Goal: Task Accomplishment & Management: Manage account settings

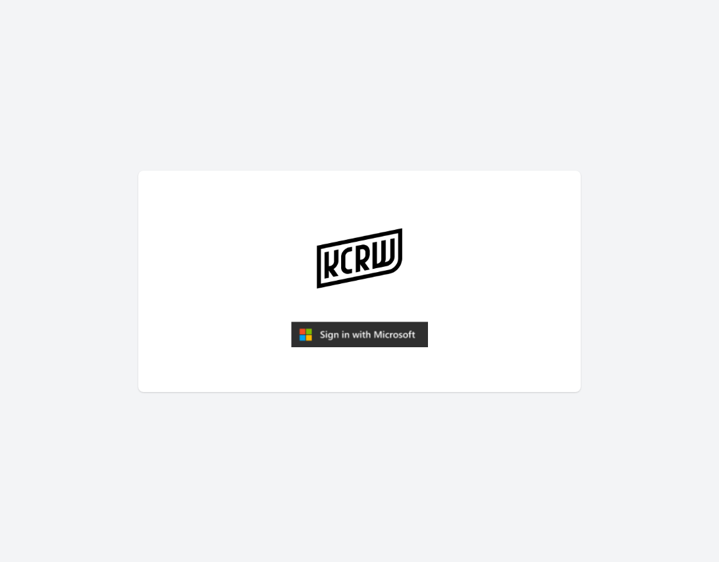
click at [343, 331] on img "submit" at bounding box center [359, 334] width 137 height 26
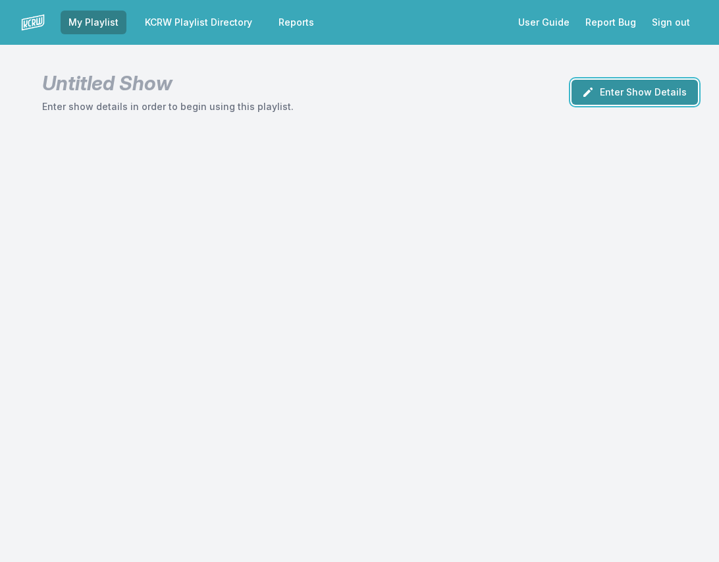
click at [613, 93] on button "Enter Show Details" at bounding box center [635, 92] width 126 height 25
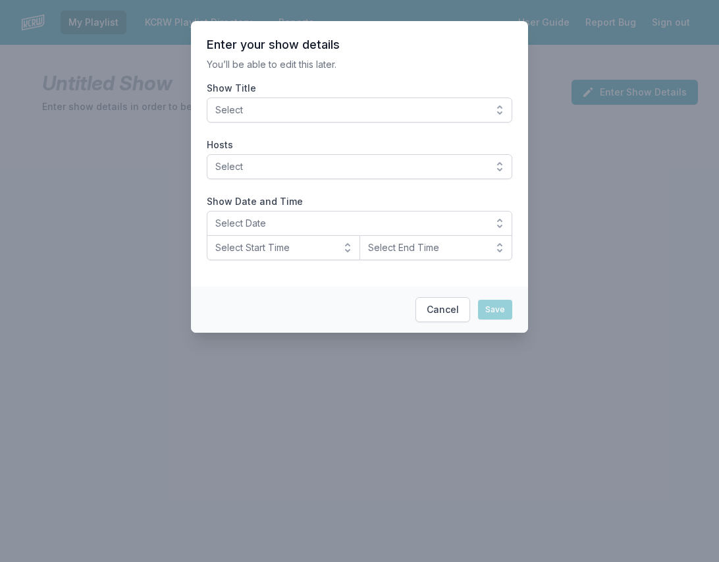
click at [343, 109] on span "Select" at bounding box center [350, 109] width 270 height 13
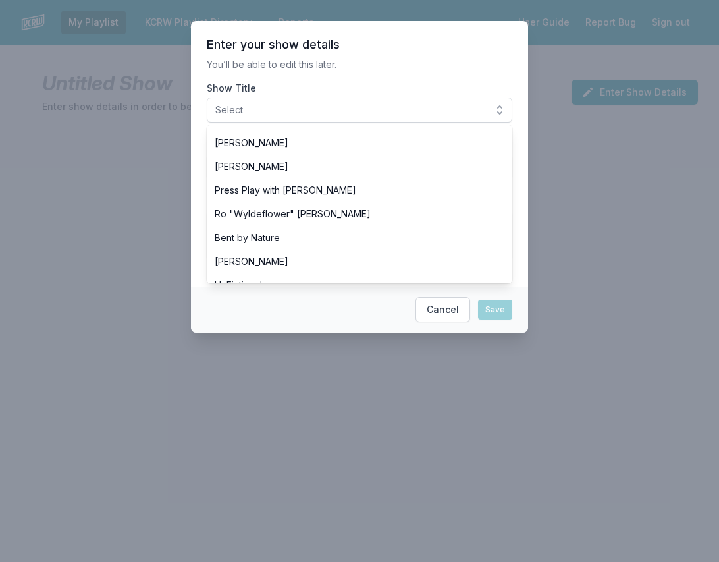
scroll to position [489, 0]
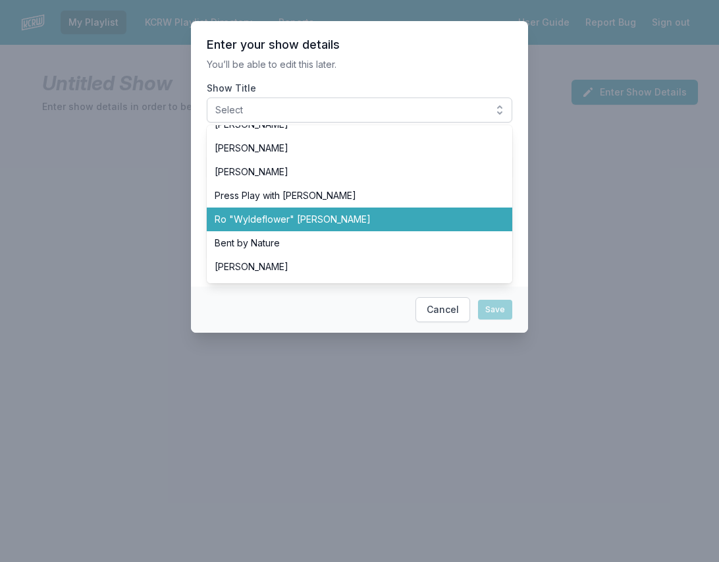
click at [288, 216] on span "Ro "Wyldeflower" [PERSON_NAME]" at bounding box center [352, 219] width 274 height 13
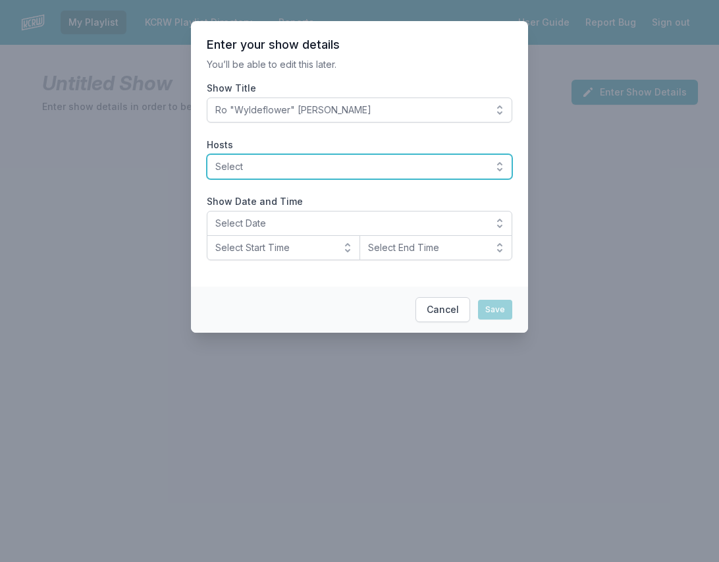
click at [262, 165] on span "Select" at bounding box center [350, 166] width 270 height 13
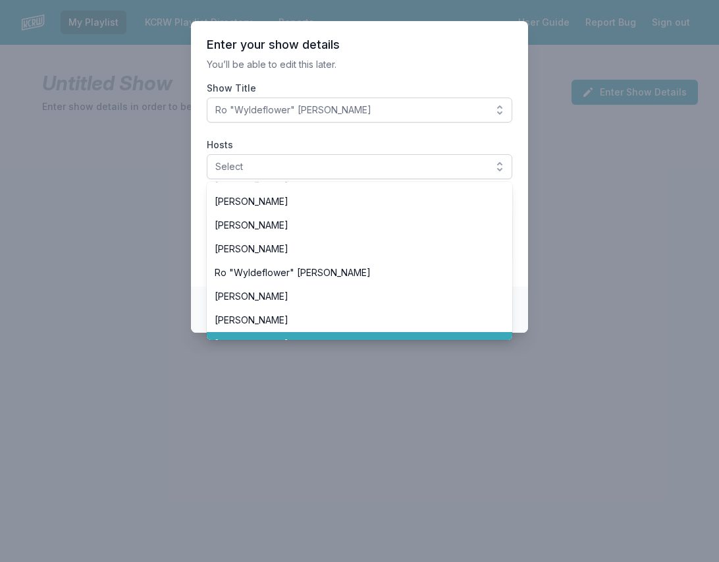
scroll to position [489, 0]
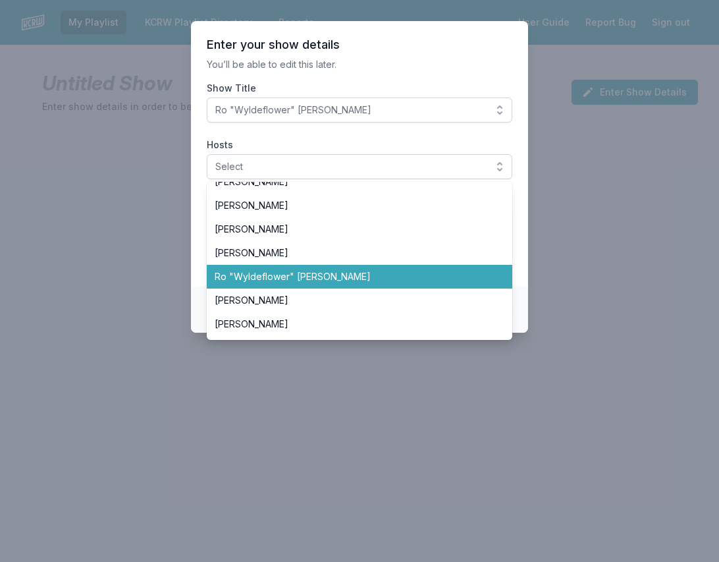
click at [287, 283] on span "Ro "Wyldeflower" [PERSON_NAME]" at bounding box center [352, 276] width 274 height 13
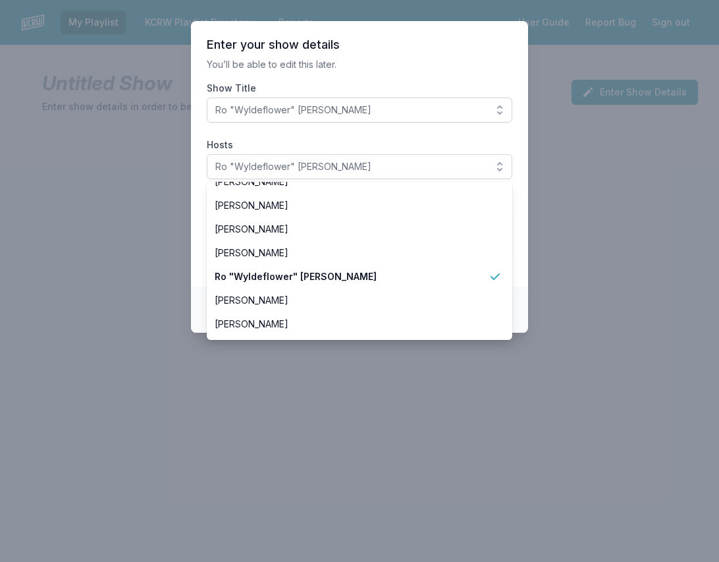
click at [200, 231] on section "Enter your show details You’ll be able to edit this later. Show Title Ro "Wylde…" at bounding box center [359, 153] width 337 height 265
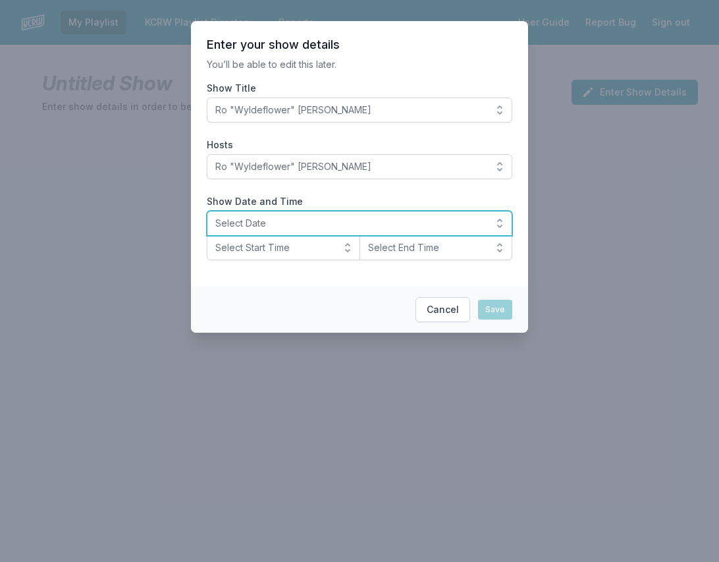
click at [253, 224] on span "Select Date" at bounding box center [350, 223] width 270 height 13
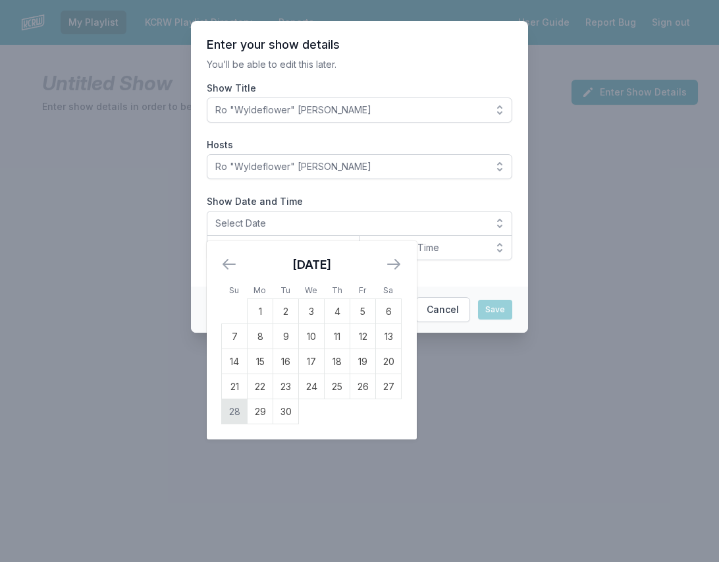
click at [236, 410] on td "28" at bounding box center [235, 411] width 26 height 25
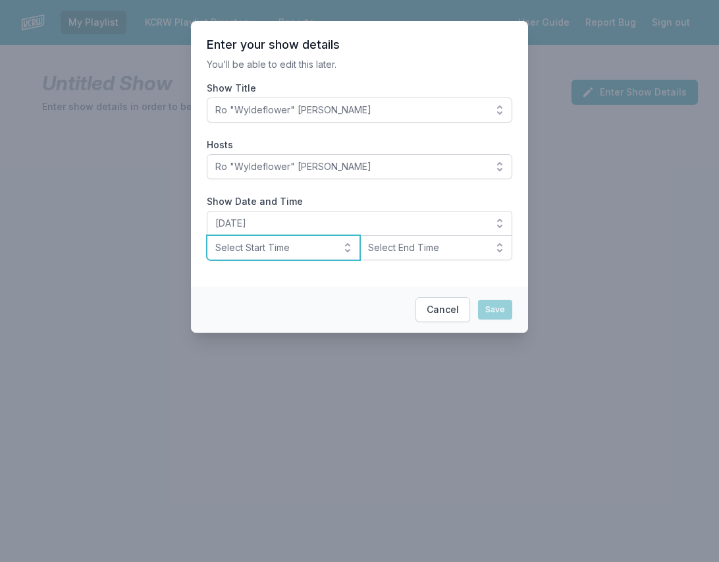
click at [235, 253] on span "Select Start Time" at bounding box center [274, 247] width 118 height 13
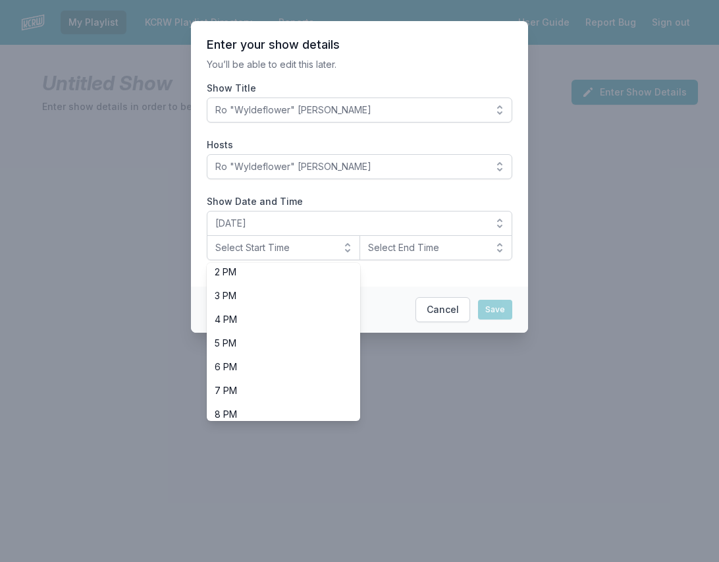
scroll to position [416, 0]
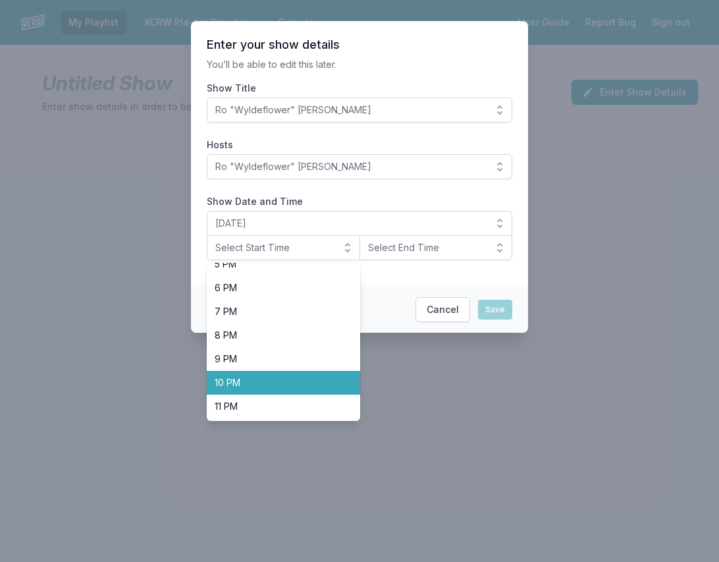
click at [244, 382] on span "10 PM" at bounding box center [276, 382] width 122 height 13
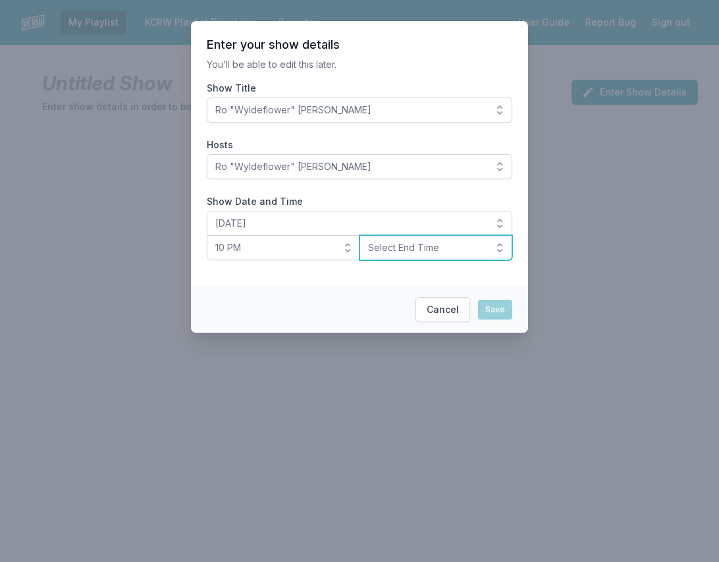
click at [420, 252] on span "Select End Time" at bounding box center [427, 247] width 118 height 13
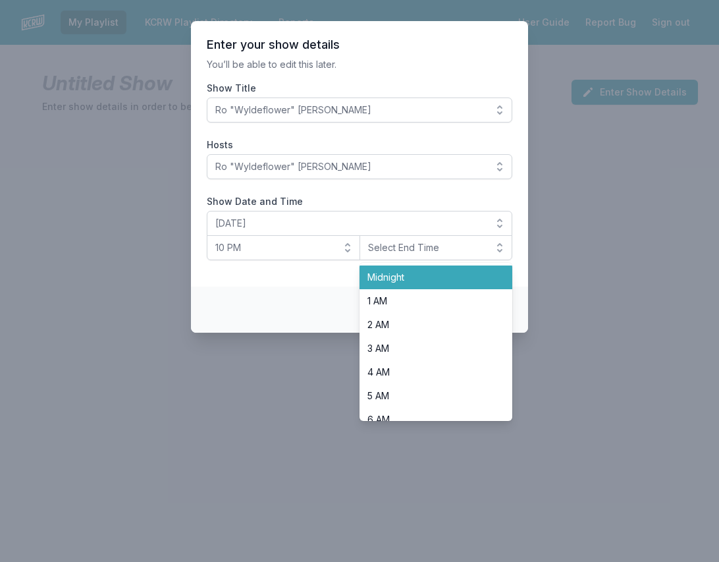
click at [415, 276] on span "Midnight" at bounding box center [429, 277] width 122 height 13
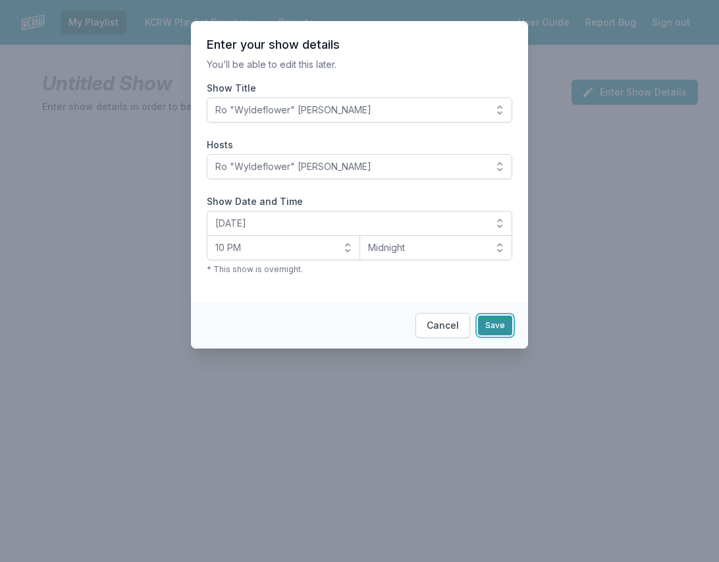
click at [497, 331] on button "Save" at bounding box center [495, 326] width 34 height 20
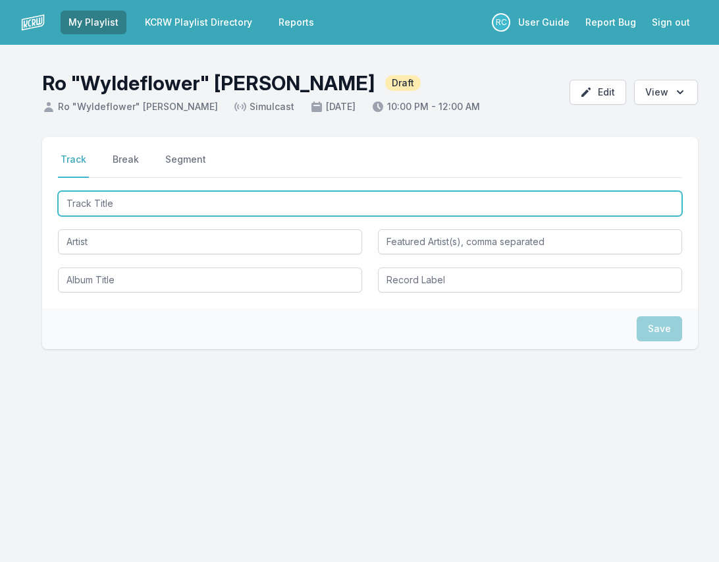
click at [642, 201] on input "Track Title" at bounding box center [370, 203] width 625 height 25
paste input "Acknowledgement"
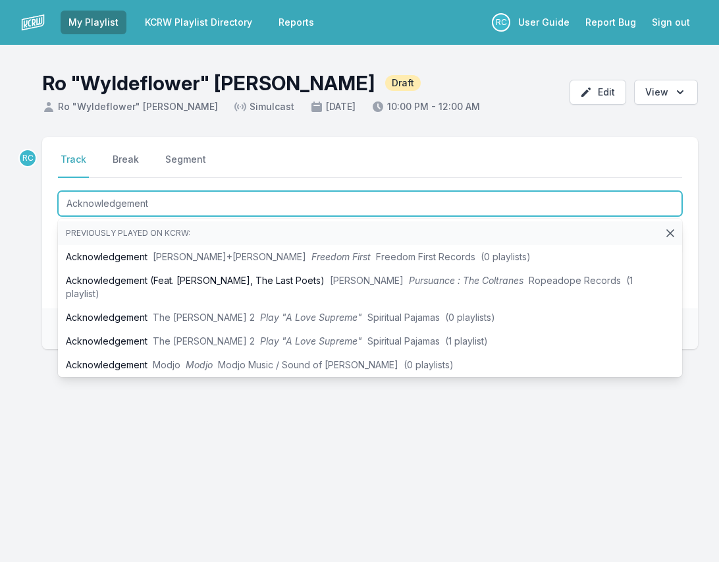
type input "Acknowledgement"
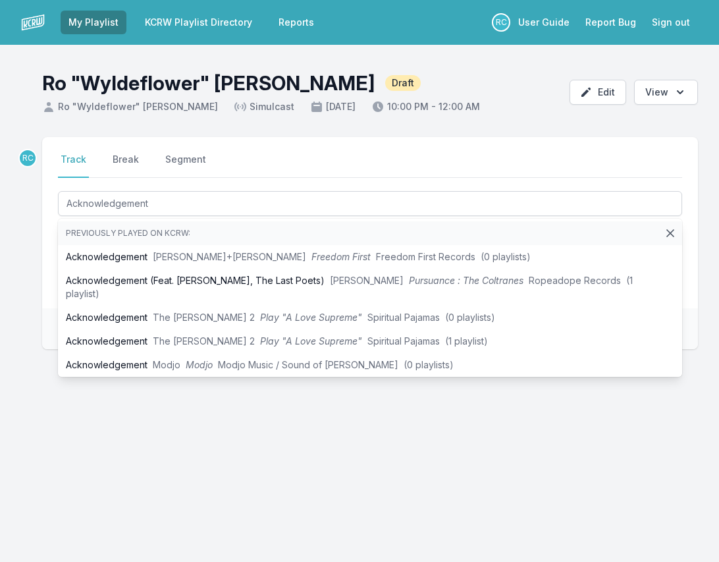
click at [35, 242] on div "RC Select a tab Track Break Segment Track Break Segment Acknowledgement Previou…" at bounding box center [359, 306] width 719 height 339
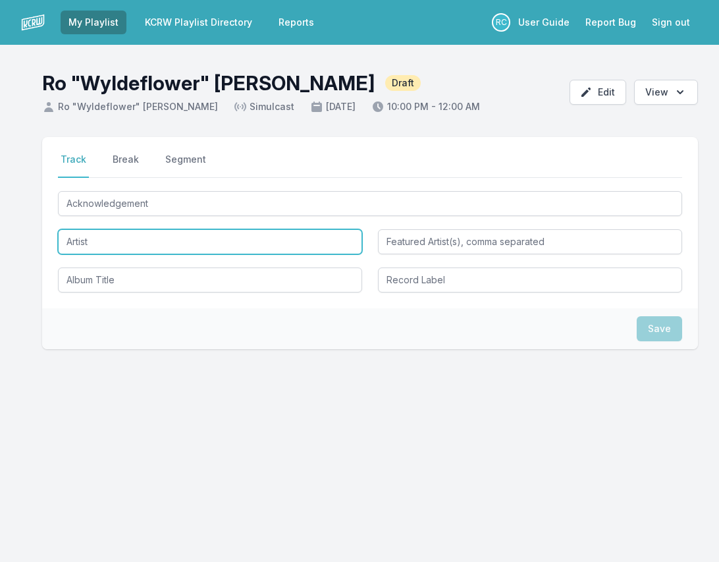
click at [94, 244] on input "Artist" at bounding box center [210, 241] width 304 height 25
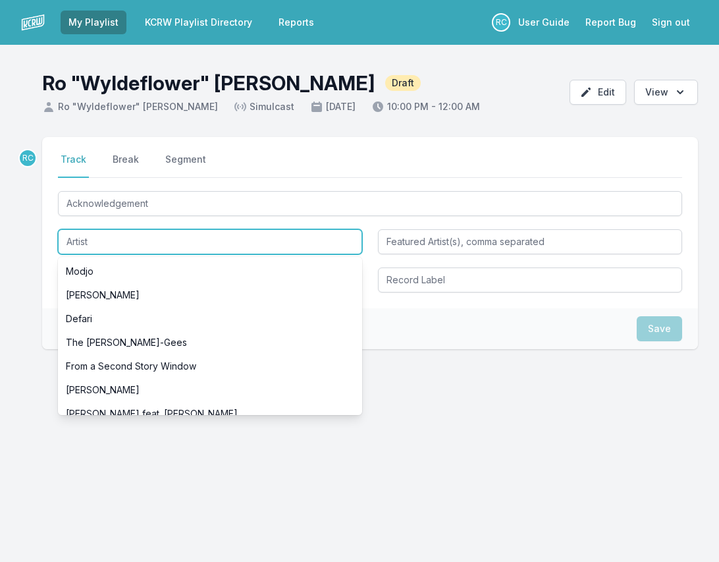
paste input "[PERSON_NAME]"
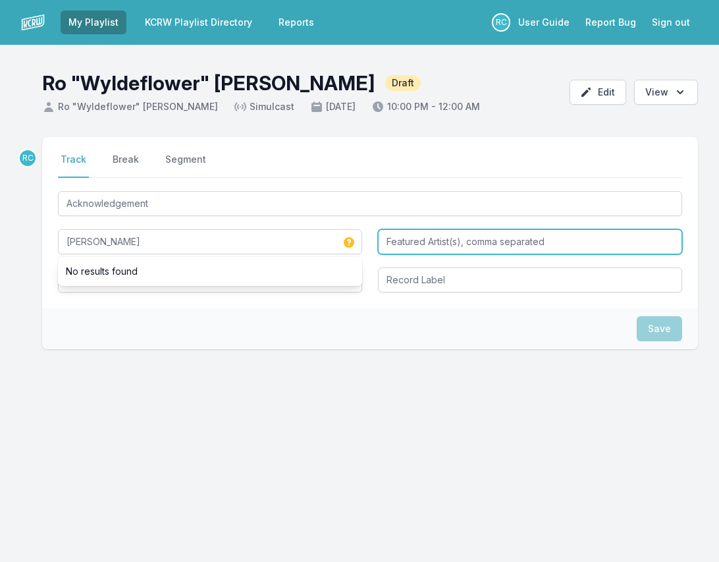
type input "[PERSON_NAME]"
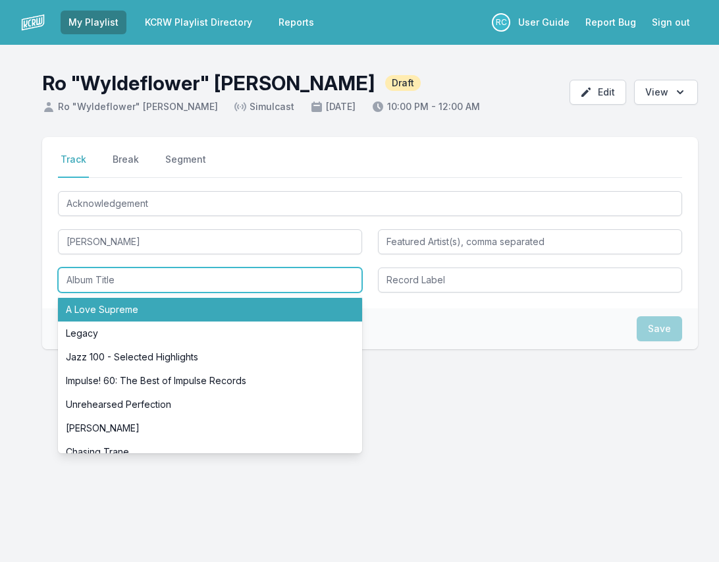
click at [116, 307] on li "A Love Supreme" at bounding box center [210, 310] width 304 height 24
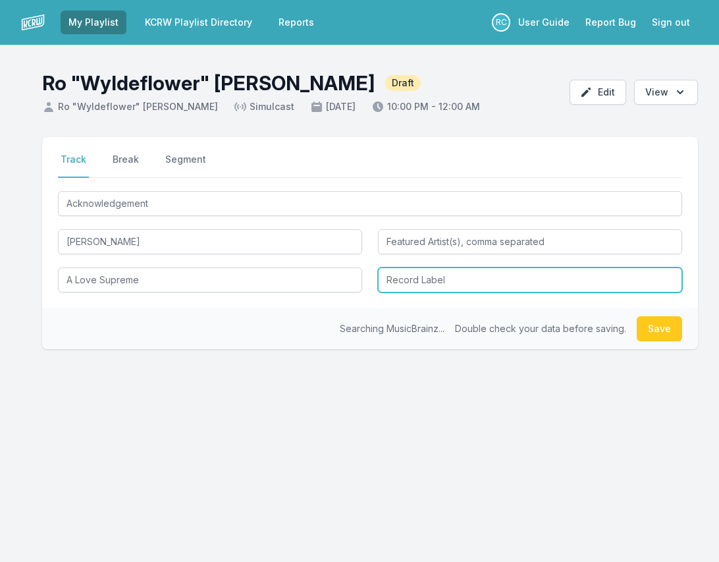
type input "A Love Supreme"
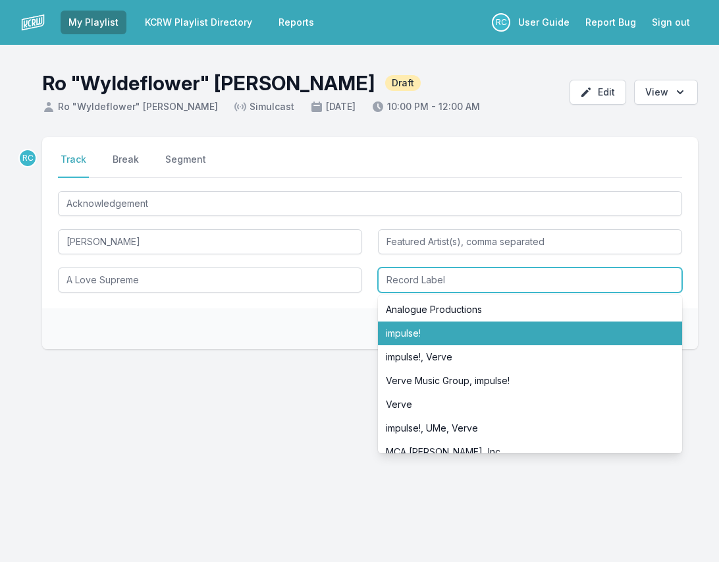
click at [413, 337] on li "impulse!" at bounding box center [530, 333] width 304 height 24
type input "impulse!"
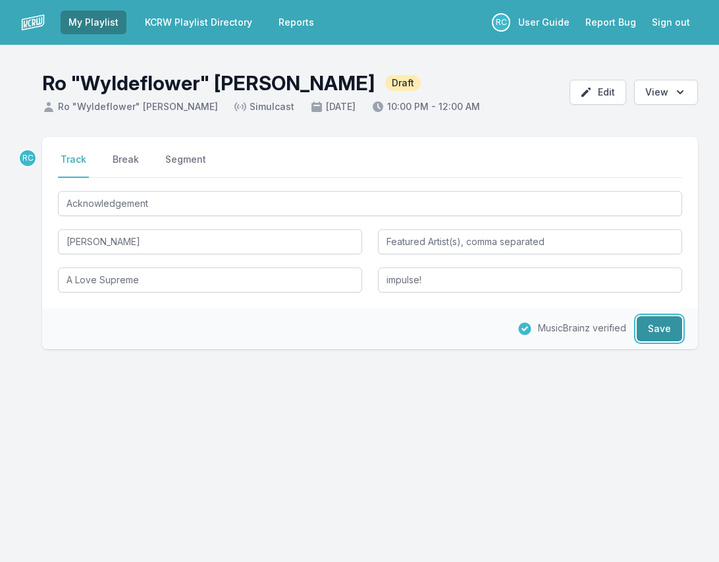
click at [674, 329] on button "Save" at bounding box center [659, 328] width 45 height 25
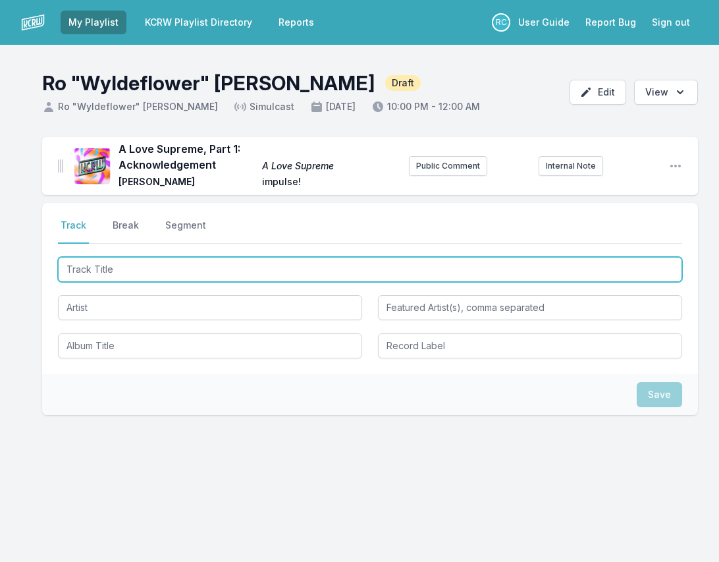
click at [662, 277] on input "Track Title" at bounding box center [370, 269] width 625 height 25
paste input "Rebirth Of Slick (Cool Like That)"
type input "Rebirth Of Slick (Cool Like That)"
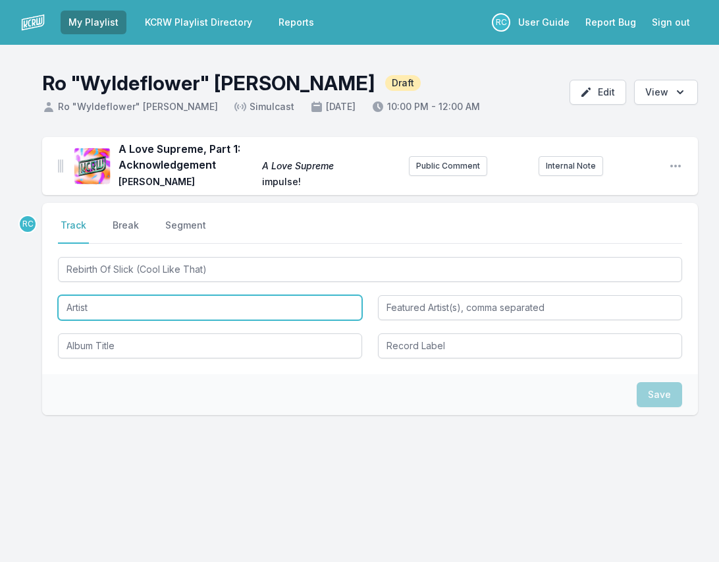
click at [303, 299] on input "Artist" at bounding box center [210, 307] width 304 height 25
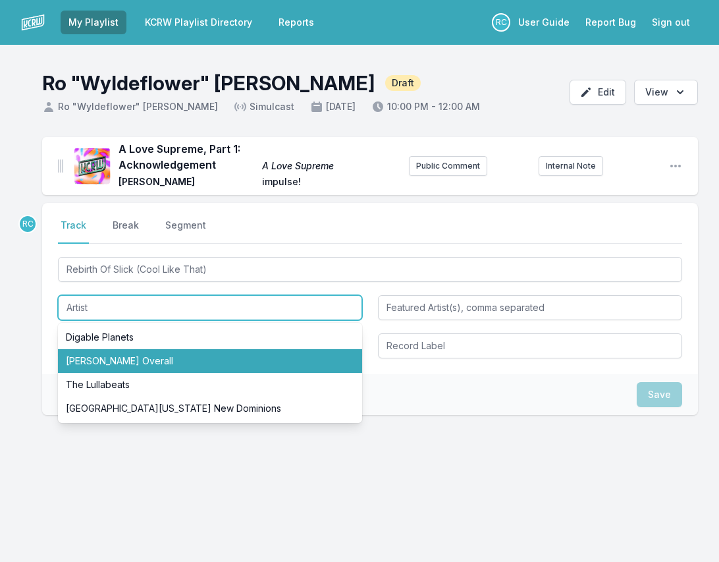
click at [144, 359] on li "[PERSON_NAME] Overall" at bounding box center [210, 361] width 304 height 24
type input "[PERSON_NAME] Overall"
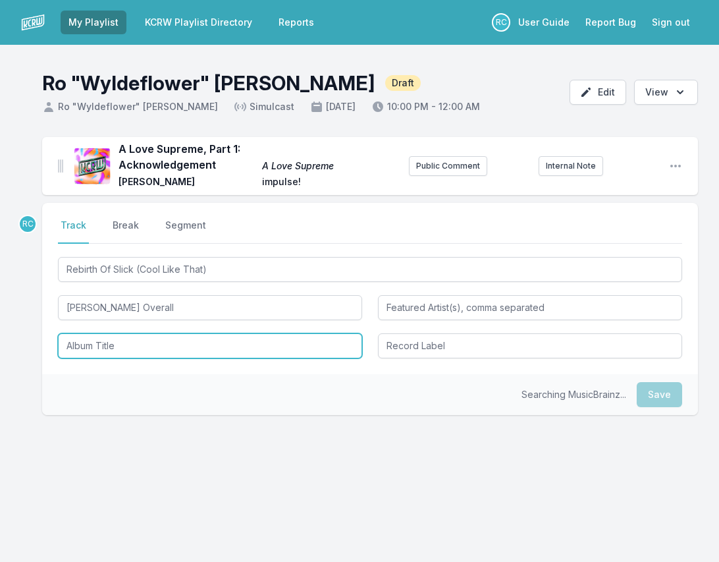
click at [103, 348] on input "Album Title" at bounding box center [210, 345] width 304 height 25
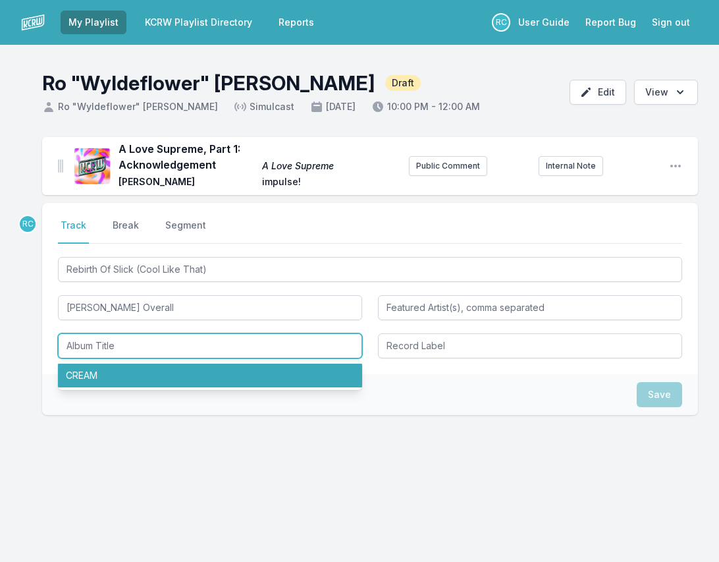
click at [102, 371] on li "CREAM" at bounding box center [210, 376] width 304 height 24
type input "CREAM"
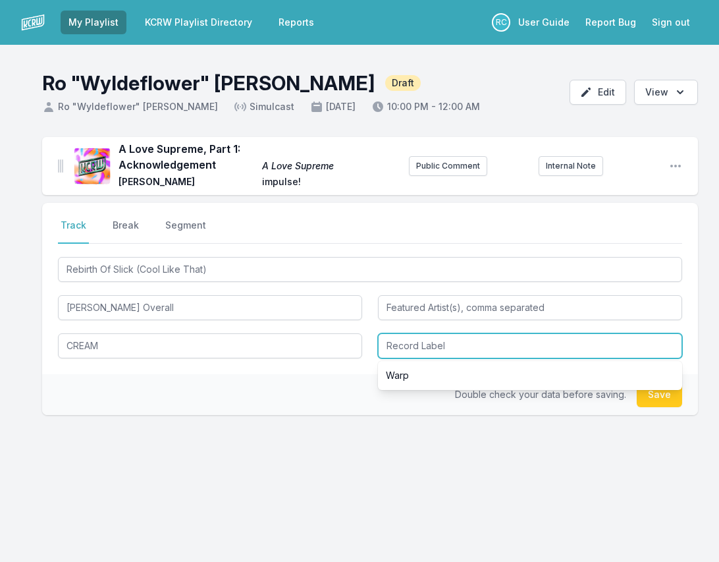
click at [412, 341] on input "Record Label" at bounding box center [530, 345] width 304 height 25
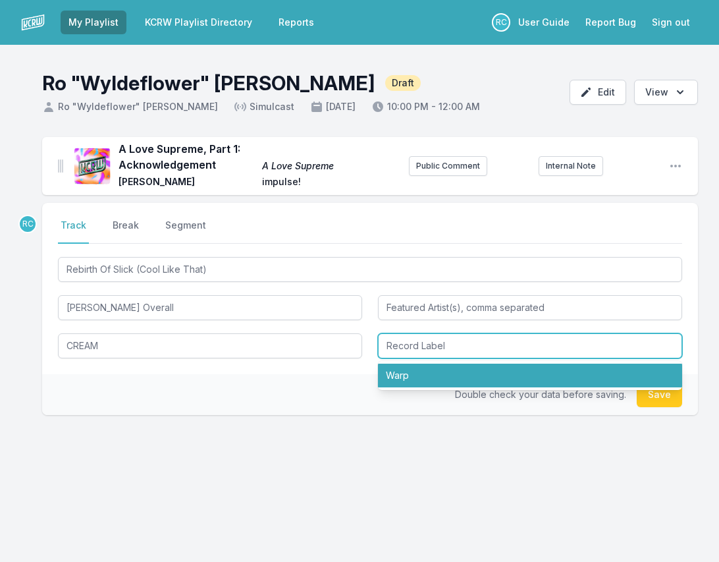
click at [420, 364] on li "Warp" at bounding box center [530, 376] width 304 height 24
type input "Warp"
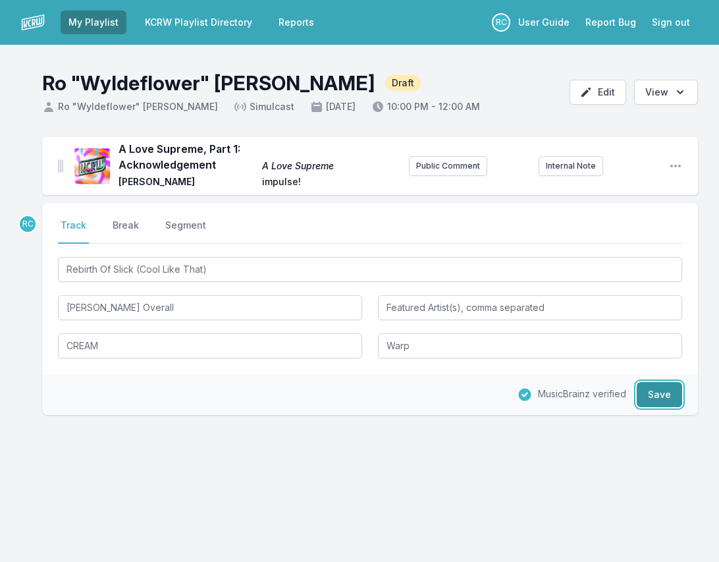
click at [657, 393] on button "Save" at bounding box center [659, 394] width 45 height 25
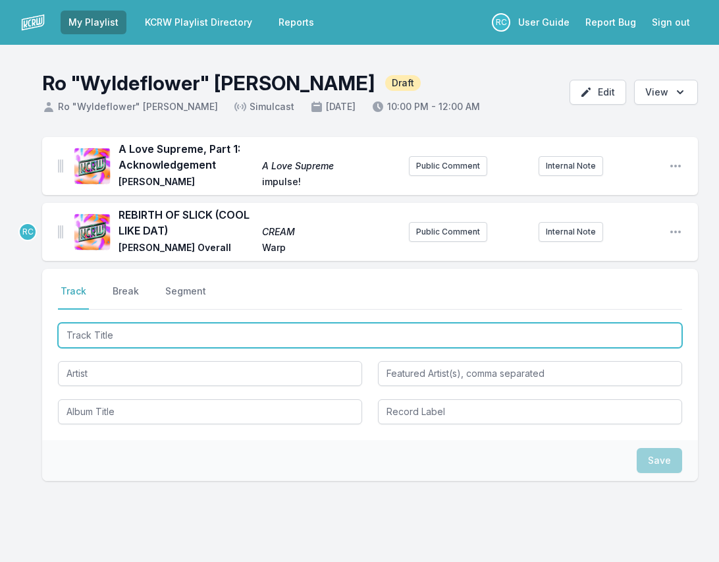
click at [677, 341] on input "Track Title" at bounding box center [370, 335] width 625 height 25
type input "Joy Road"
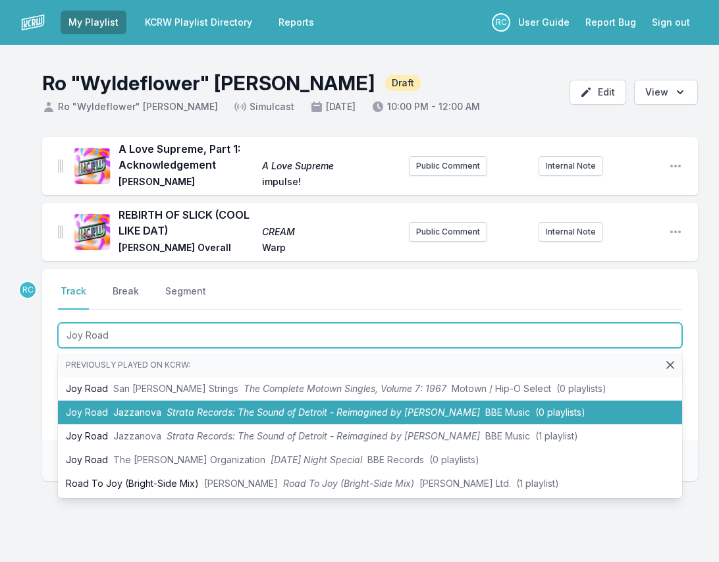
click at [277, 418] on span "Strata Records: The Sound of Detroit - Reimagined by [PERSON_NAME]" at bounding box center [324, 411] width 314 height 11
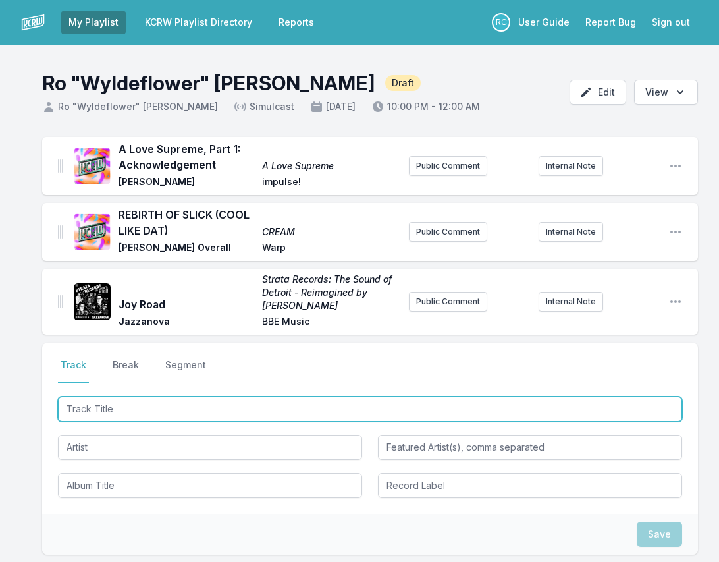
click at [661, 410] on input "Track Title" at bounding box center [370, 409] width 625 height 25
paste input "Moon"
type input "Moon"
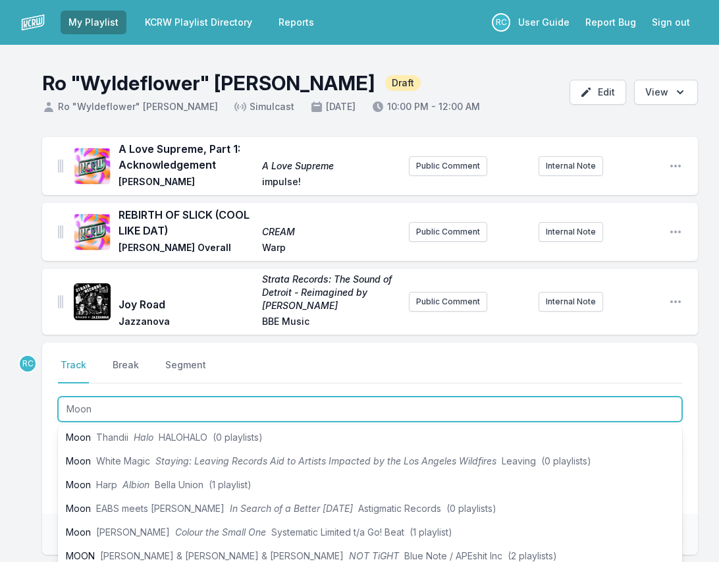
scroll to position [184, 0]
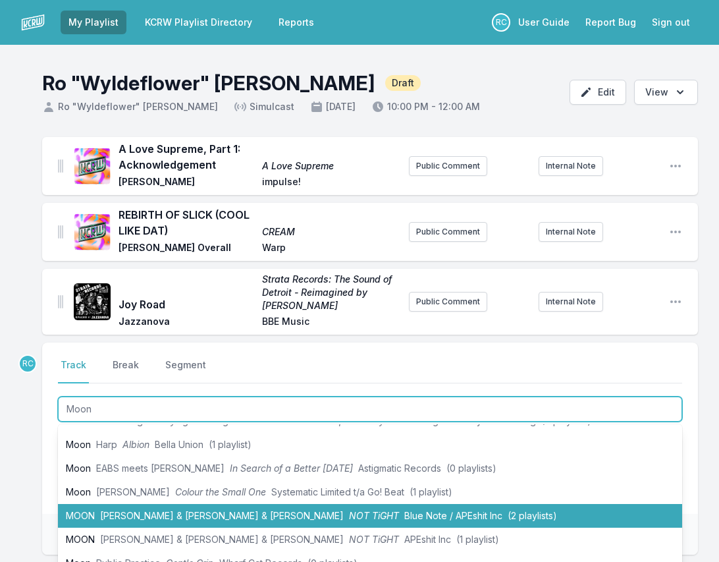
click at [163, 513] on span "[PERSON_NAME] & [PERSON_NAME] & [PERSON_NAME]" at bounding box center [222, 515] width 244 height 11
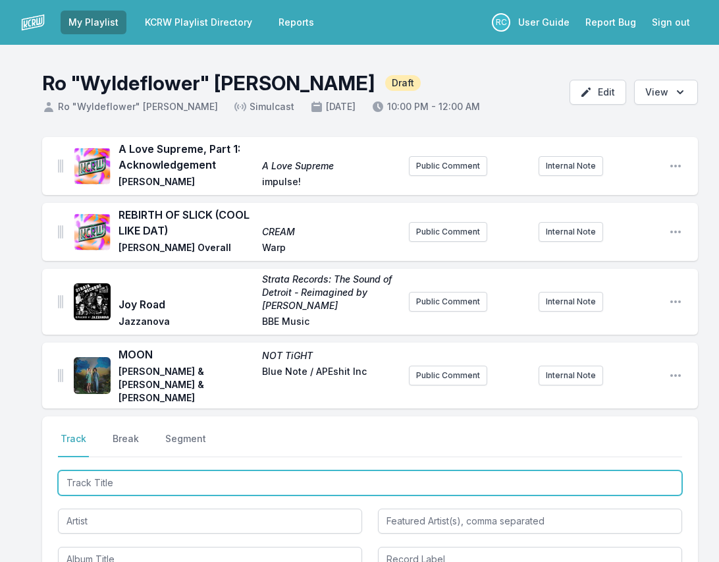
click at [406, 474] on input "Track Title" at bounding box center [370, 482] width 625 height 25
paste input "O Rio"
type input "O Rio"
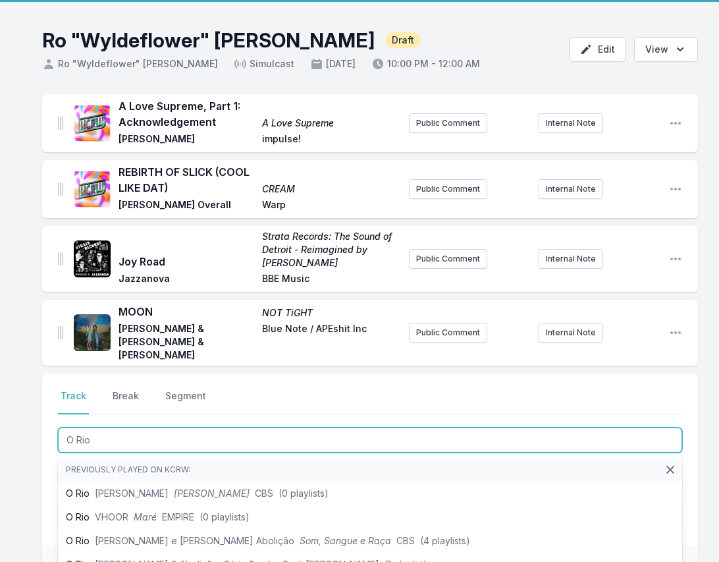
scroll to position [61, 0]
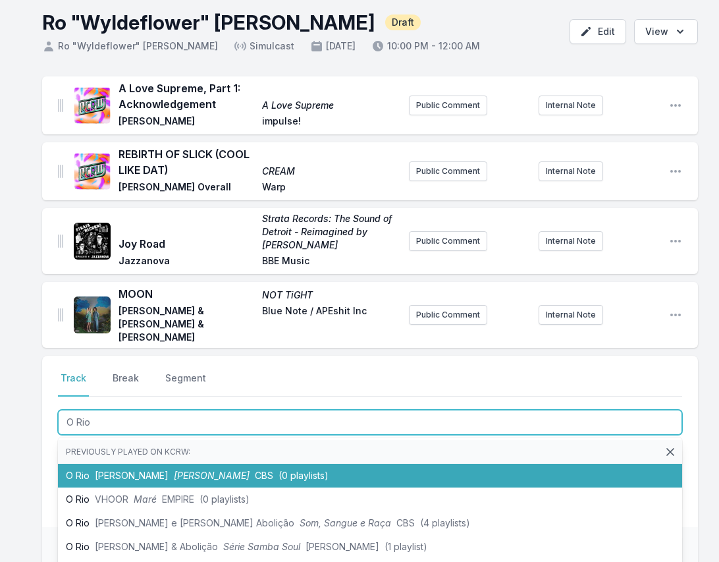
click at [289, 470] on span "(0 playlists)" at bounding box center [304, 475] width 50 height 11
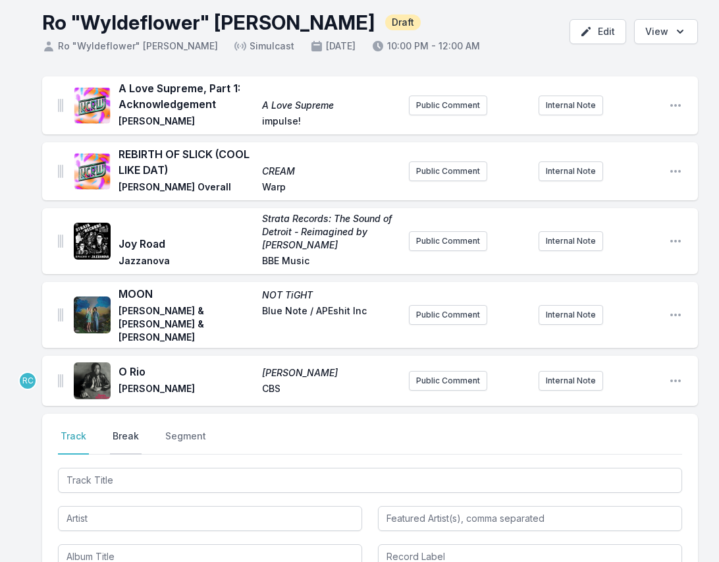
click at [117, 430] on button "Break" at bounding box center [126, 442] width 32 height 25
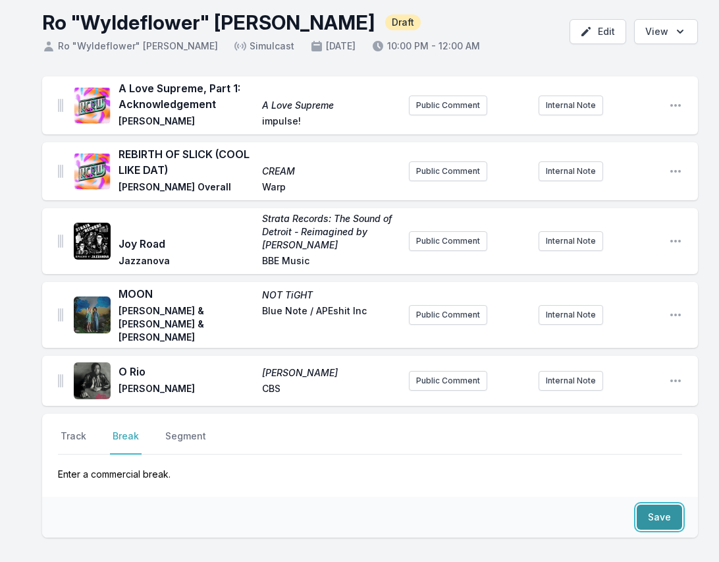
click at [660, 506] on button "Save" at bounding box center [659, 517] width 45 height 25
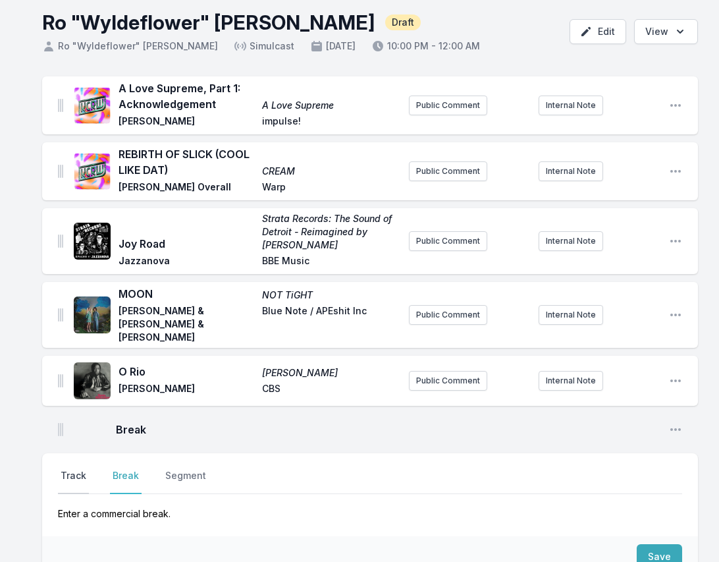
click at [75, 469] on button "Track" at bounding box center [73, 481] width 31 height 25
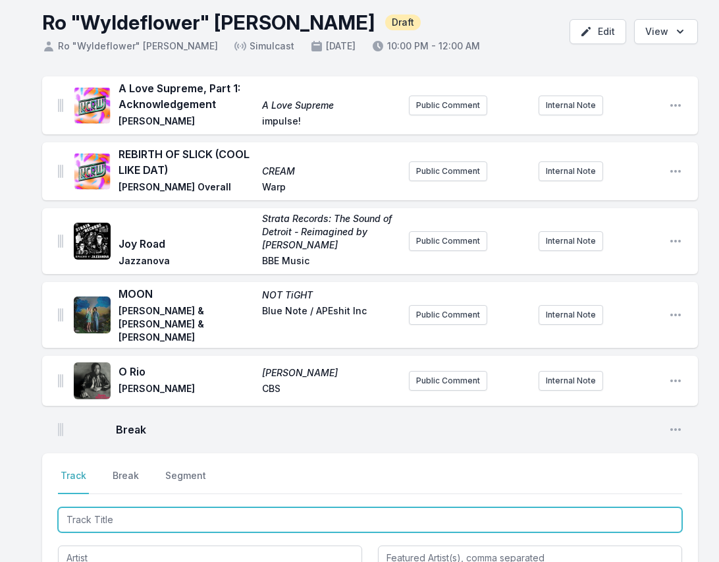
click at [221, 507] on input "Track Title" at bounding box center [370, 519] width 625 height 25
paste input "[GEOGRAPHIC_DATA]"
type input "[GEOGRAPHIC_DATA]"
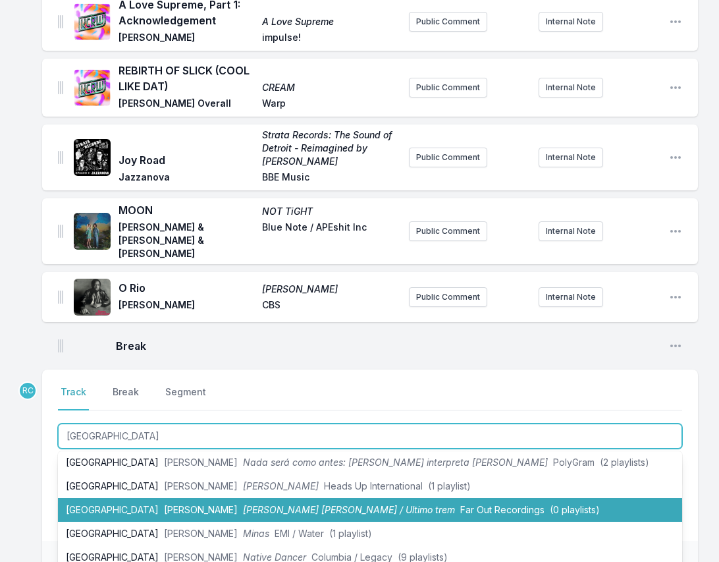
scroll to position [37, 0]
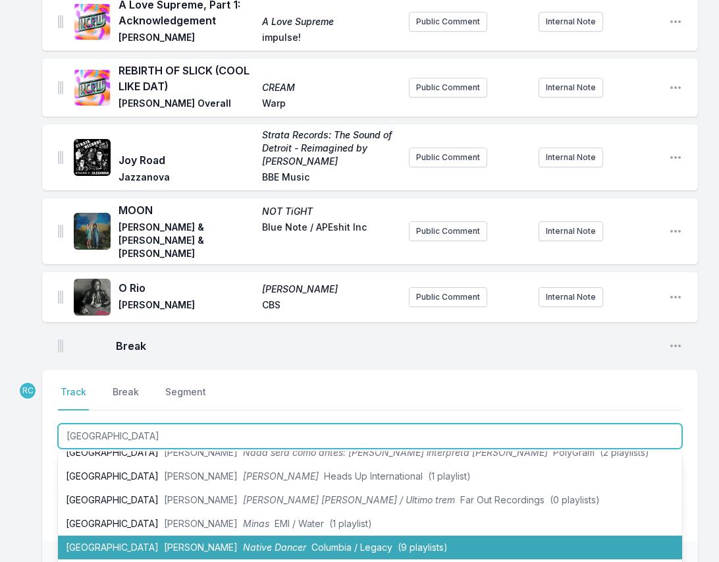
click at [121, 536] on li "Ponta de [PERSON_NAME] Native Dancer Columbia / Legacy (9 playlists)" at bounding box center [370, 548] width 625 height 24
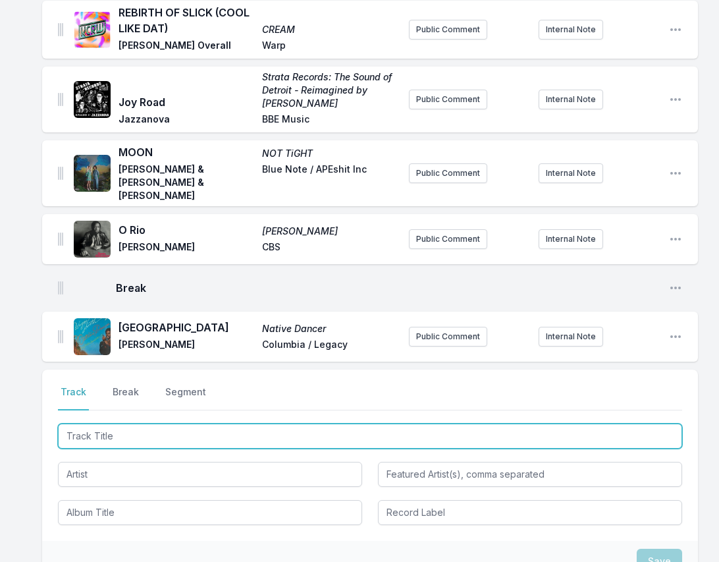
click at [669, 424] on input "Track Title" at bounding box center [370, 436] width 625 height 25
paste input "He Ran All the Way"
type input "He Ran All the Way"
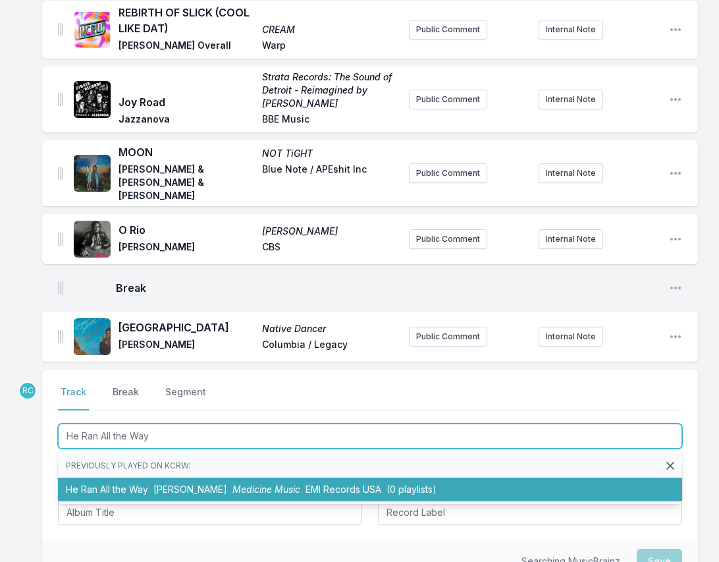
click at [277, 484] on span "Medicine Music" at bounding box center [267, 489] width 68 height 11
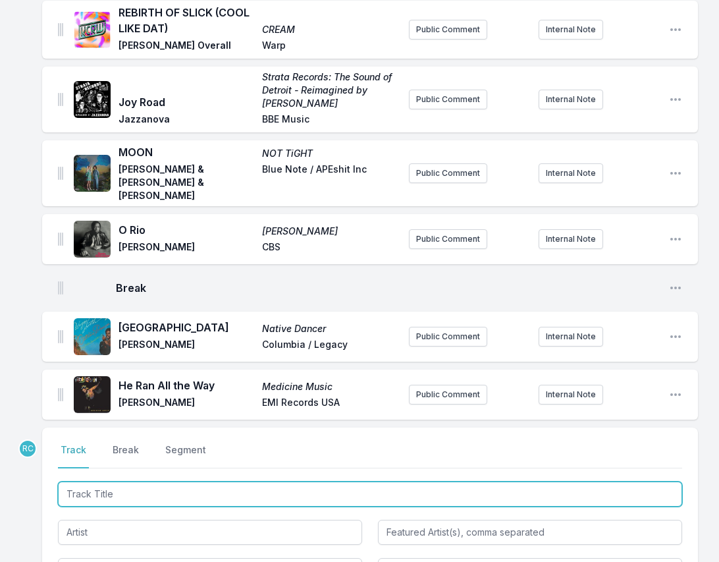
scroll to position [260, 0]
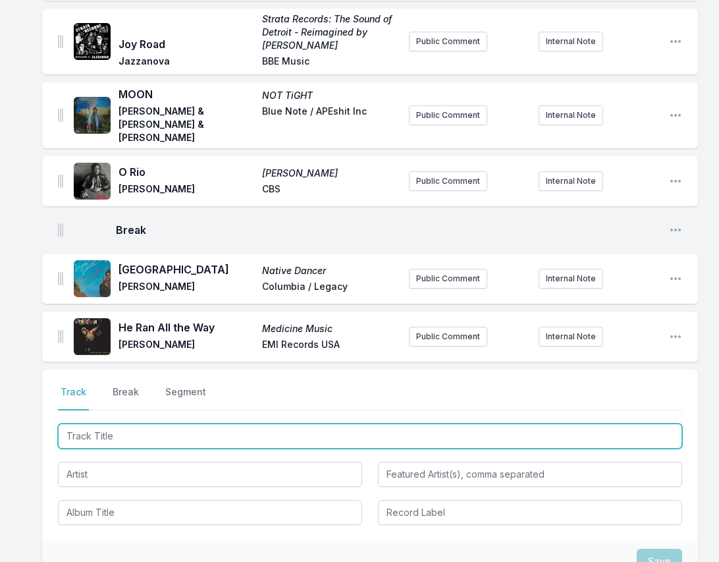
click at [663, 424] on input "Track Title" at bounding box center [370, 436] width 625 height 25
paste input "The Maxim (feat. [PERSON_NAME])"
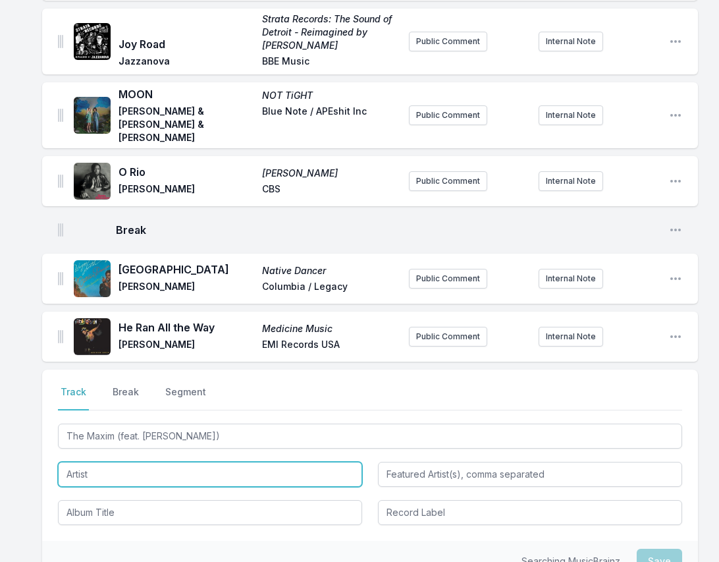
click at [165, 471] on input "Artist" at bounding box center [210, 474] width 304 height 25
type input "The Maxim"
type input "[PERSON_NAME]"
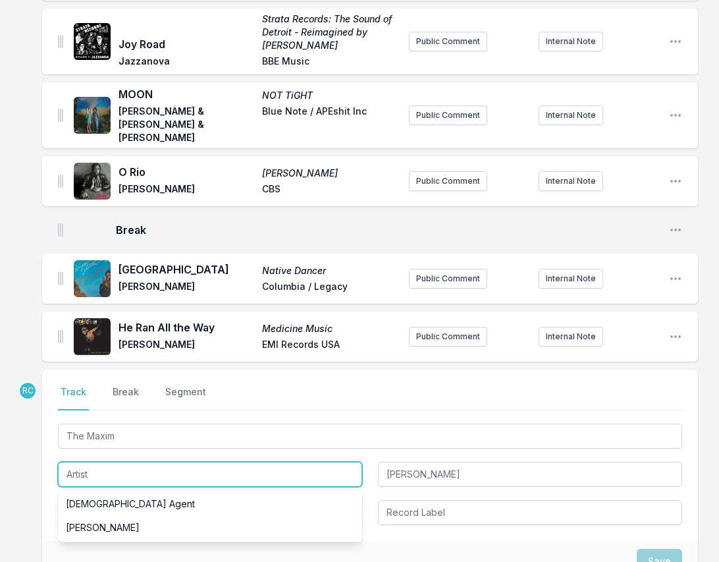
paste input "[PERSON_NAME]"
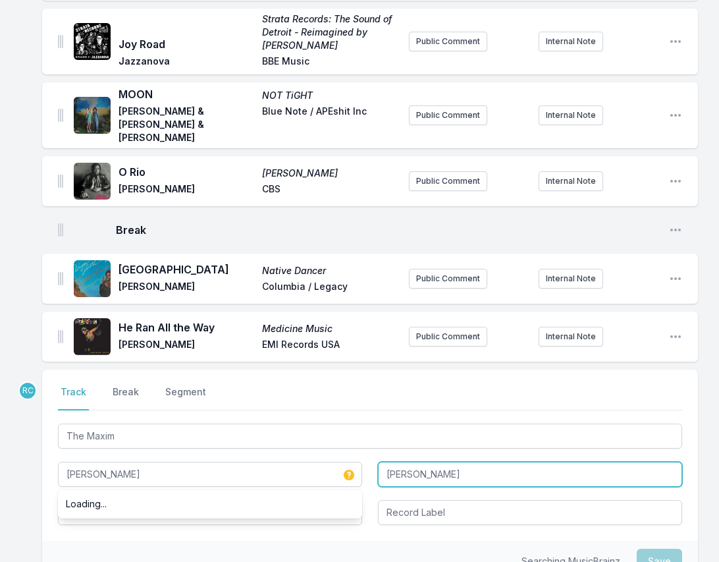
type input "[PERSON_NAME]"
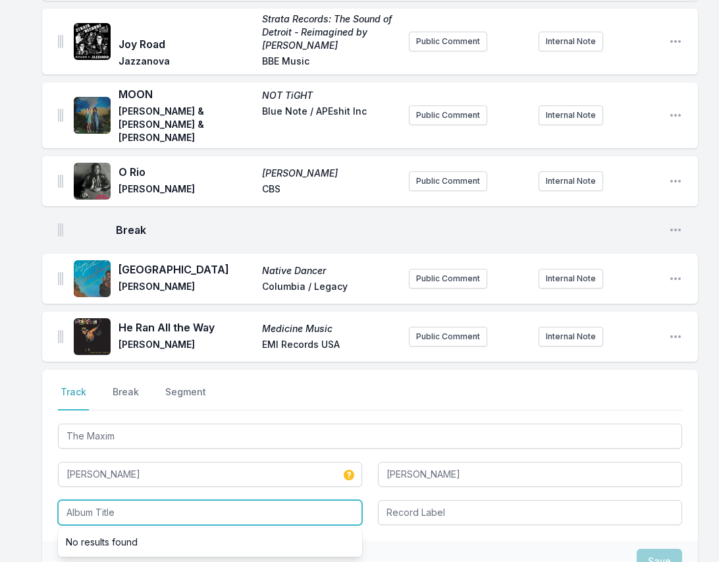
paste input "[PERSON_NAME] - The Maxim (feat. [PERSON_NAME])"
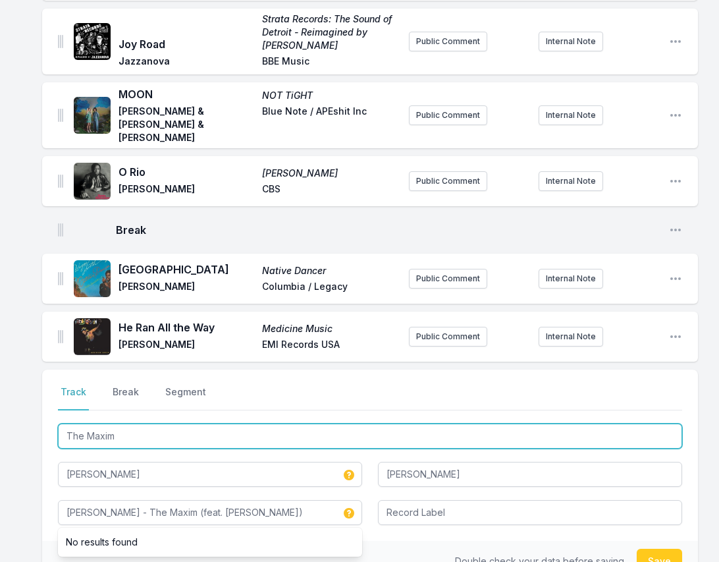
drag, startPoint x: 125, startPoint y: 424, endPoint x: 54, endPoint y: 406, distance: 72.7
click at [54, 406] on div "Select a tab Track Break Segment Track Break Segment The Maxim [PERSON_NAME] [P…" at bounding box center [370, 455] width 656 height 171
type input "[PERSON_NAME] - The Maxim"
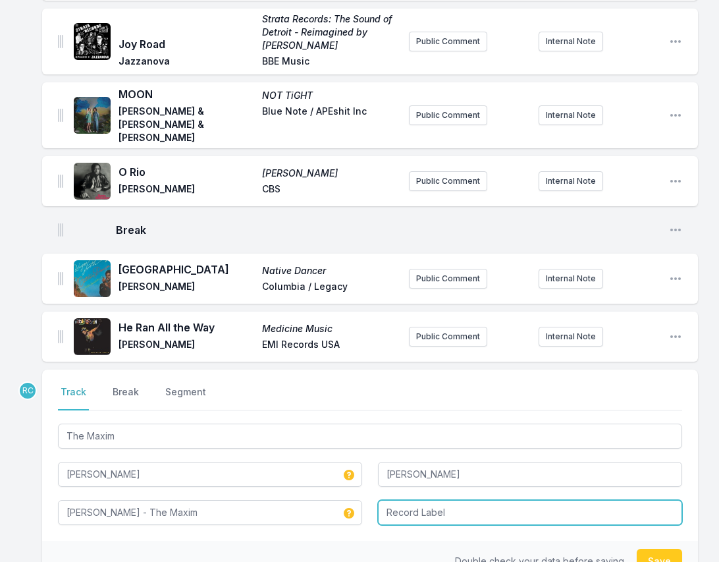
click at [399, 503] on input "Record Label" at bounding box center [530, 512] width 304 height 25
type input "Brownswood Recordings"
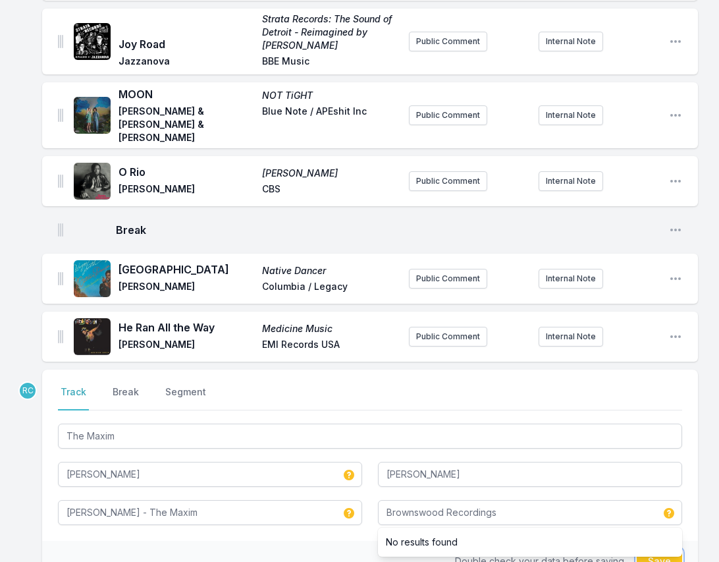
click at [657, 551] on button "Save" at bounding box center [659, 561] width 45 height 25
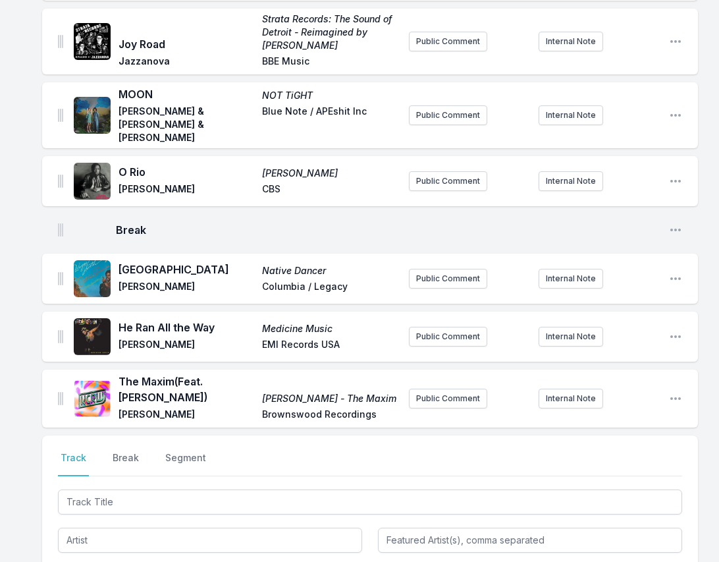
scroll to position [326, 0]
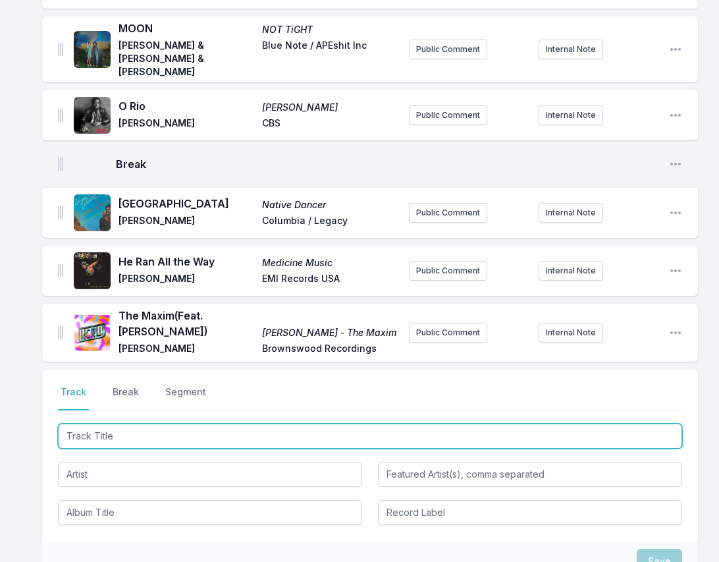
click at [657, 425] on input "Track Title" at bounding box center [370, 436] width 625 height 25
paste input "[PERSON_NAME]' Memoir"
type input "[PERSON_NAME]' Memoir"
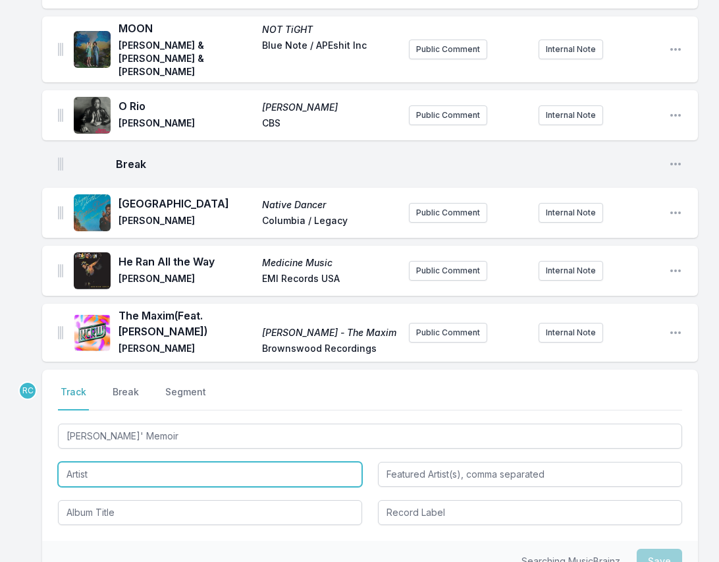
click at [147, 465] on input "Artist" at bounding box center [210, 474] width 304 height 25
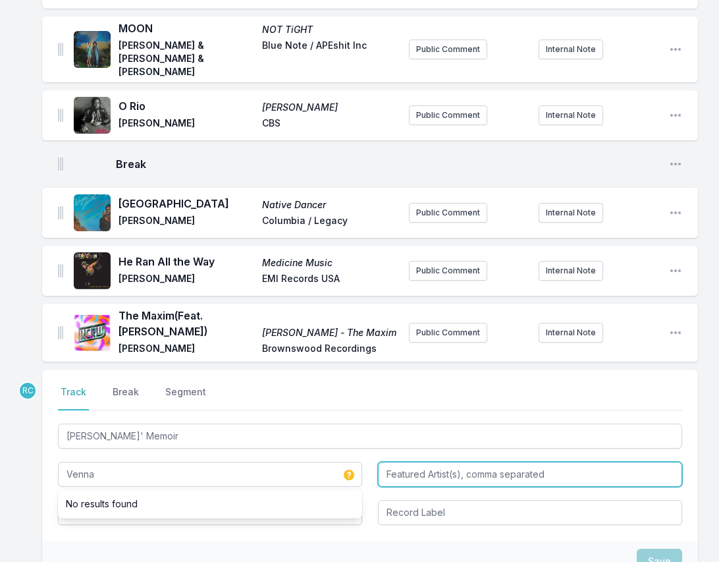
type input "Venna"
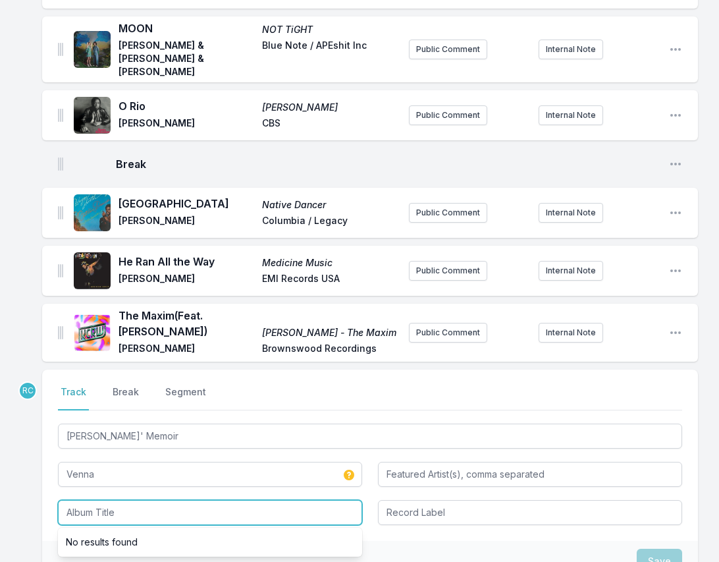
paste input "[PERSON_NAME]"
type input "[PERSON_NAME]"
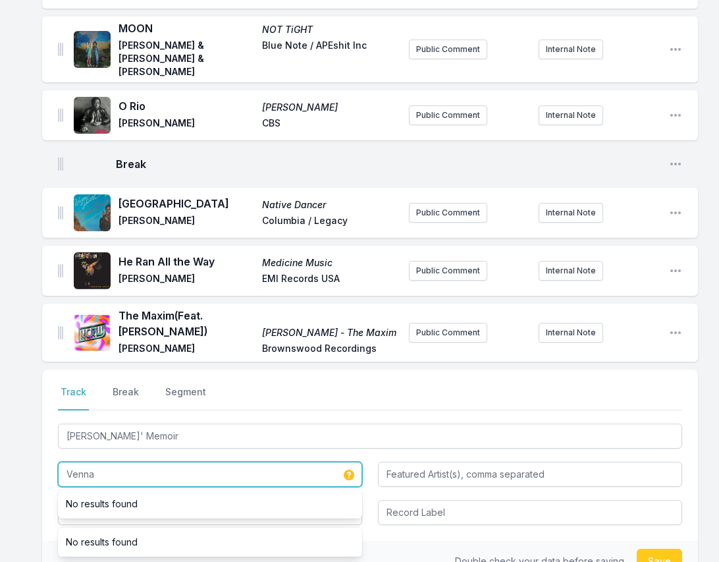
drag, startPoint x: 100, startPoint y: 466, endPoint x: 33, endPoint y: 457, distance: 67.7
click at [33, 457] on div "A Love Supreme, Part 1: Acknowledgement A Love Supreme [PERSON_NAME] impulse! P…" at bounding box center [359, 259] width 719 height 897
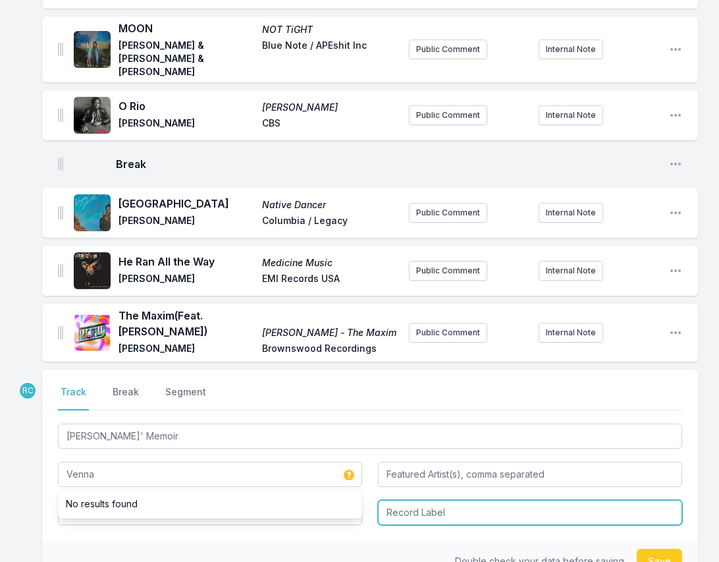
click at [460, 500] on input "Record Label" at bounding box center [530, 512] width 304 height 25
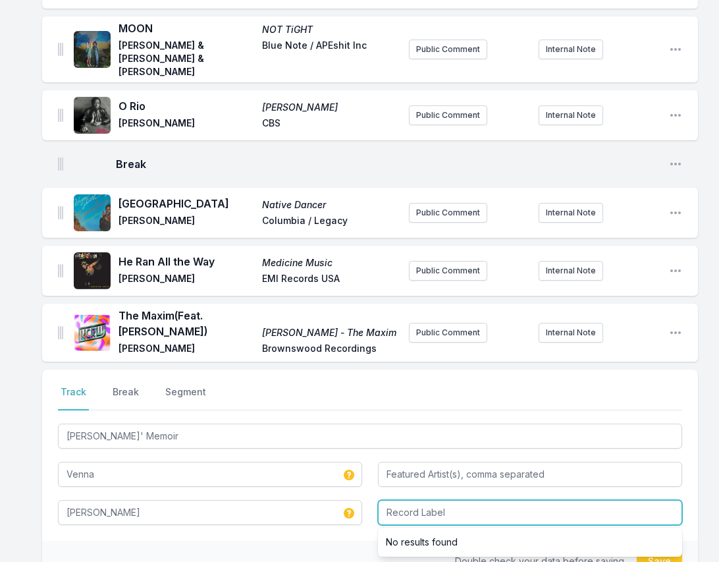
paste input "Venna"
type input "Venna"
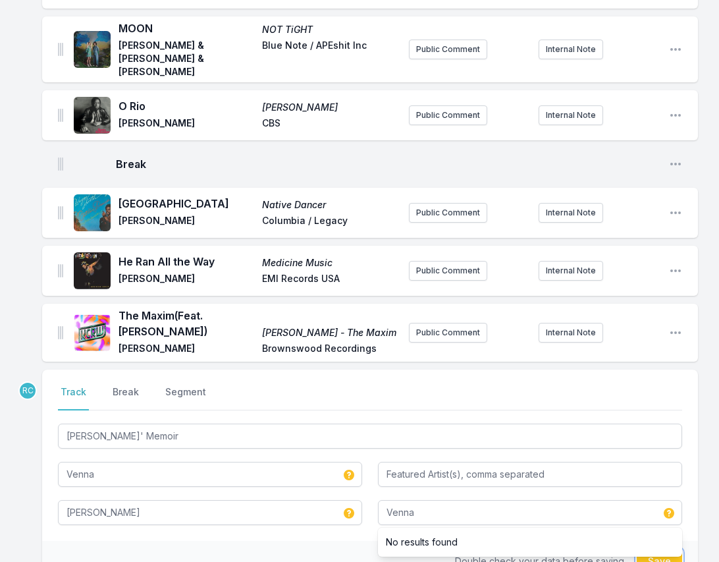
click at [657, 556] on button "Save" at bounding box center [659, 561] width 45 height 25
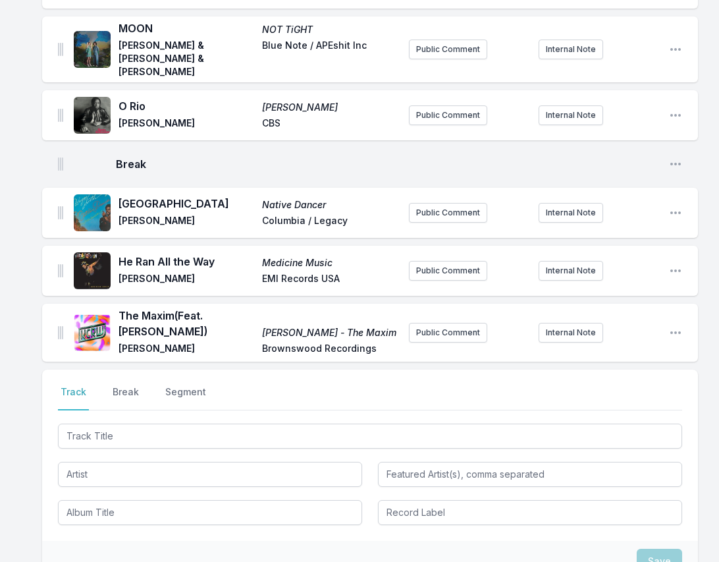
scroll to position [384, 0]
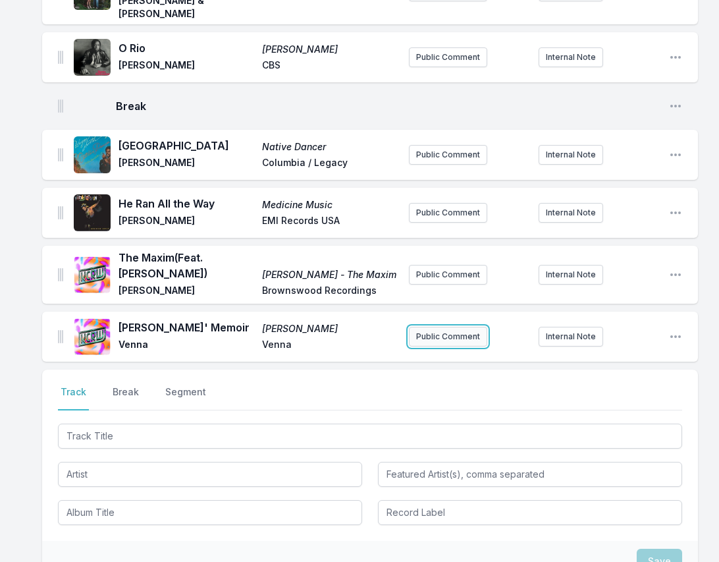
click at [446, 327] on button "Public Comment" at bounding box center [448, 337] width 78 height 20
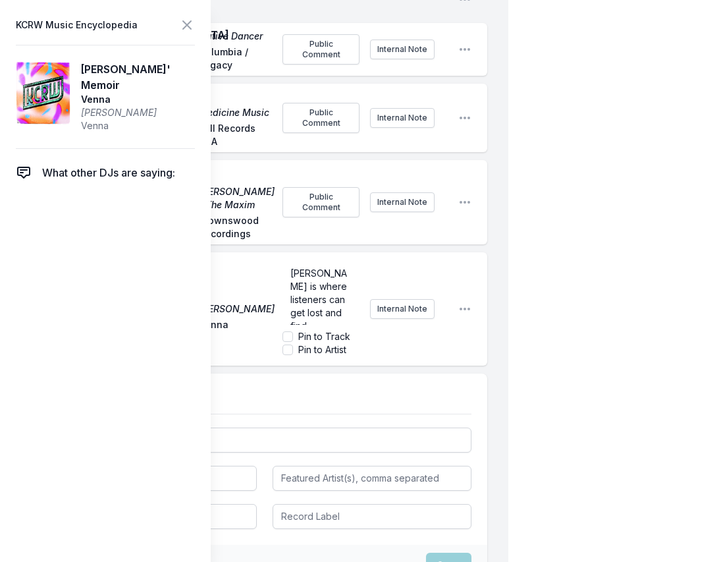
scroll to position [250, 0]
click at [287, 331] on input "Pin to Track" at bounding box center [288, 336] width 11 height 11
checkbox input "true"
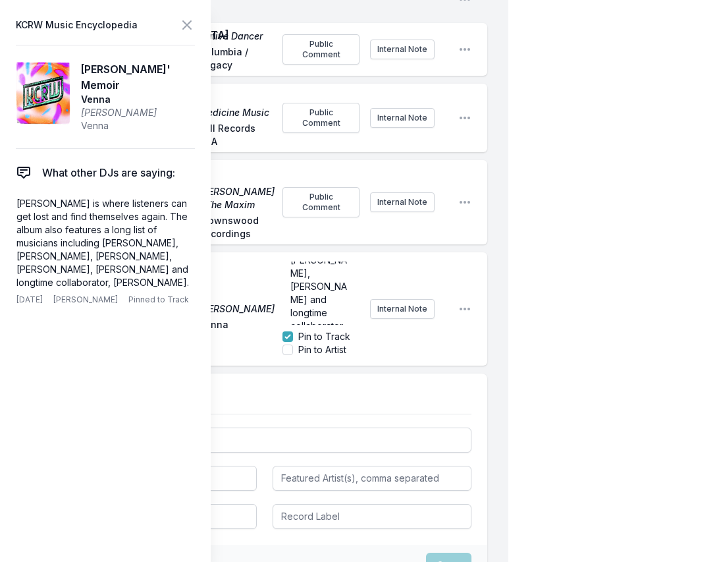
scroll to position [870, 0]
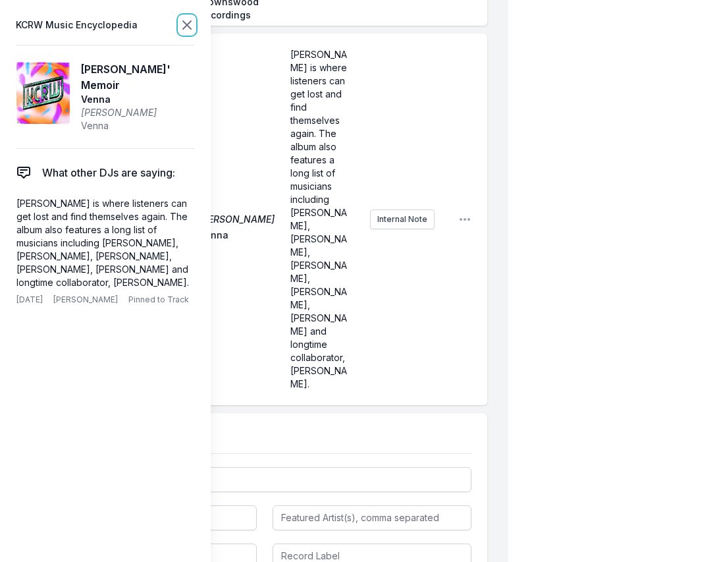
click at [188, 25] on icon at bounding box center [187, 25] width 16 height 16
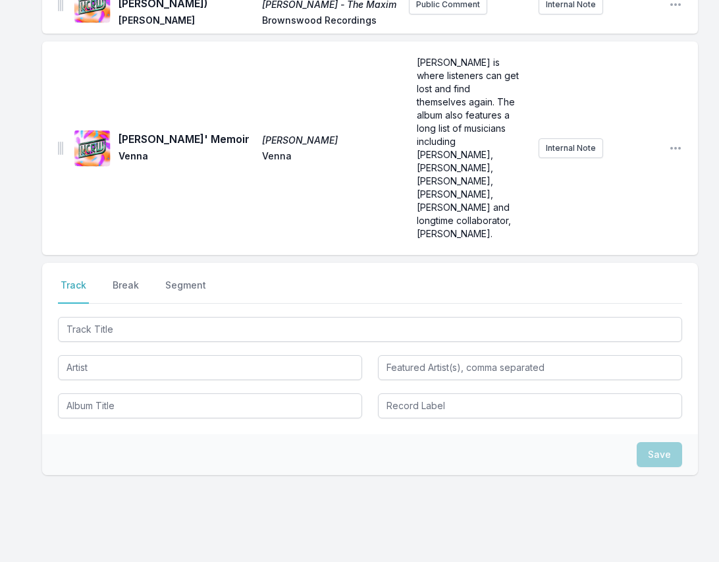
scroll to position [641, 0]
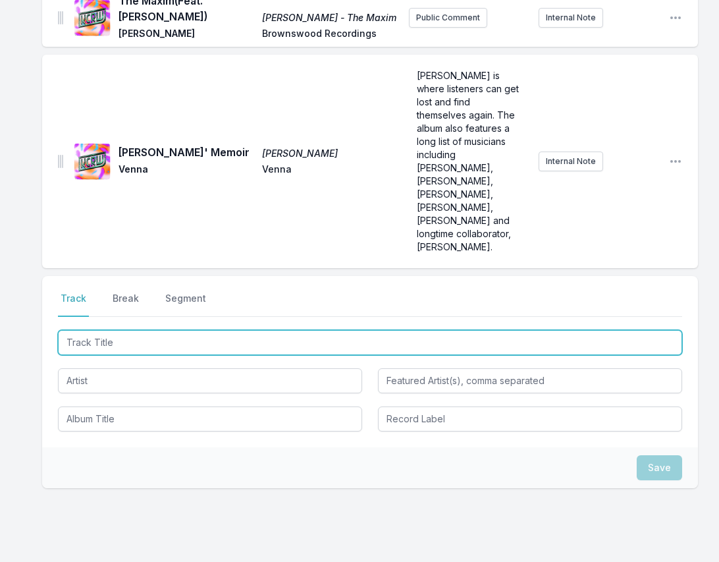
click at [98, 330] on input "Track Title" at bounding box center [370, 342] width 625 height 25
paste input "Kulun"
type input "Kulun"
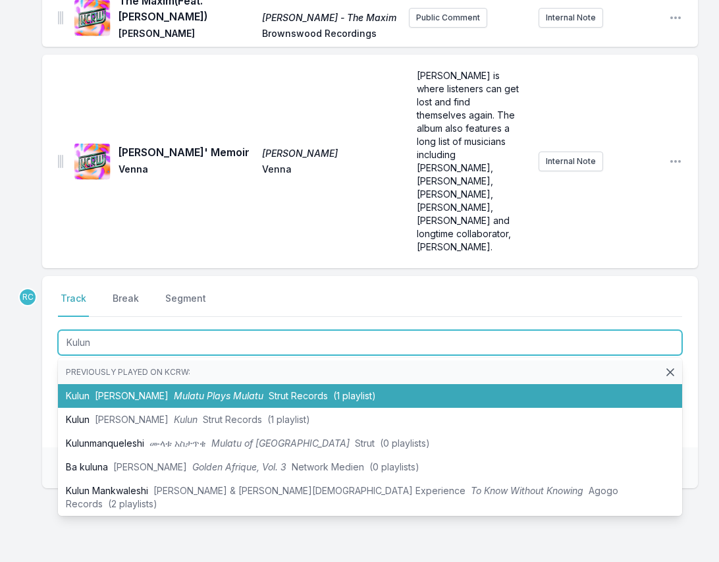
click at [114, 384] on li "Kulun [PERSON_NAME] Plays Mulatu Strut Records (1 playlist)" at bounding box center [370, 396] width 625 height 24
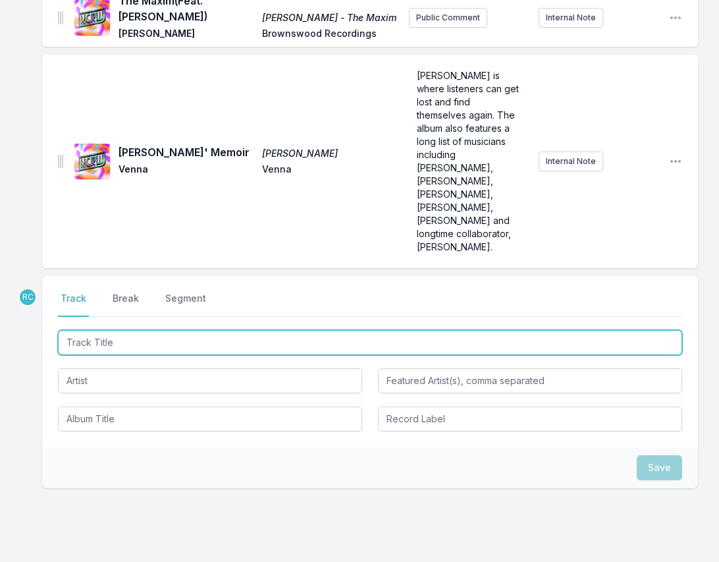
scroll to position [699, 0]
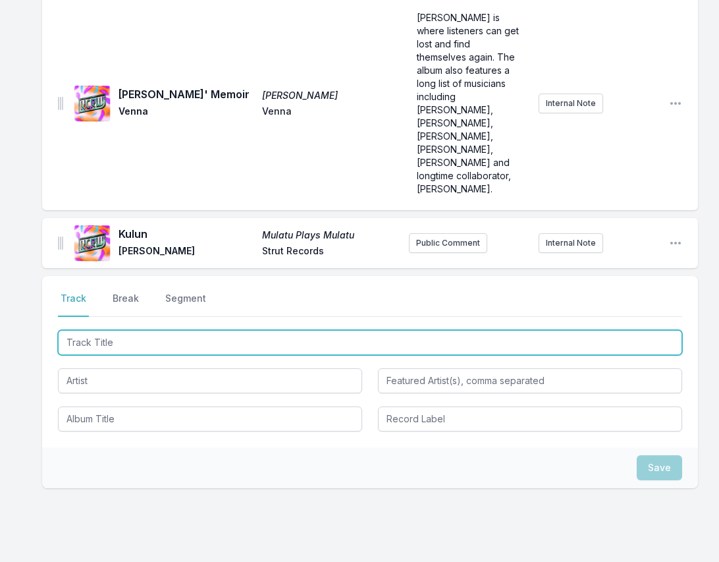
click at [666, 330] on input "Track Title" at bounding box center [370, 342] width 625 height 25
paste input "Djurkel"
type input "Djurkel"
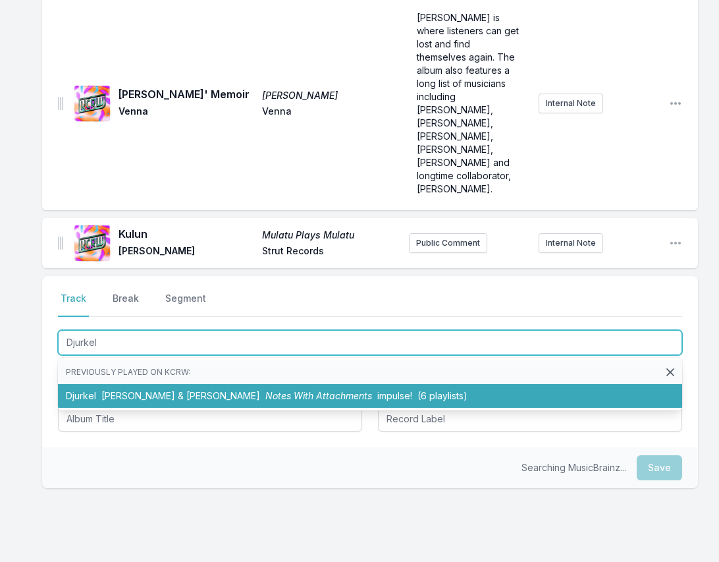
click at [174, 390] on span "[PERSON_NAME] & [PERSON_NAME]" at bounding box center [180, 395] width 159 height 11
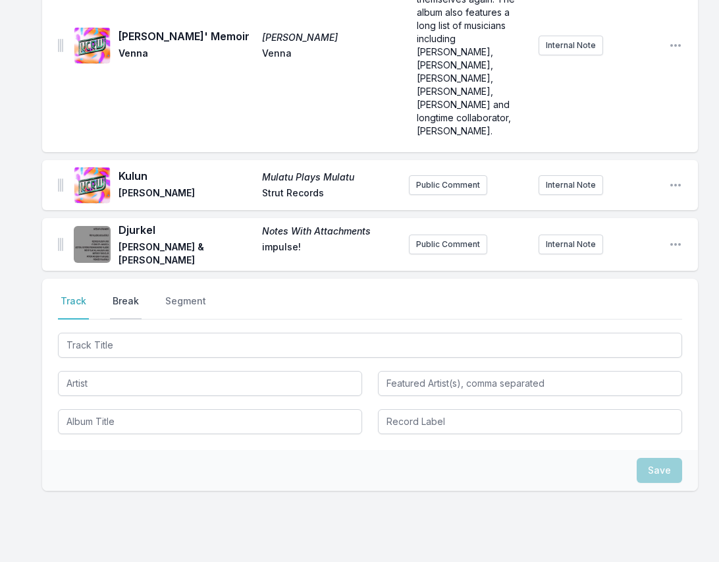
click at [123, 294] on button "Break" at bounding box center [126, 306] width 32 height 25
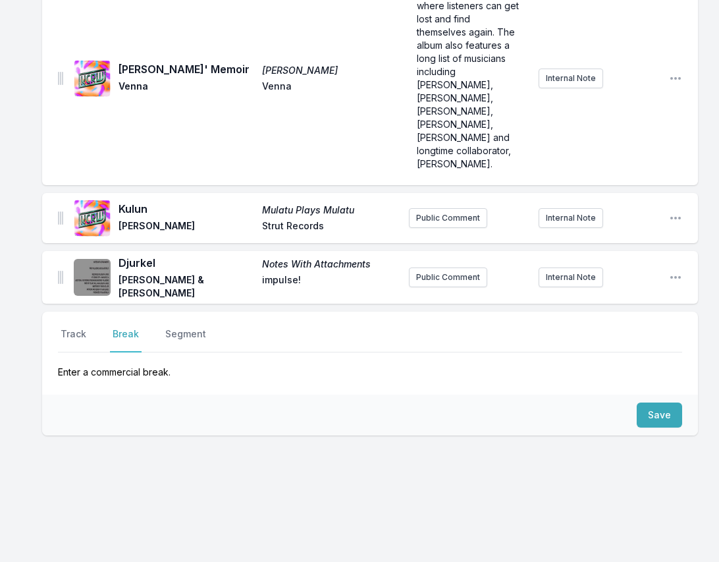
scroll to position [669, 0]
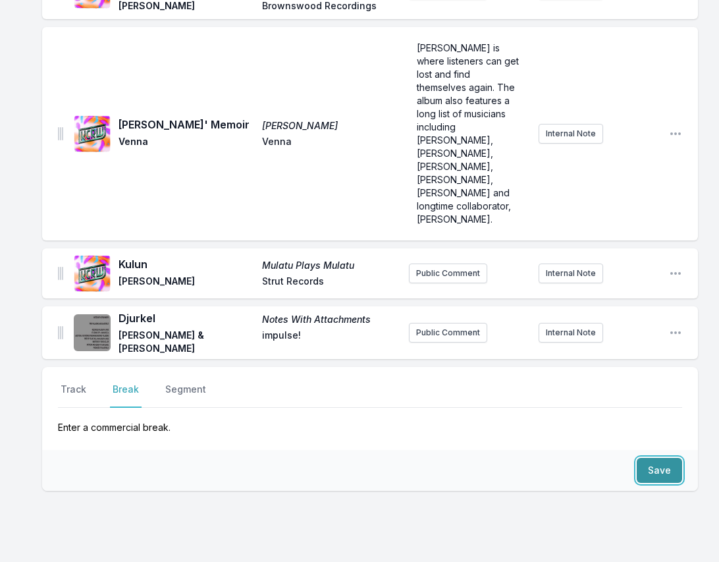
click at [660, 458] on button "Save" at bounding box center [659, 470] width 45 height 25
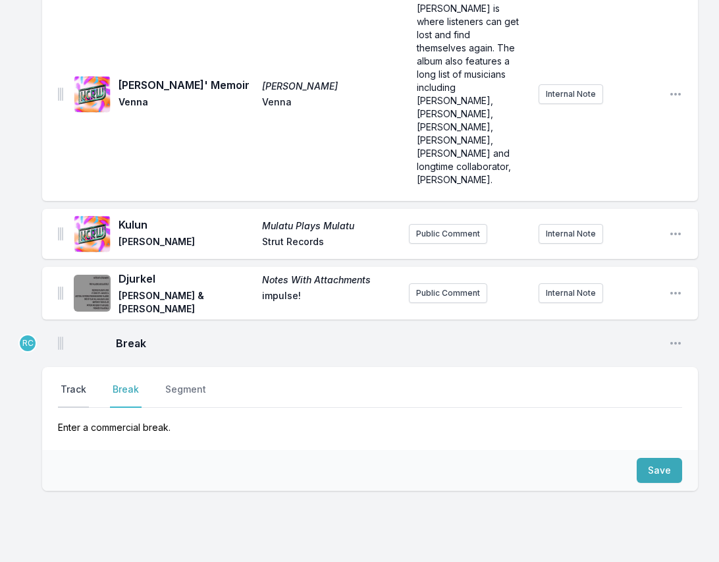
click at [64, 383] on button "Track" at bounding box center [73, 395] width 31 height 25
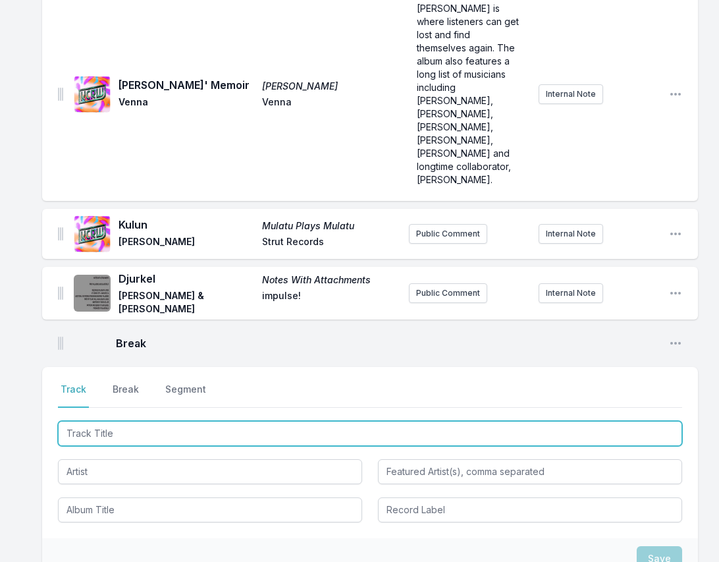
click at [656, 421] on input "Track Title" at bounding box center [370, 433] width 625 height 25
paste input "Elegant People"
type input "Elegant People"
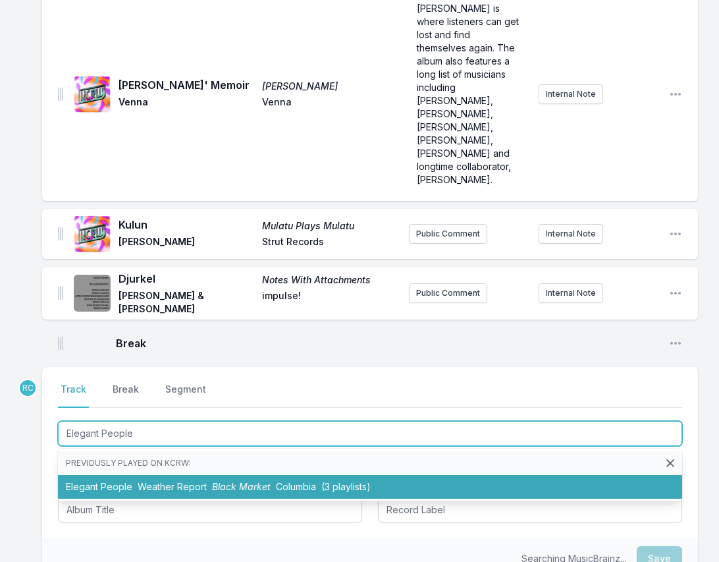
click at [178, 481] on span "Weather Report" at bounding box center [172, 486] width 69 height 11
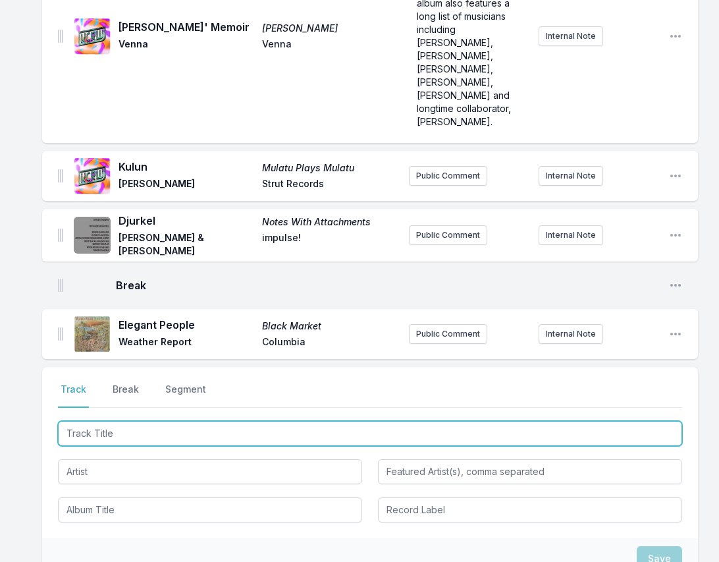
click at [667, 421] on input "Track Title" at bounding box center [370, 433] width 625 height 25
paste input "Some Day We'll All Be Free"
type input "Some Day We'll All Be Free"
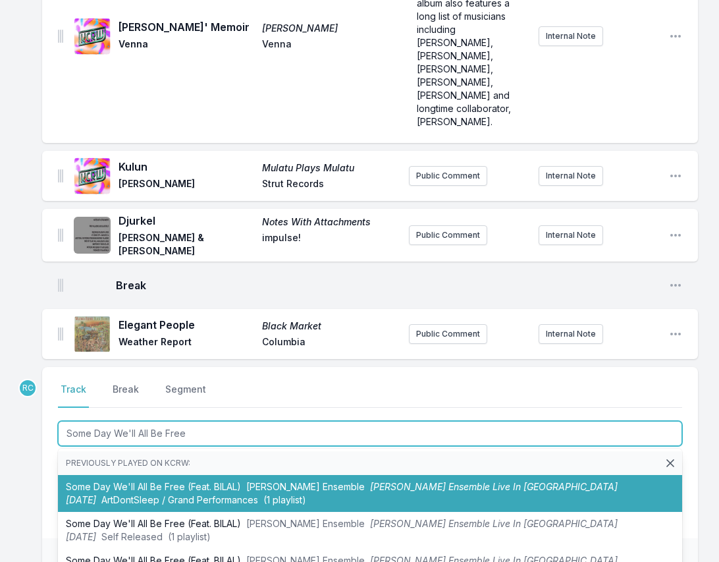
click at [240, 475] on li "Some Day We'll All Be Free (Feat. BILAL) [PERSON_NAME] Ensemble [PERSON_NAME] E…" at bounding box center [370, 493] width 625 height 37
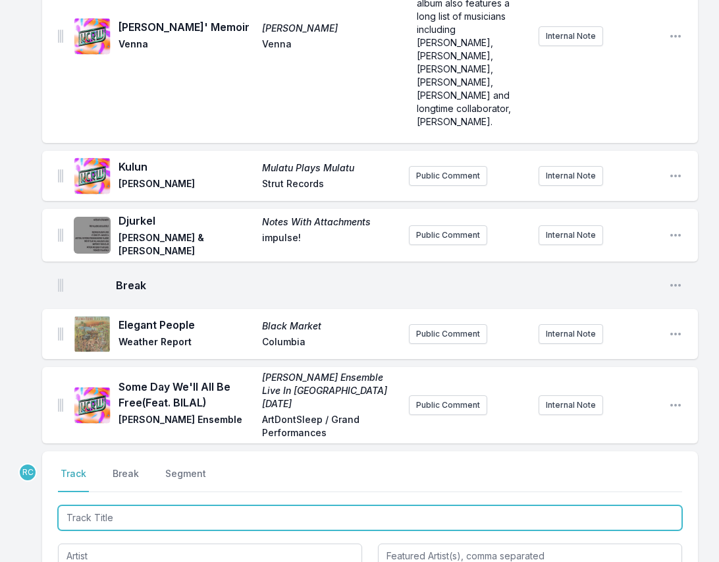
scroll to position [850, 0]
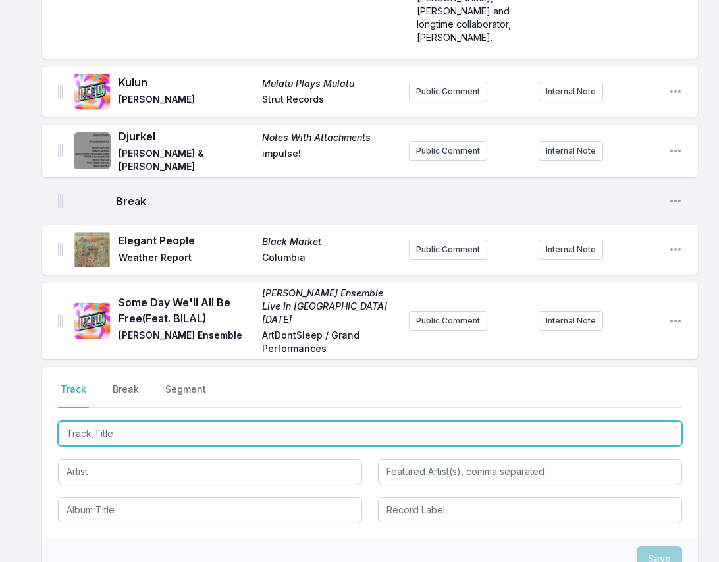
click at [678, 421] on input "Track Title" at bounding box center [370, 433] width 625 height 25
paste input "Afro Blue (featuring [PERSON_NAME])"
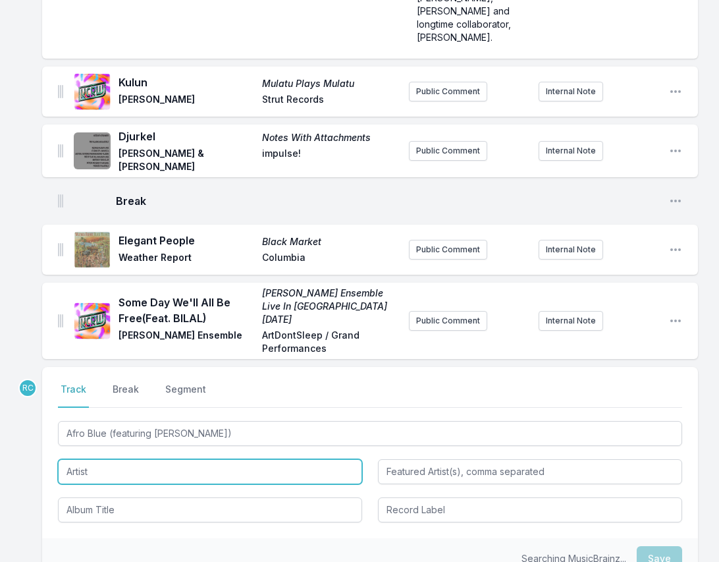
type input "Afro Blue"
type input "[PERSON_NAME]"
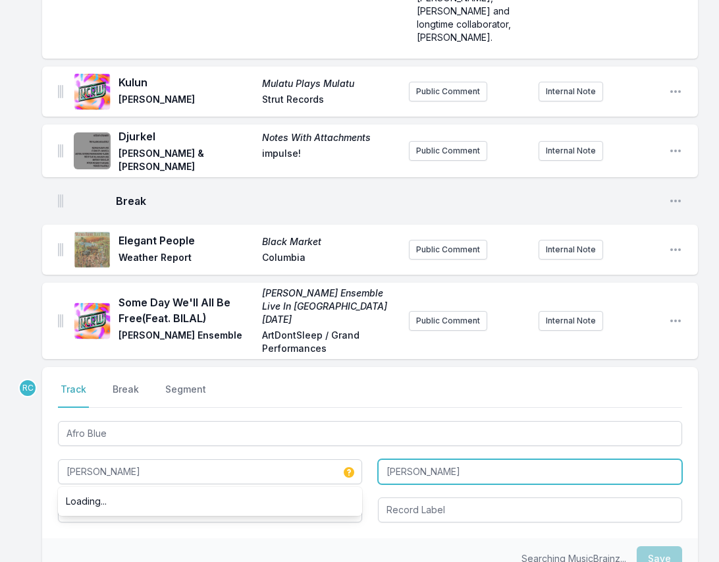
type input "[PERSON_NAME]"
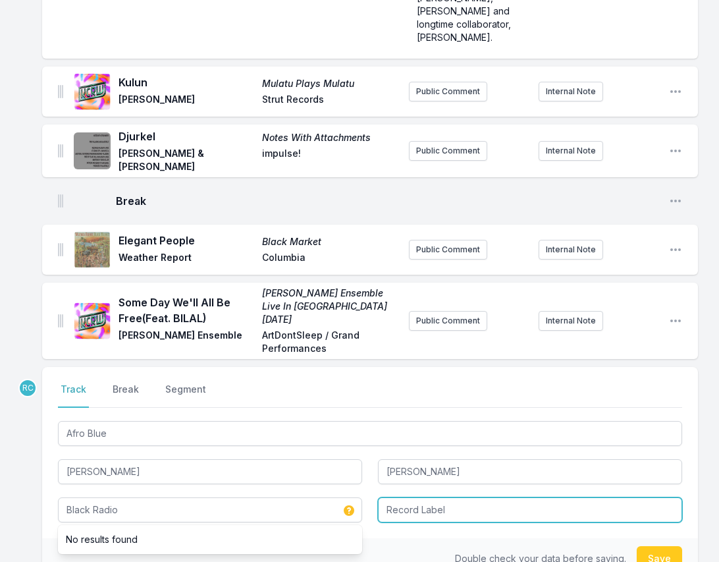
type input "Black Radio"
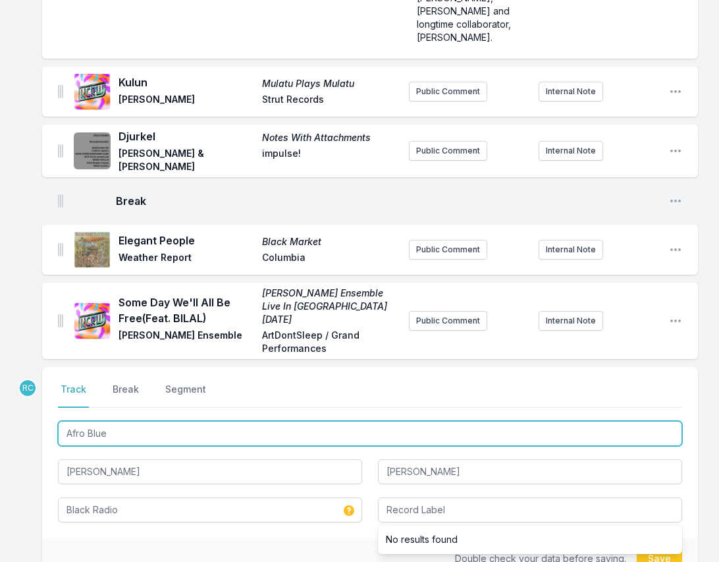
click at [118, 421] on input "Afro Blue" at bounding box center [370, 433] width 625 height 25
type input "Afro Blu"
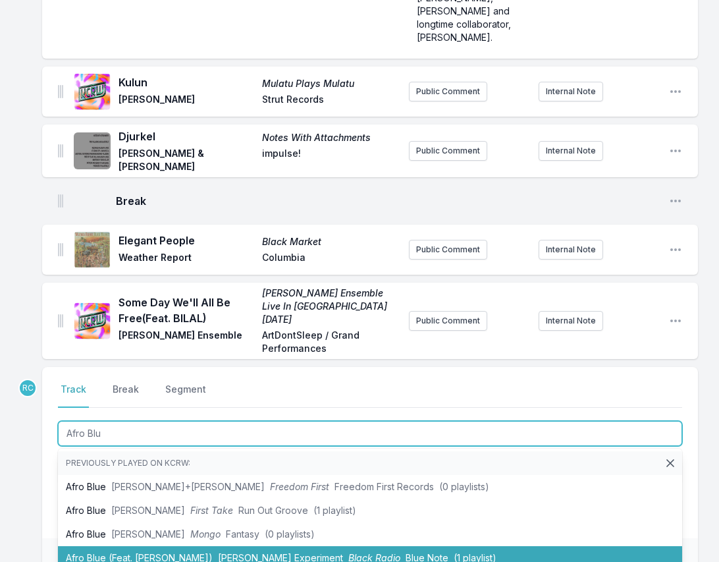
click at [136, 546] on li "Afro Blue (Feat. [PERSON_NAME]) [PERSON_NAME] Experiment Black Radio Blue Note …" at bounding box center [370, 558] width 625 height 24
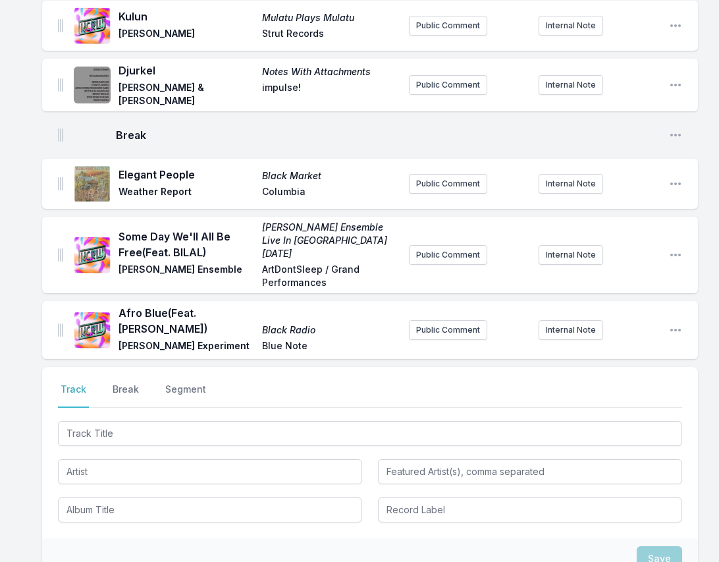
click at [668, 301] on div "Afro Blue (Feat. [PERSON_NAME]) Black Radio [PERSON_NAME] Experiment Blue Note …" at bounding box center [370, 330] width 656 height 58
click at [682, 323] on icon "Open playlist item options" at bounding box center [675, 329] width 13 height 13
click at [605, 345] on button "Edit Track Details" at bounding box center [609, 357] width 148 height 24
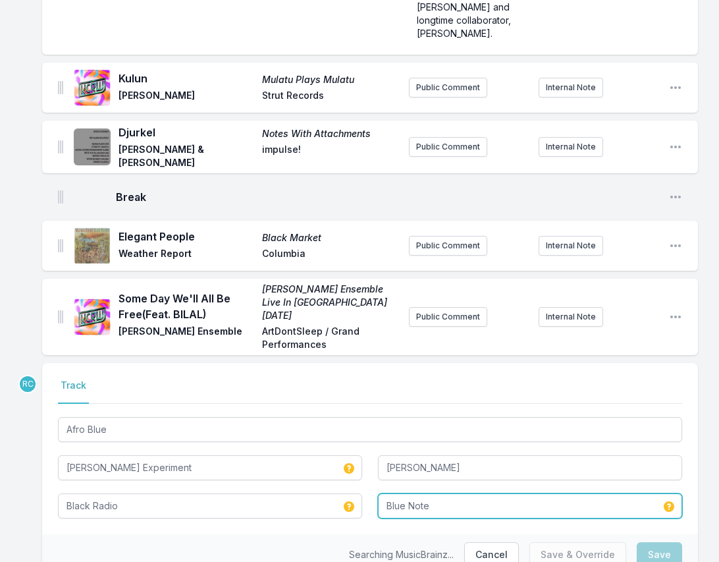
click at [470, 493] on input "Blue Note" at bounding box center [530, 505] width 304 height 25
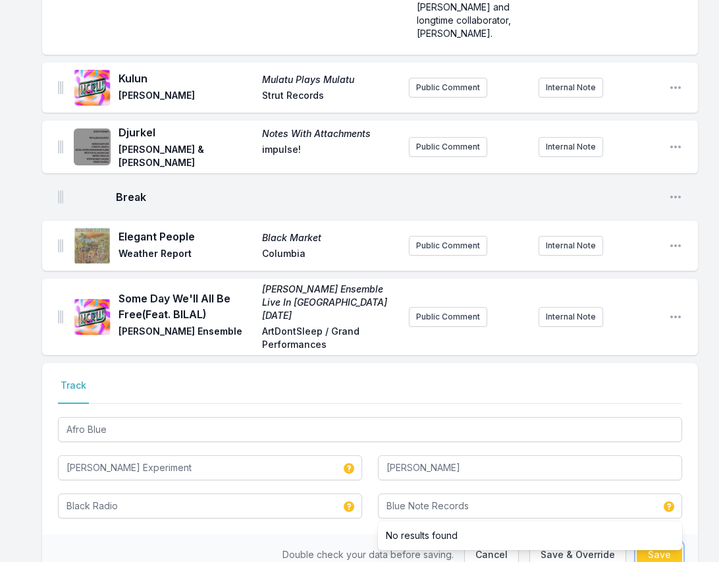
click at [661, 542] on button "Save" at bounding box center [659, 554] width 45 height 25
type input "Blue Note"
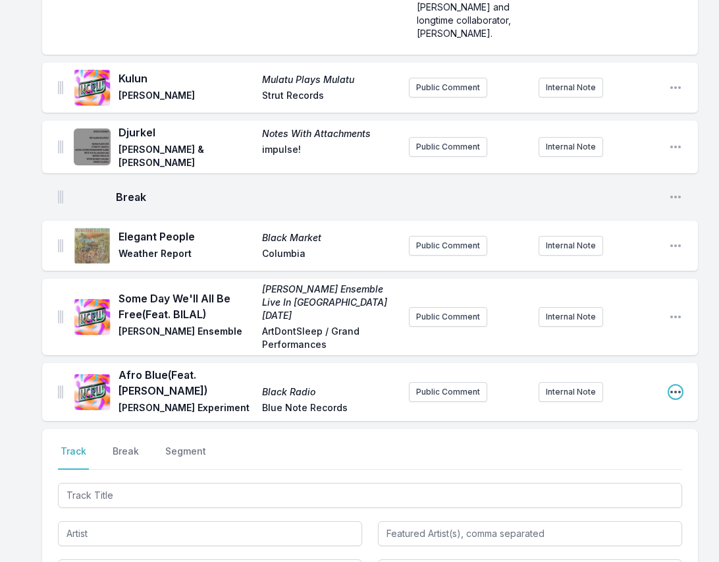
click at [677, 385] on icon "Open playlist item options" at bounding box center [675, 391] width 13 height 13
click at [622, 406] on button "Edit Track Details" at bounding box center [609, 418] width 148 height 24
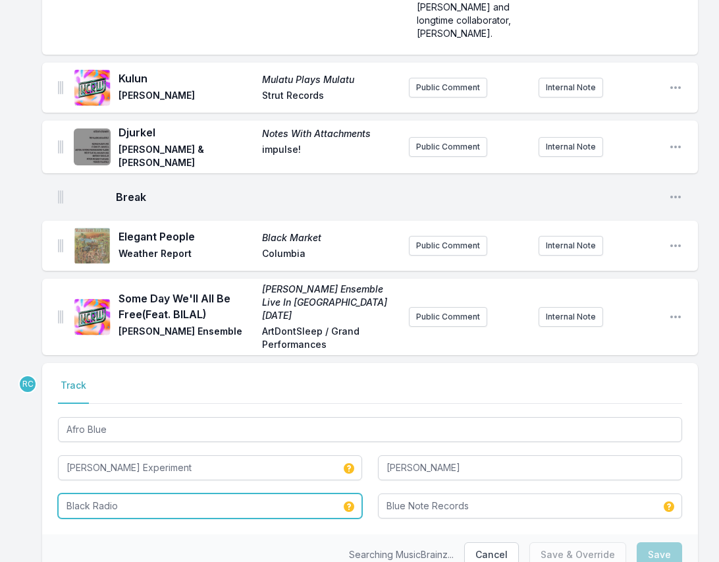
click at [211, 493] on input "Black Radio" at bounding box center [210, 505] width 304 height 25
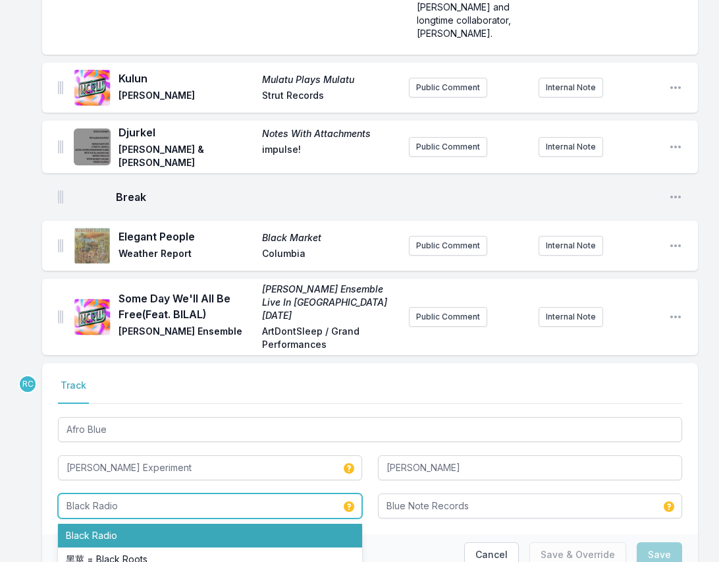
click at [169, 524] on li "Black Radio" at bounding box center [210, 536] width 304 height 24
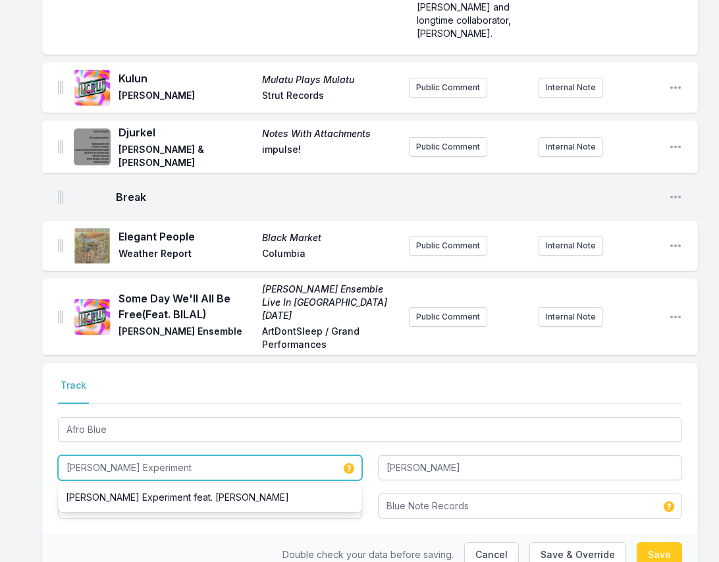
click at [198, 455] on input "[PERSON_NAME] Experiment" at bounding box center [210, 467] width 304 height 25
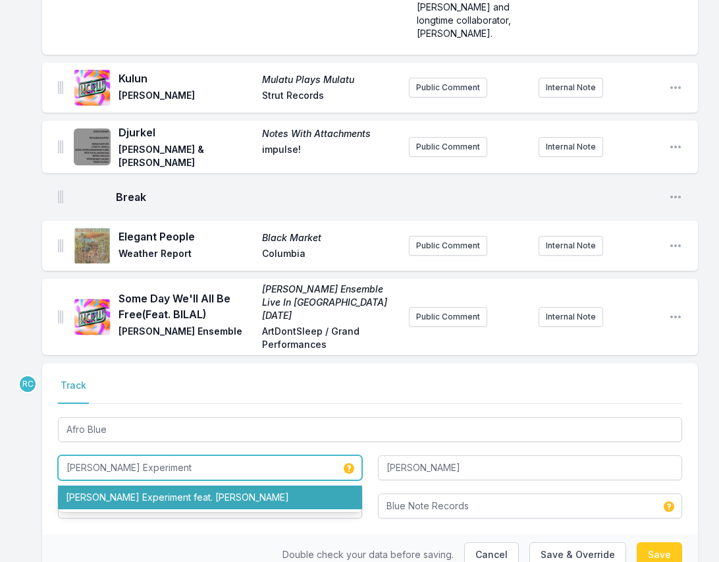
click at [201, 486] on li "[PERSON_NAME] Experiment feat. [PERSON_NAME]" at bounding box center [210, 498] width 304 height 24
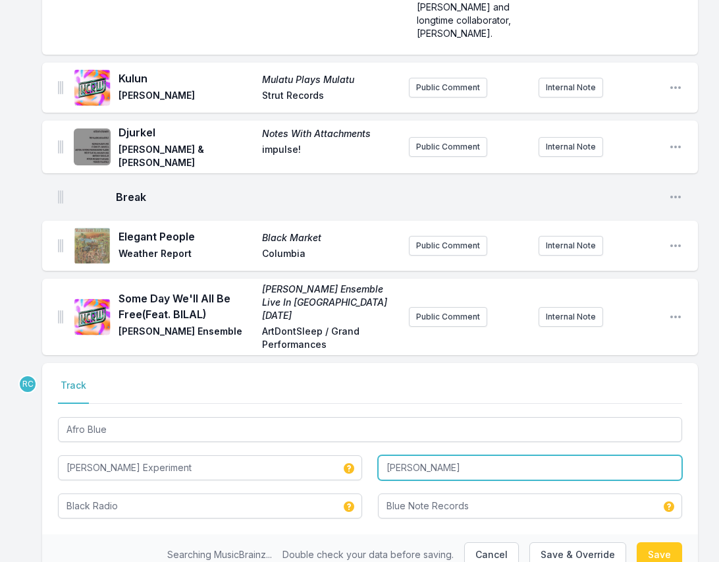
type input "[PERSON_NAME] Experiment"
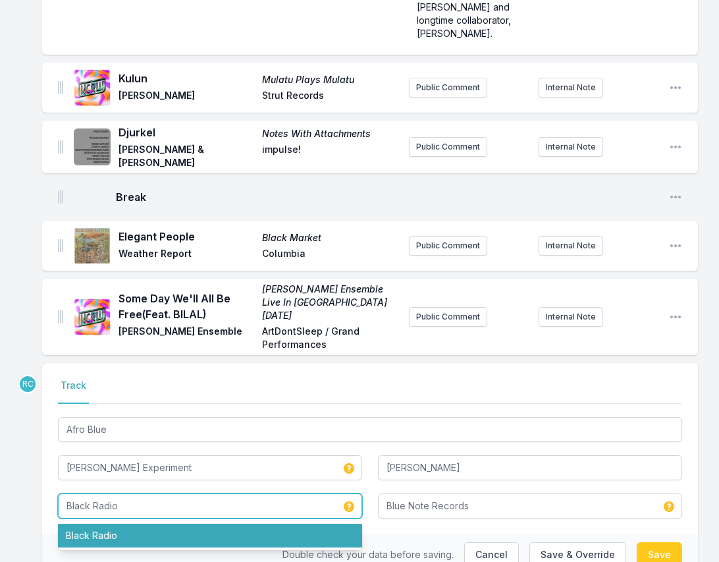
click at [168, 524] on li "Black Radio" at bounding box center [210, 536] width 304 height 24
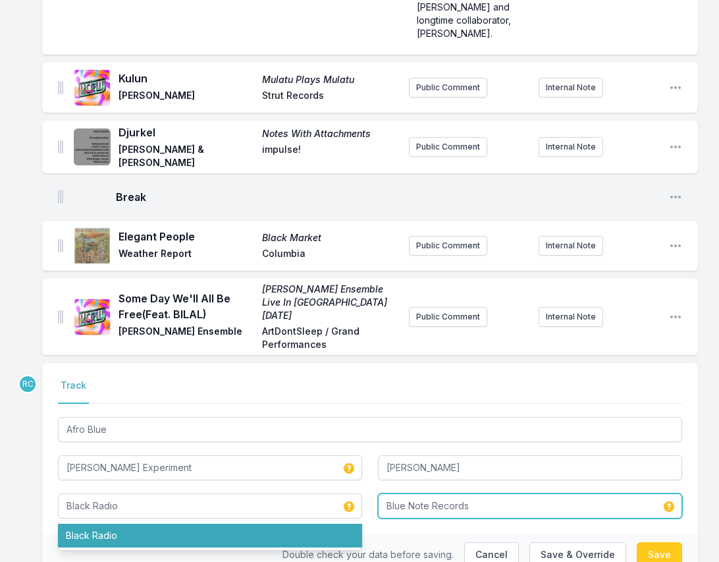
type input "Black Radio"
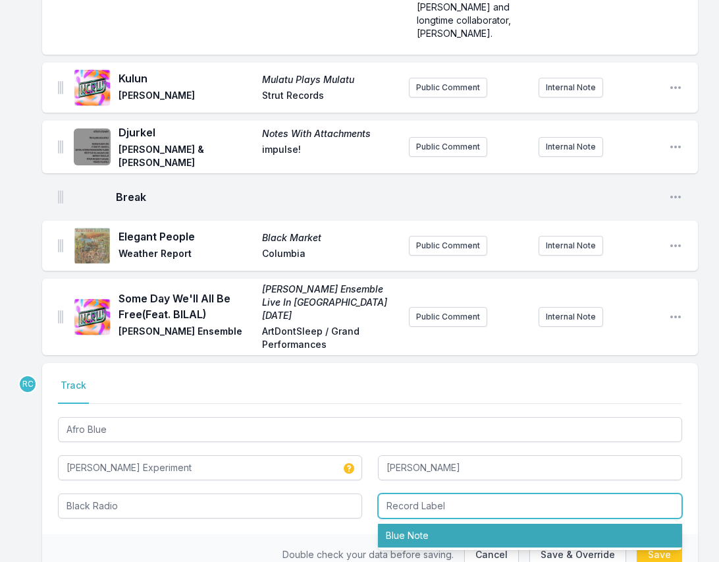
click at [429, 524] on li "Blue Note" at bounding box center [530, 536] width 304 height 24
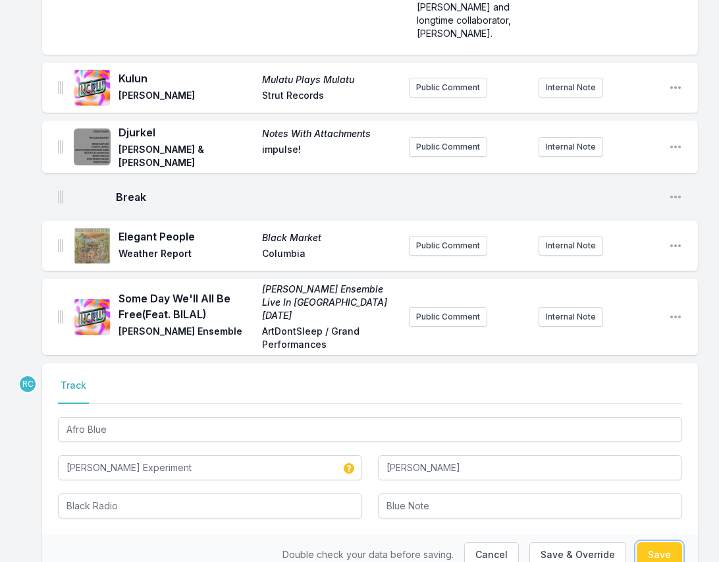
click at [659, 542] on button "Save" at bounding box center [659, 554] width 45 height 25
type input "Blue Note Records"
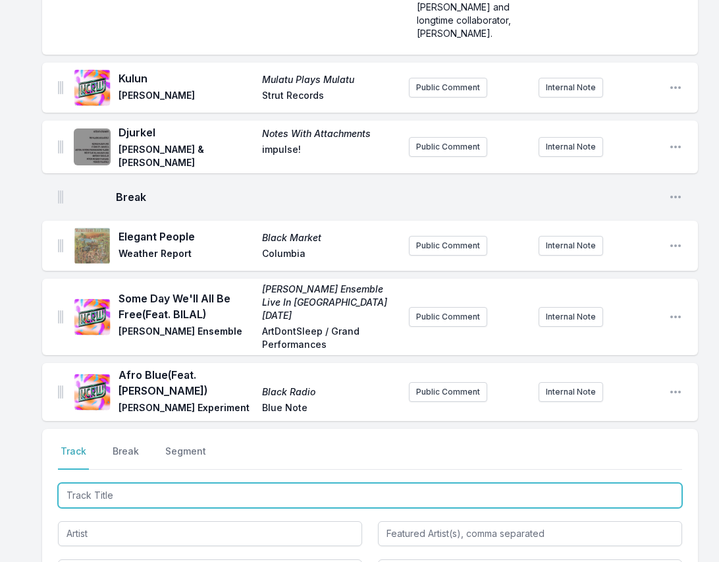
click at [650, 483] on input "Track Title" at bounding box center [370, 495] width 625 height 25
paste input "[PERSON_NAME]"
type input "[PERSON_NAME]"
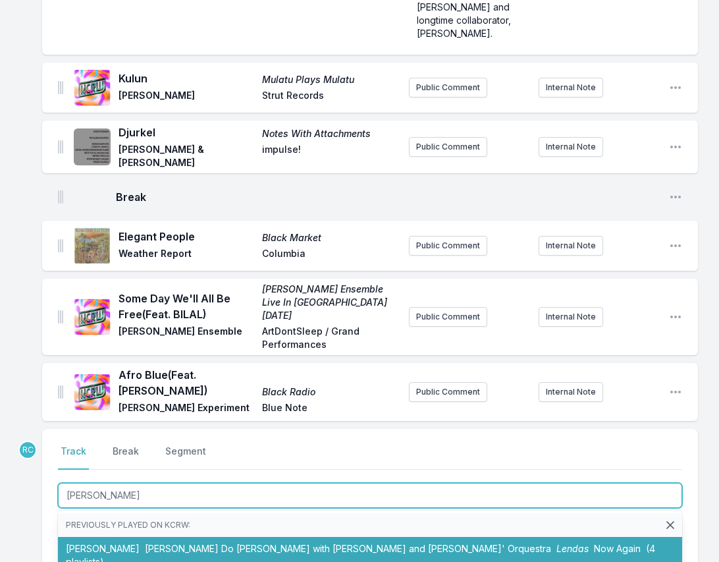
click at [145, 543] on span "[PERSON_NAME] Do [PERSON_NAME] with [PERSON_NAME] and [PERSON_NAME]' Orquestra" at bounding box center [348, 548] width 406 height 11
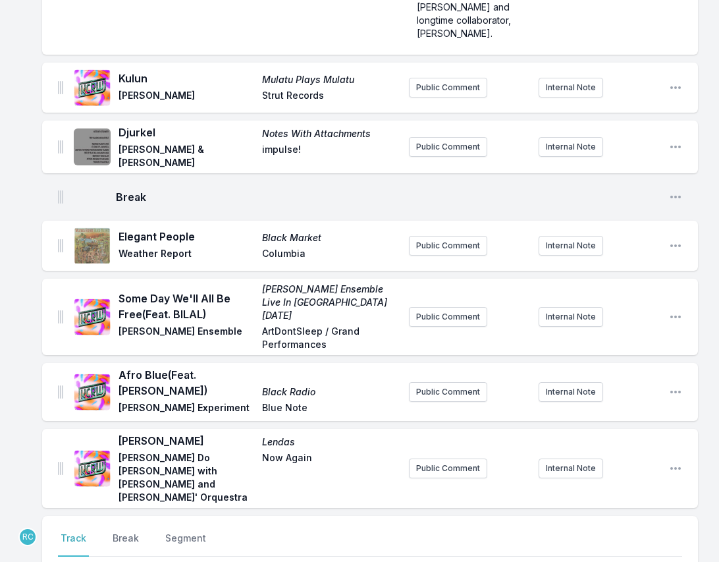
scroll to position [928, 0]
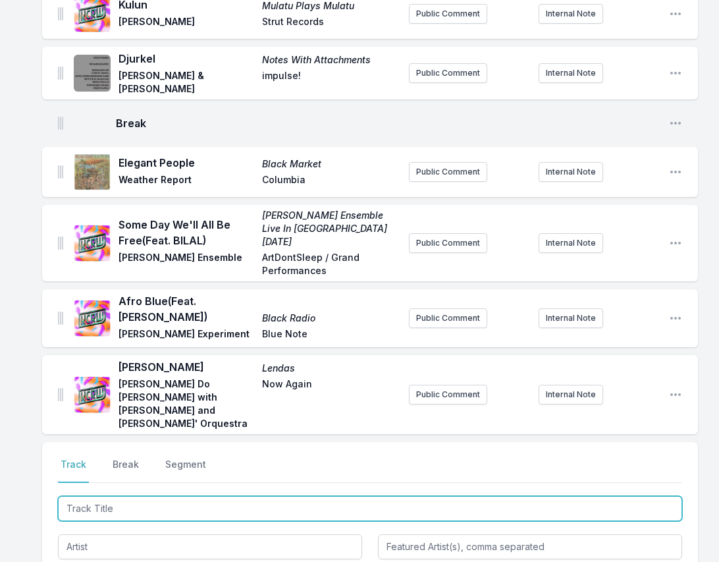
click at [663, 496] on input "Track Title" at bounding box center [370, 508] width 625 height 25
paste input "Uno Esta"
type input "Uno Esta"
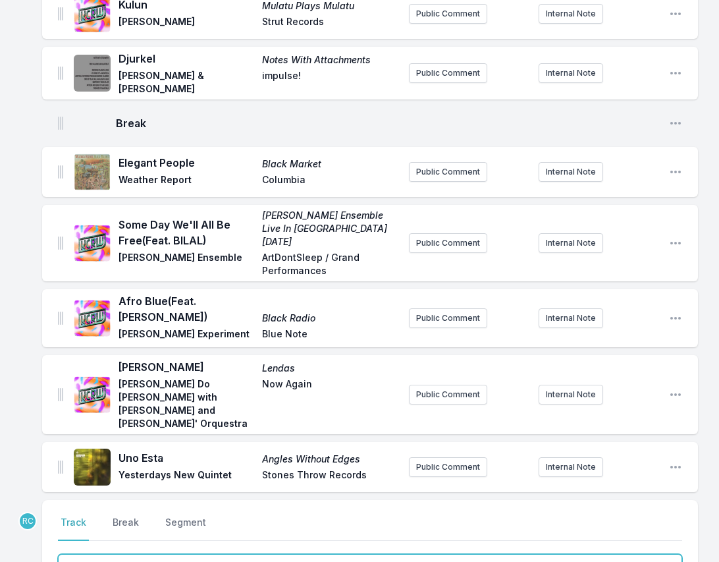
scroll to position [986, 0]
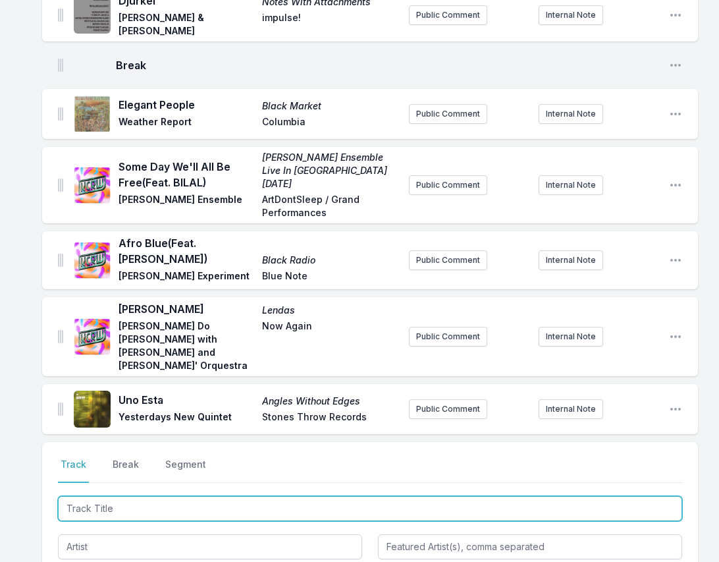
click at [663, 496] on input "Track Title" at bounding box center [370, 508] width 625 height 25
paste input "Love Is the Answer (Instrumental)"
type input "Love Is the Answer (Instrumental)"
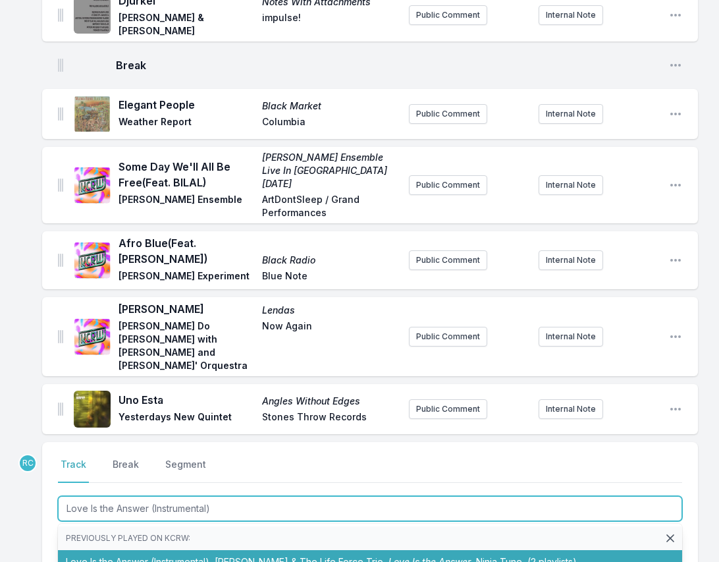
click at [206, 550] on li "Love Is the Answer (Instrumental) [PERSON_NAME] & The Life Force Trio Love Is t…" at bounding box center [370, 562] width 625 height 24
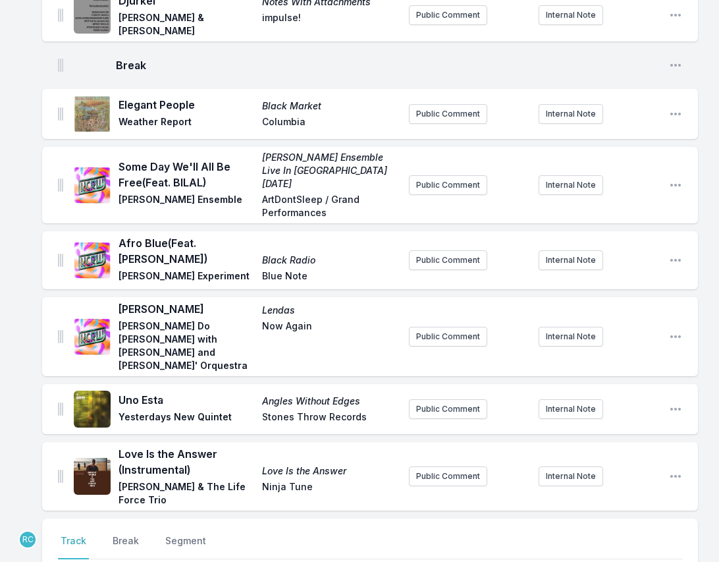
scroll to position [1063, 0]
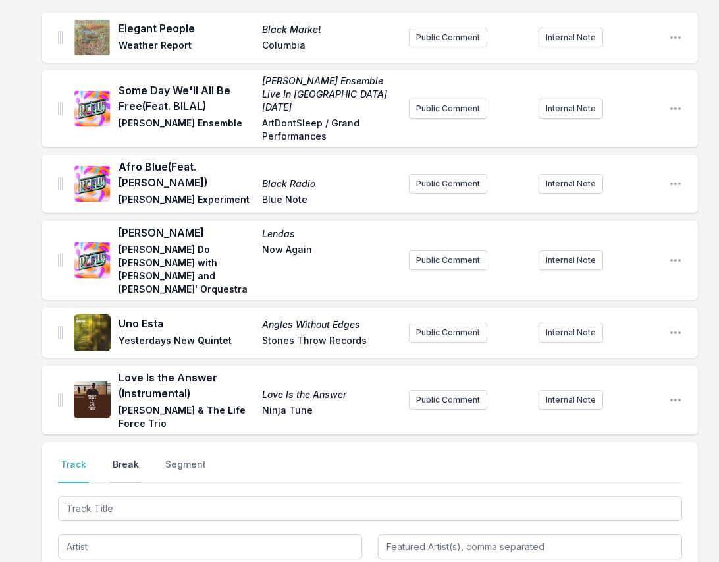
click at [122, 458] on button "Break" at bounding box center [126, 470] width 32 height 25
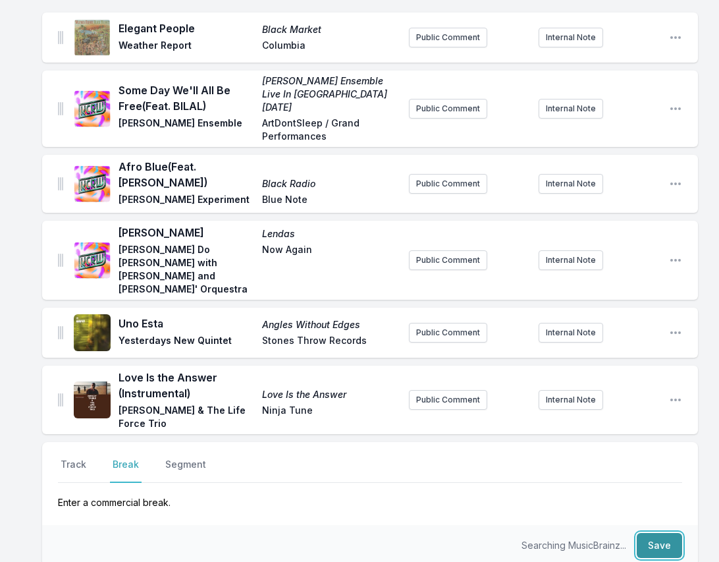
click at [646, 533] on button "Save" at bounding box center [659, 545] width 45 height 25
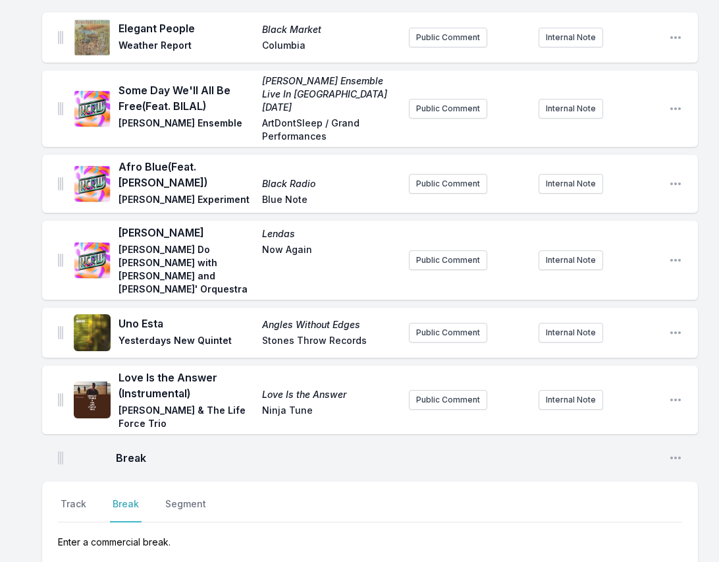
scroll to position [1102, 0]
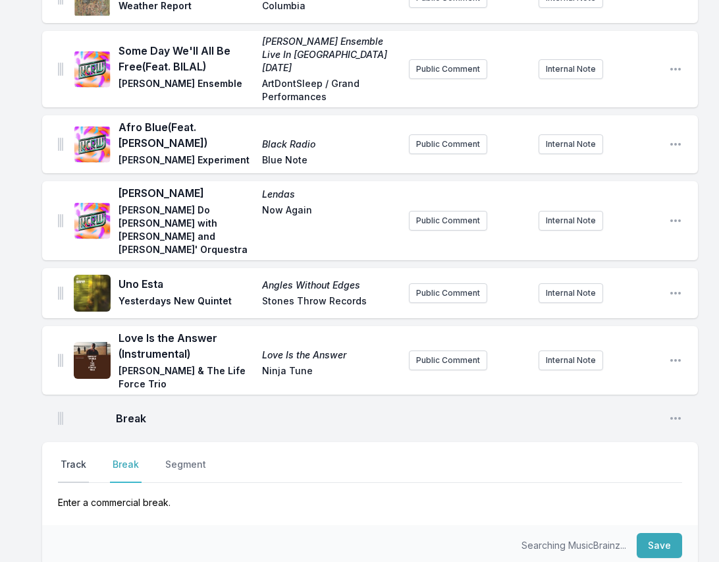
click at [87, 458] on button "Track" at bounding box center [73, 470] width 31 height 25
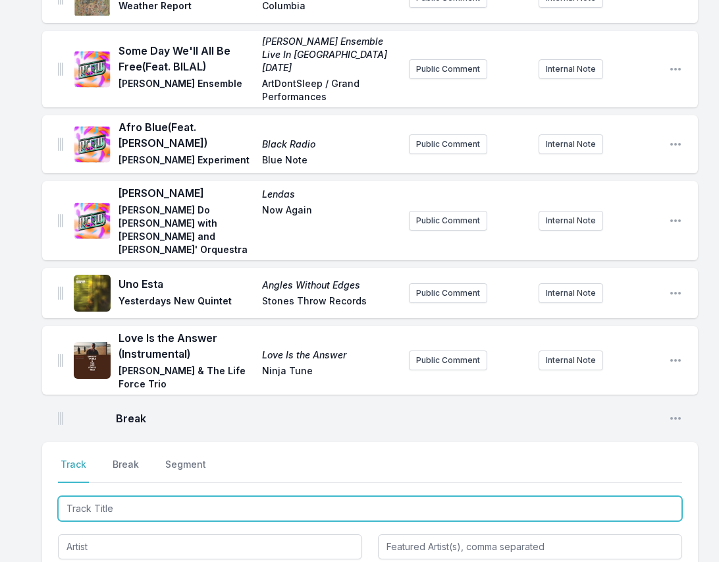
click at [654, 496] on input "Track Title" at bounding box center [370, 508] width 625 height 25
paste input "Love"
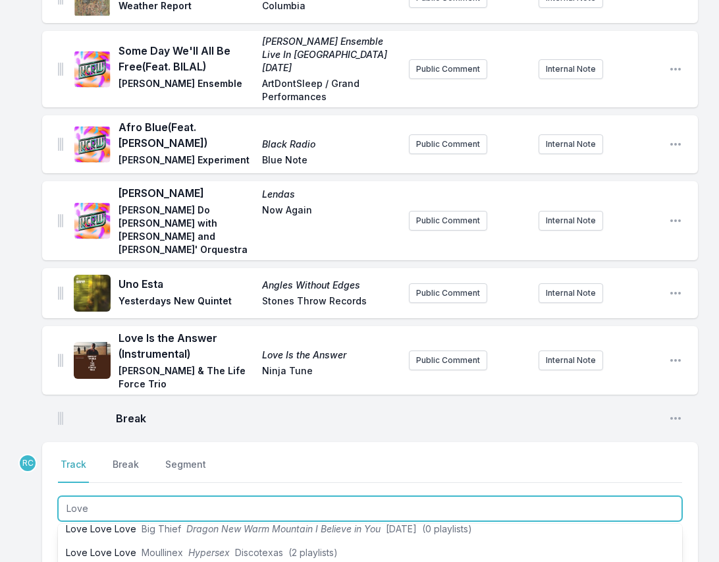
scroll to position [302, 0]
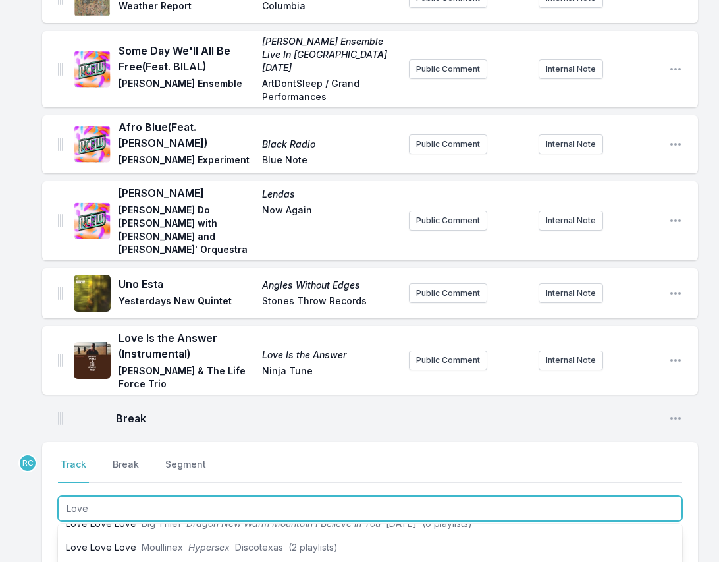
type input "Love"
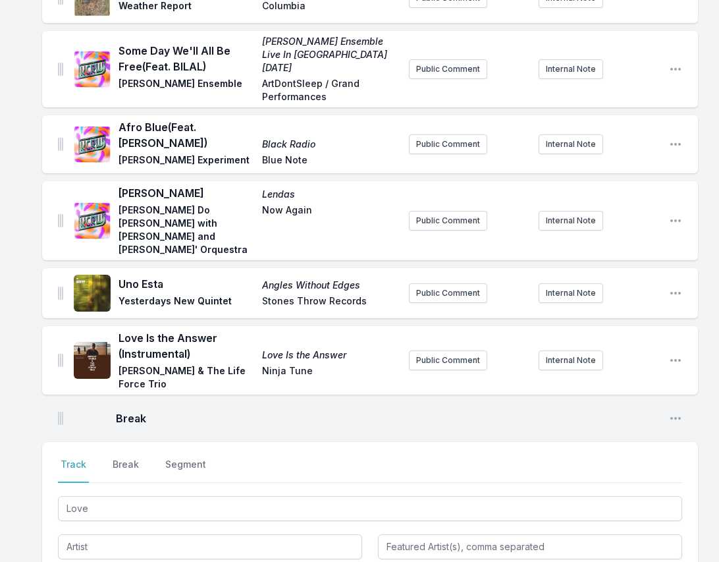
click at [103, 532] on div at bounding box center [210, 546] width 304 height 28
click at [278, 534] on input "Artist" at bounding box center [210, 546] width 304 height 25
paste input "[PERSON_NAME]"
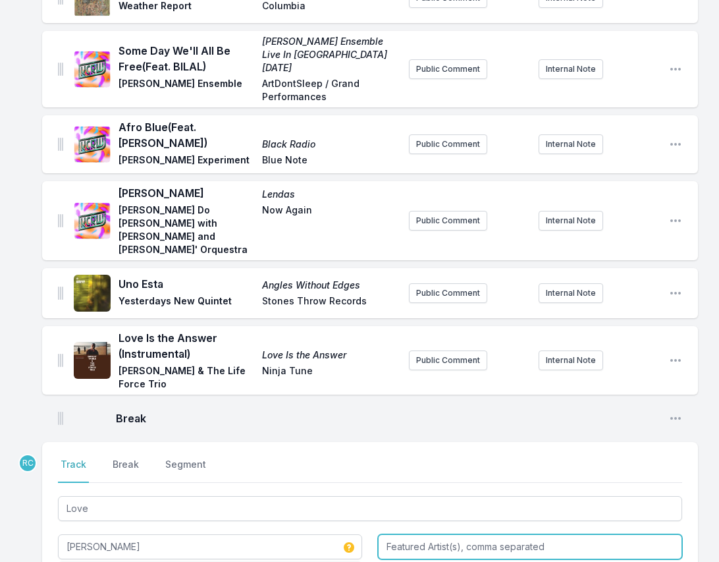
type input "[PERSON_NAME]"
type input "Feel"
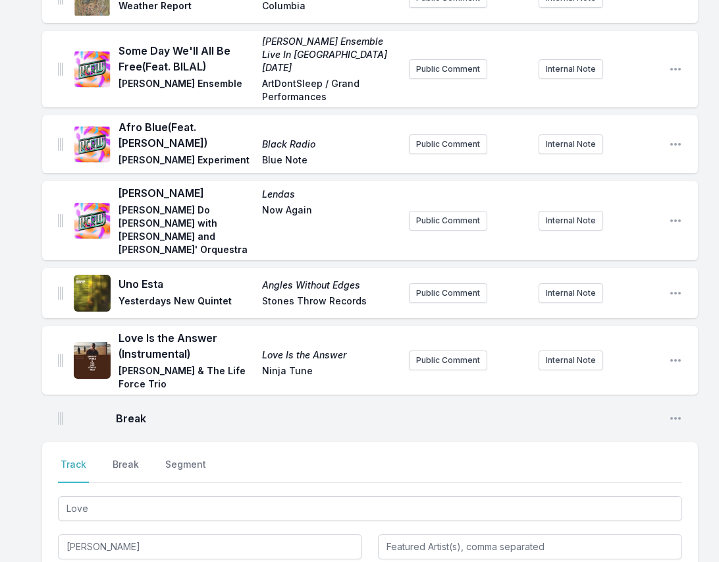
type input "MPS, BASF"
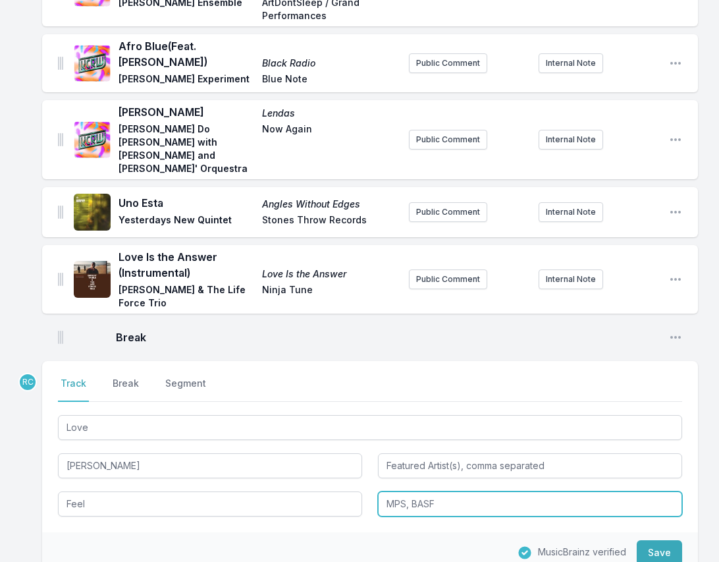
scroll to position [1241, 0]
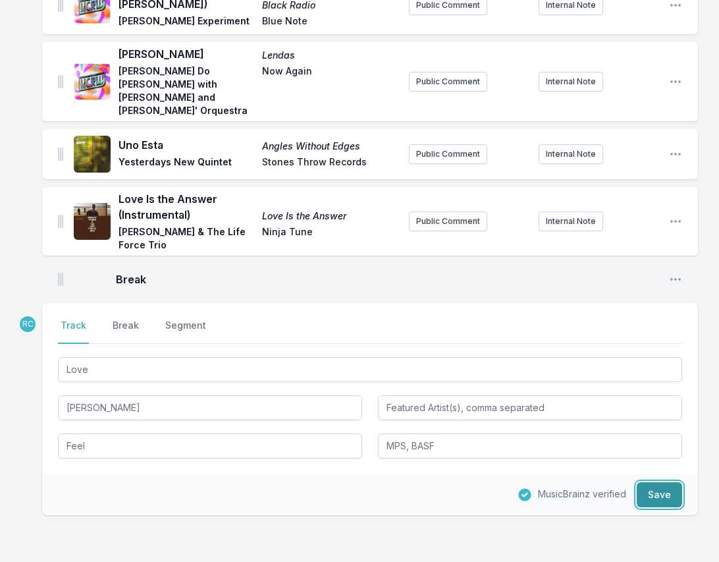
click at [659, 482] on button "Save" at bounding box center [659, 494] width 45 height 25
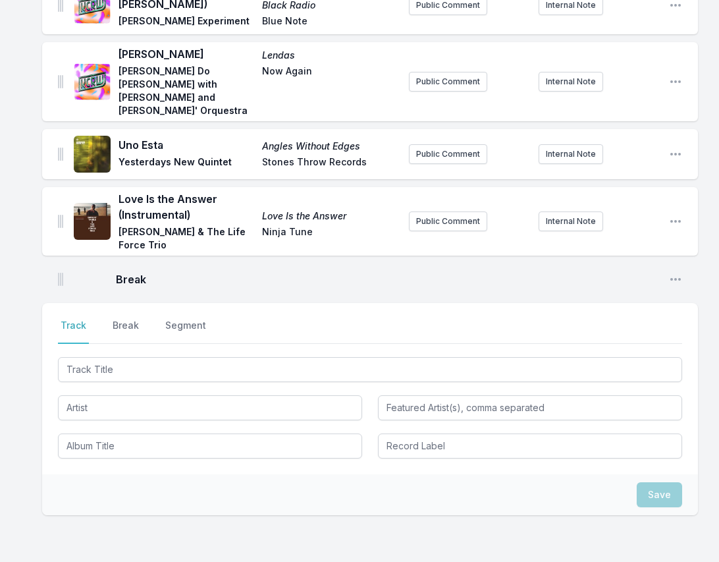
scroll to position [1299, 0]
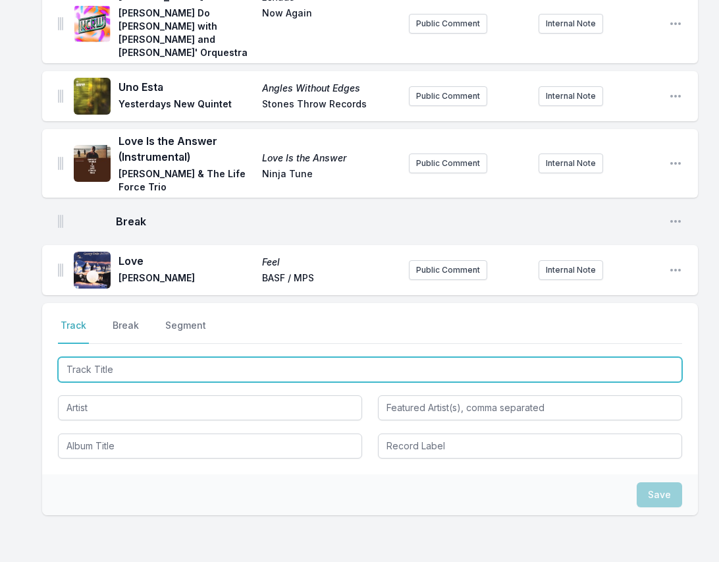
click at [668, 357] on input "Track Title" at bounding box center [370, 369] width 625 height 25
paste input "Jacaranda"
type input "Jacaranda"
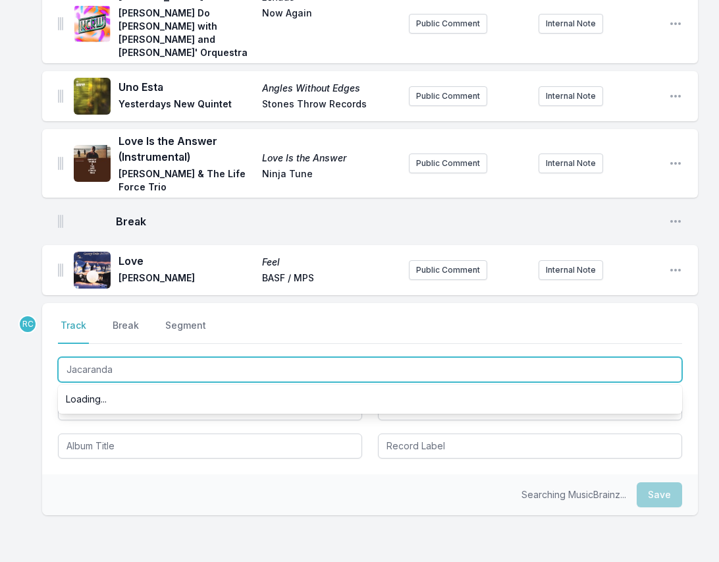
scroll to position [0, 0]
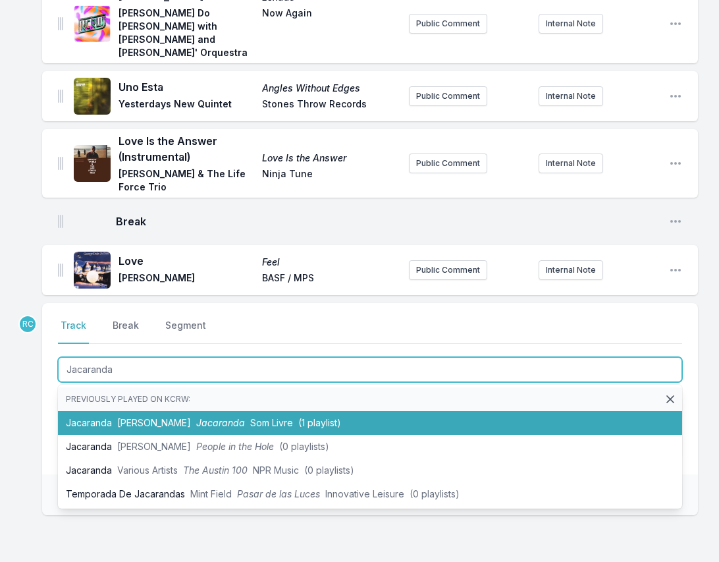
click at [196, 417] on span "Jacaranda" at bounding box center [220, 422] width 49 height 11
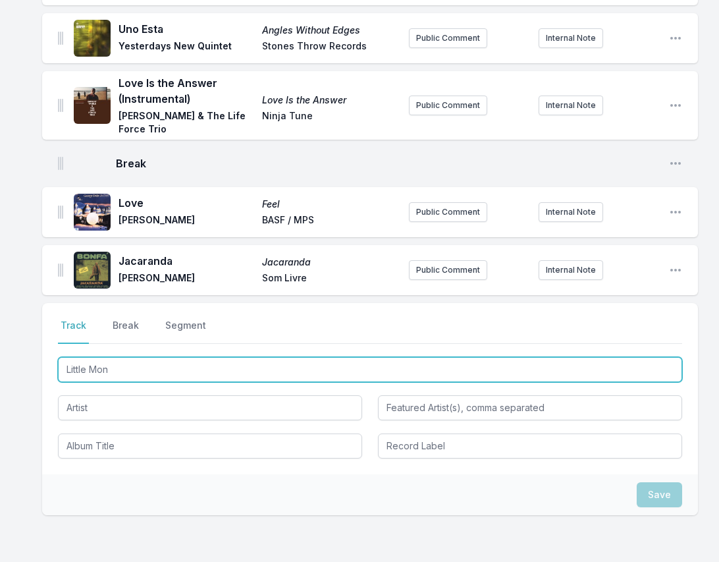
type input "Little Monk"
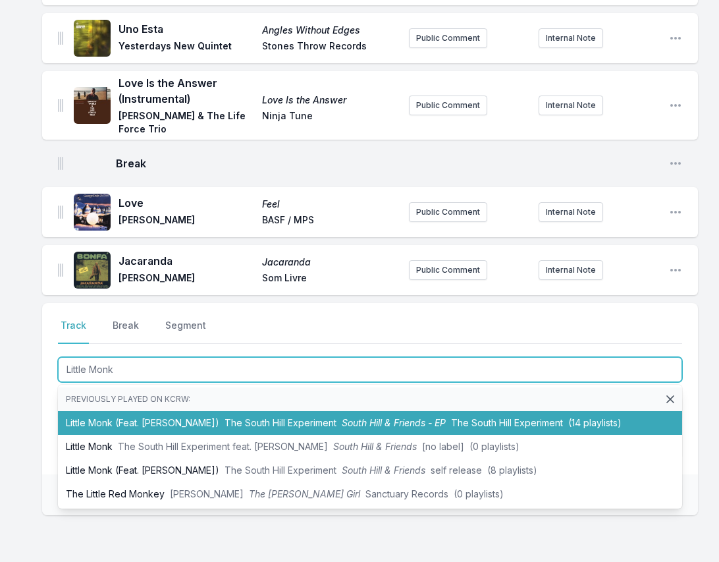
click at [110, 411] on li "Little Monk (Feat. [PERSON_NAME]) The South Hill Experiment South Hill & Friend…" at bounding box center [370, 423] width 625 height 24
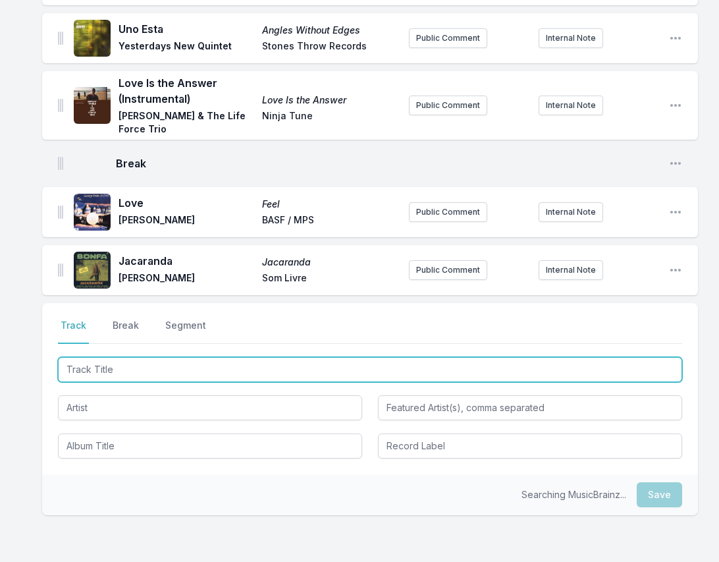
scroll to position [1423, 0]
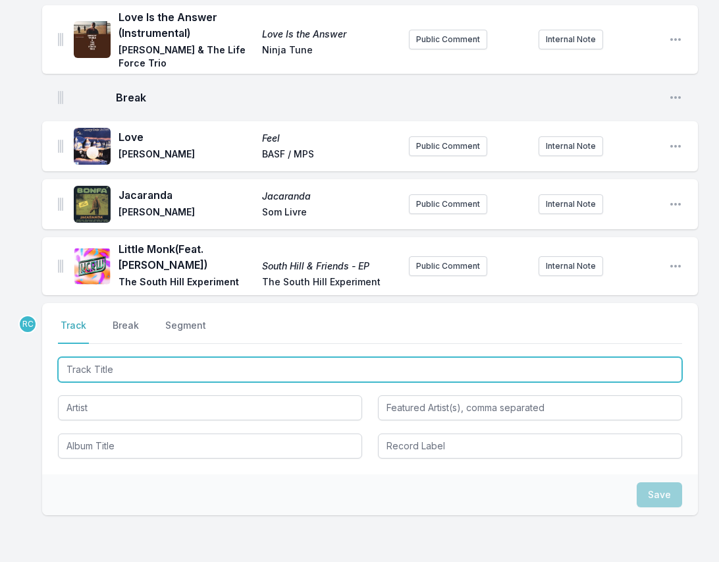
click at [657, 357] on input "Track Title" at bounding box center [370, 369] width 625 height 25
paste input "I Am the Black Gold of the Sun"
type input "I Am the Black Gold of the Sun"
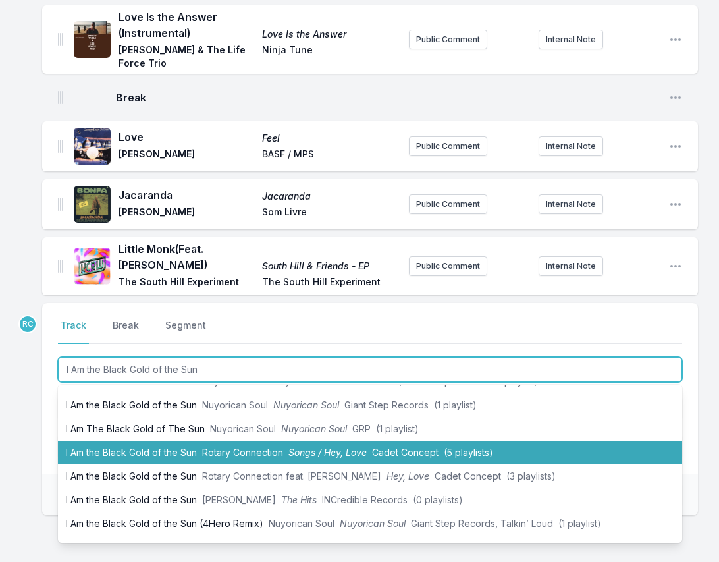
scroll to position [40, 0]
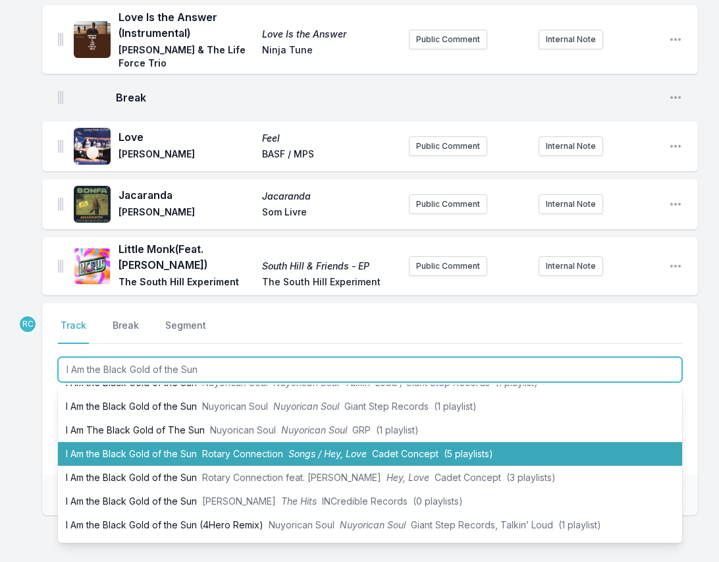
click at [204, 448] on span "Rotary Connection" at bounding box center [242, 453] width 81 height 11
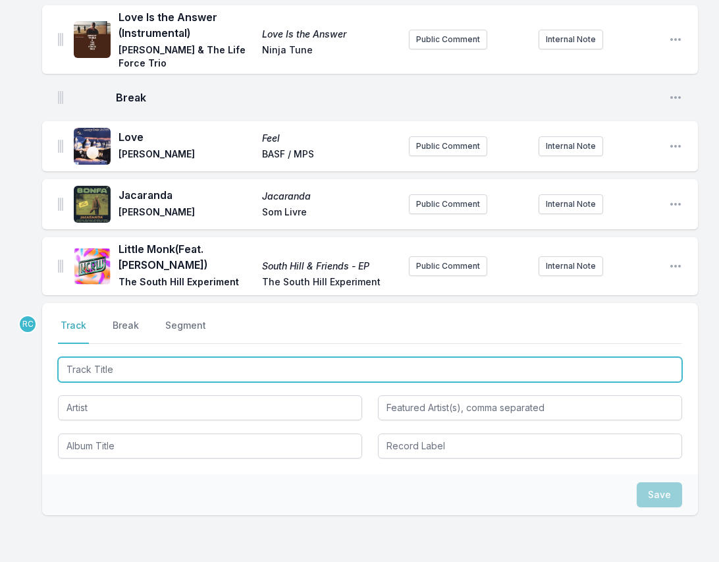
scroll to position [1489, 0]
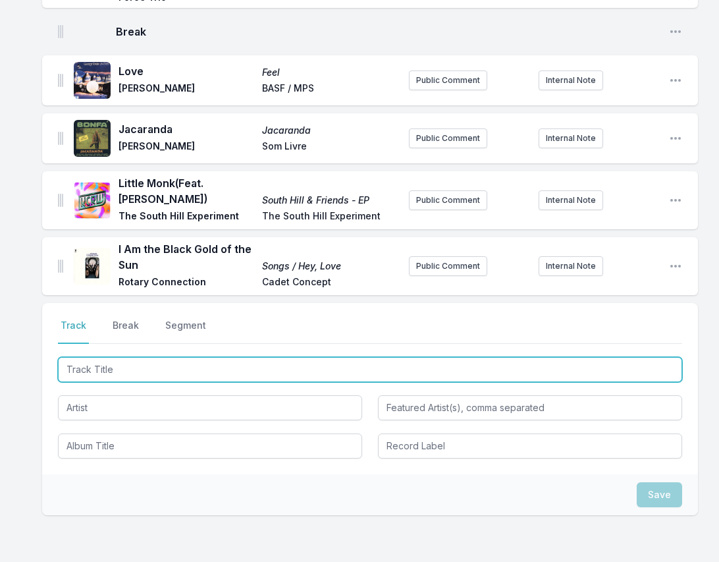
click at [638, 357] on input "Track Title" at bounding box center [370, 369] width 625 height 25
paste input "Two Stories For [PERSON_NAME] (For [PERSON_NAME])"
type input "Two Stories For [PERSON_NAME] (For [PERSON_NAME])"
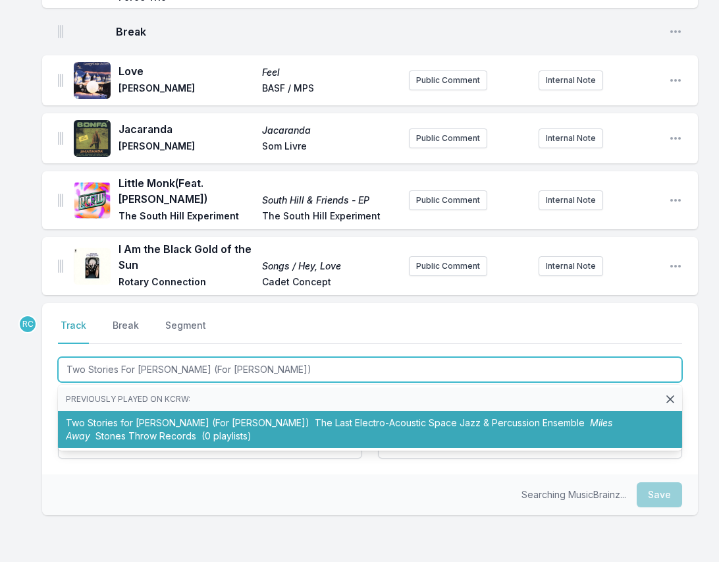
click at [222, 411] on li "Two Stories for [PERSON_NAME] (For [PERSON_NAME]) The Last Electro-Acoustic Spa…" at bounding box center [370, 429] width 625 height 37
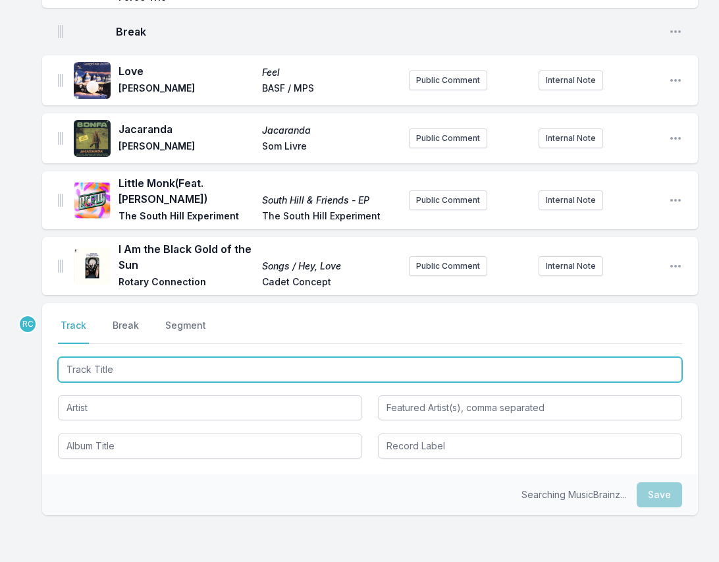
scroll to position [1578, 0]
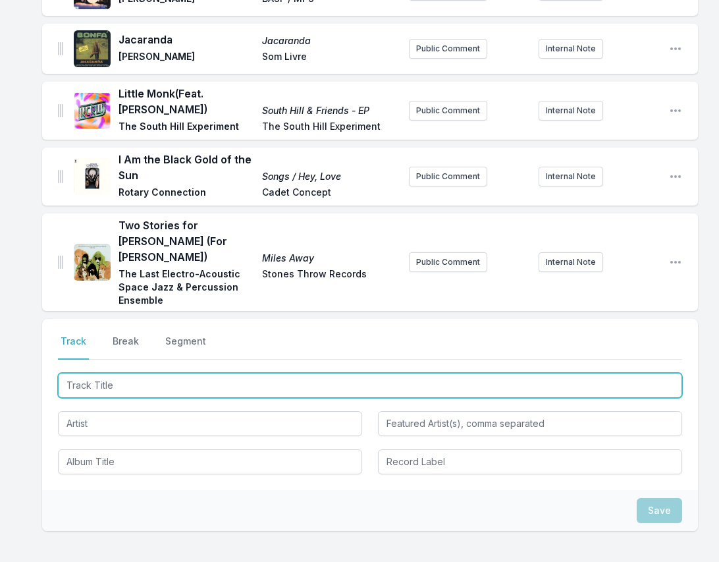
click at [667, 373] on input "Track Title" at bounding box center [370, 385] width 625 height 25
paste input "L'enfant samba"
type input "L'enfant samba"
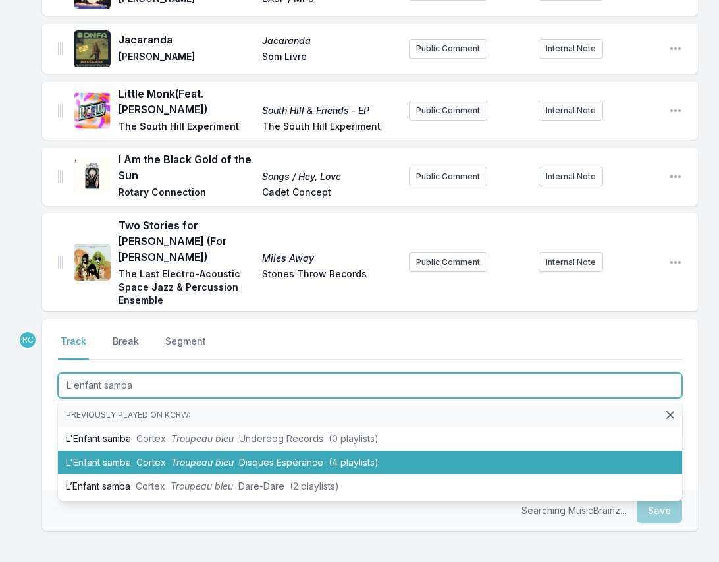
click at [165, 457] on span "Cortex" at bounding box center [151, 462] width 30 height 11
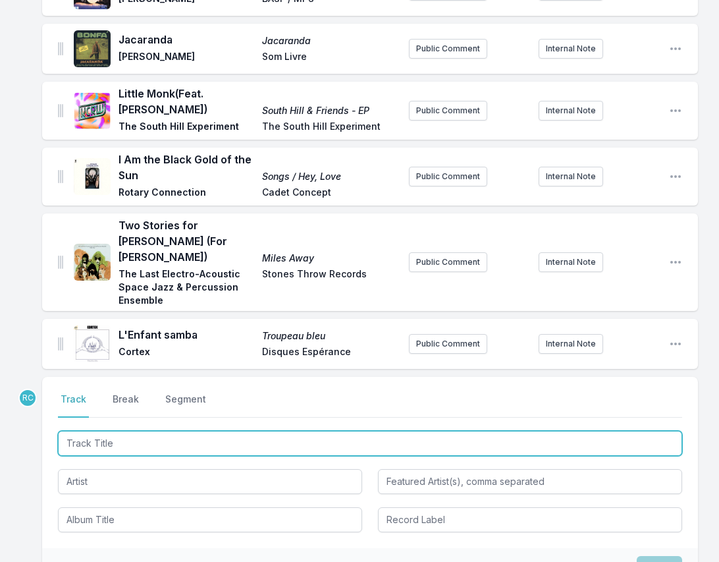
scroll to position [1636, 0]
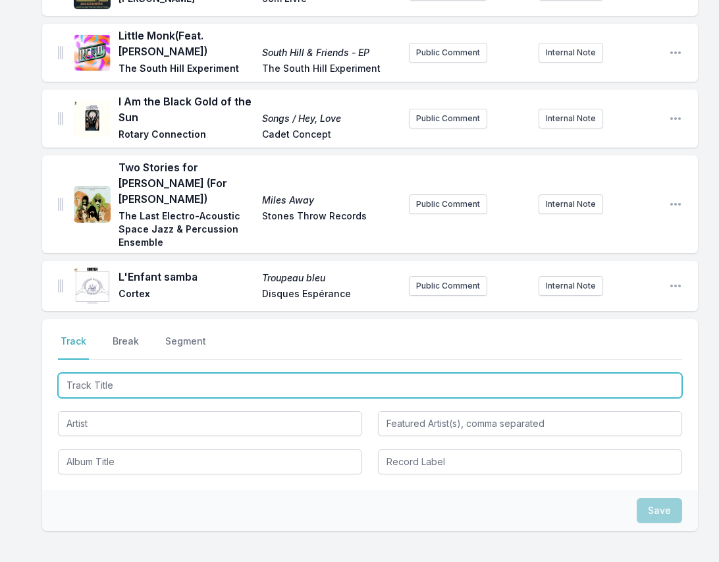
click at [658, 373] on input "Track Title" at bounding box center [370, 385] width 625 height 25
paste input "Petes Jazz"
click at [86, 373] on input "Petes Jazz" at bounding box center [370, 385] width 625 height 25
type input "[PERSON_NAME]'s Jazz"
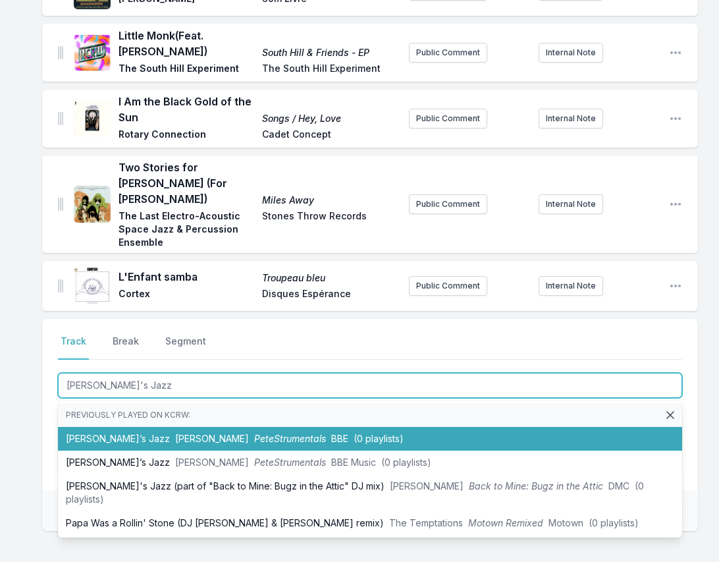
click at [175, 433] on span "[PERSON_NAME]" at bounding box center [212, 438] width 74 height 11
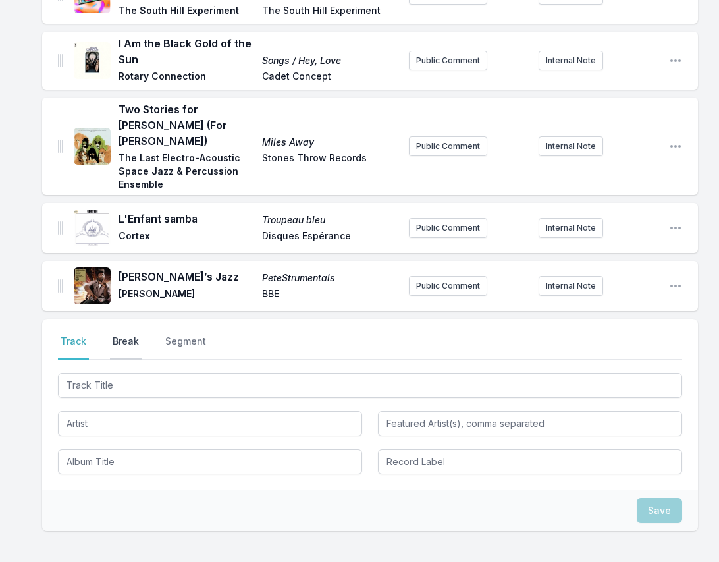
click at [119, 335] on button "Break" at bounding box center [126, 347] width 32 height 25
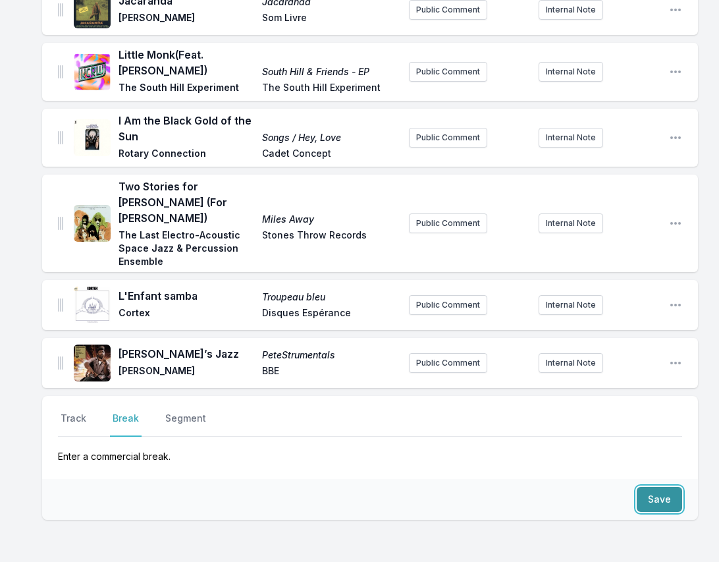
click at [664, 487] on button "Save" at bounding box center [659, 499] width 45 height 25
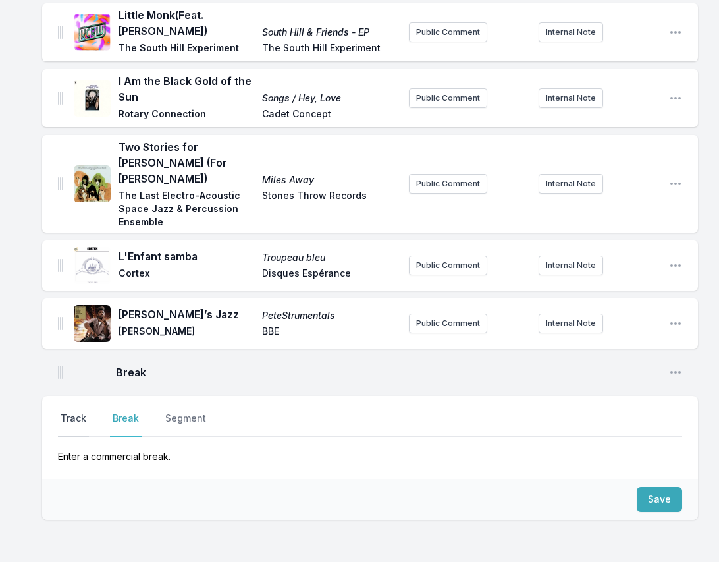
click at [78, 412] on button "Track" at bounding box center [73, 424] width 31 height 25
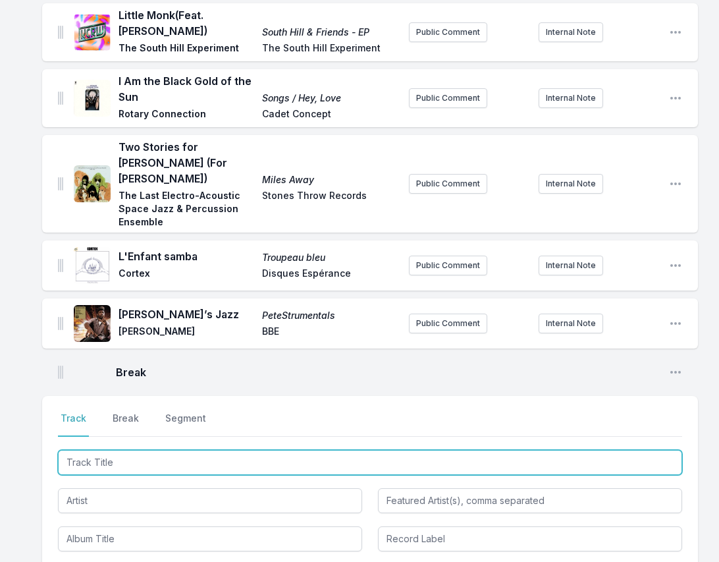
click at [664, 450] on input "Track Title" at bounding box center [370, 462] width 625 height 25
paste input "Journey in [GEOGRAPHIC_DATA]"
type input "Journey in [GEOGRAPHIC_DATA]"
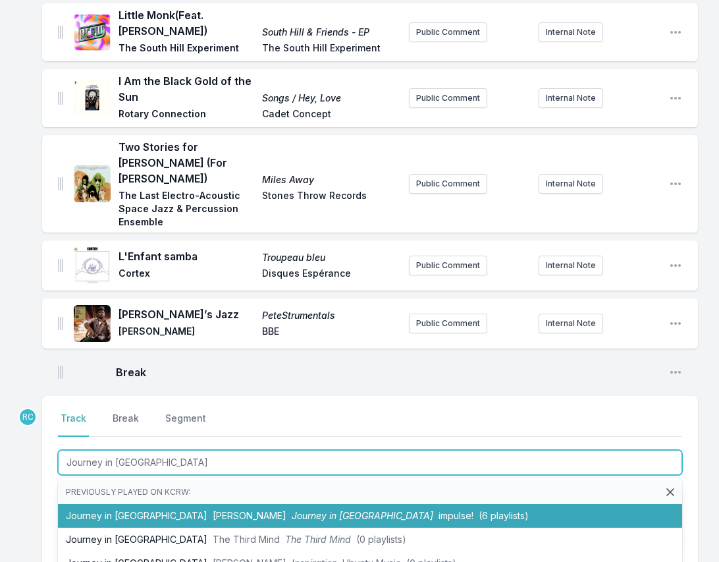
click at [171, 504] on li "Journey in Satchidananda [PERSON_NAME] Journey in Satchidananda impulse! (6 pla…" at bounding box center [370, 516] width 625 height 24
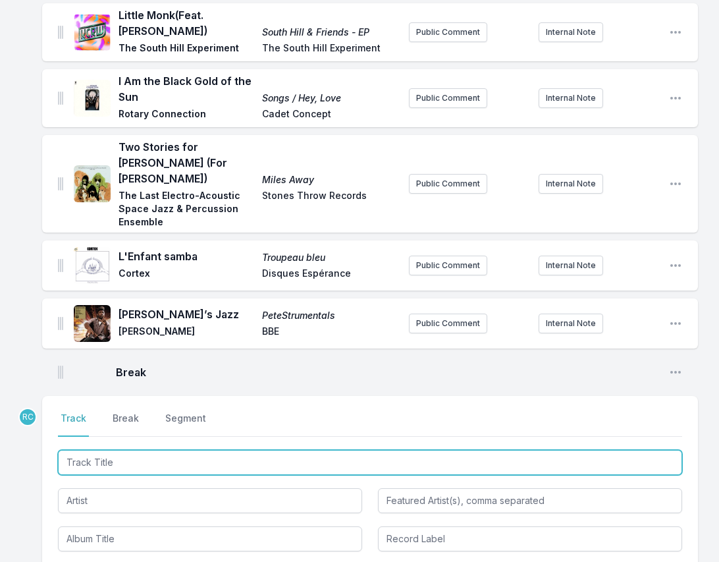
scroll to position [1715, 0]
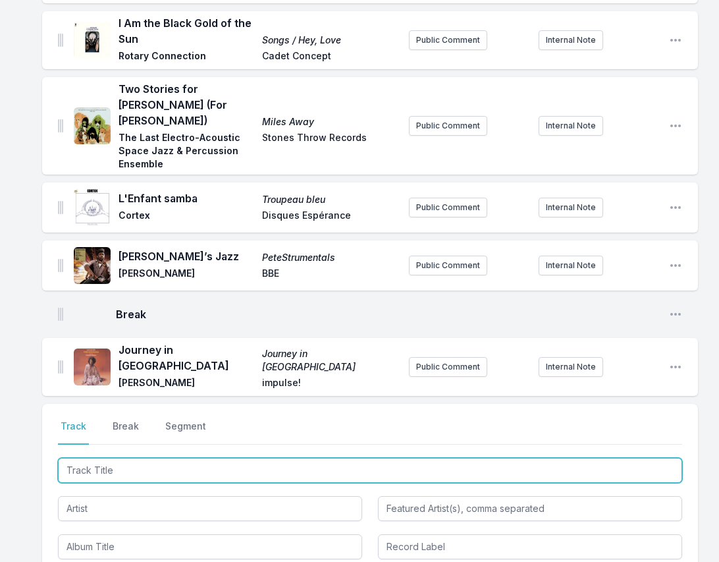
click at [665, 458] on input "Track Title" at bounding box center [370, 470] width 625 height 25
paste input "Equipoise"
type input "Equipoise"
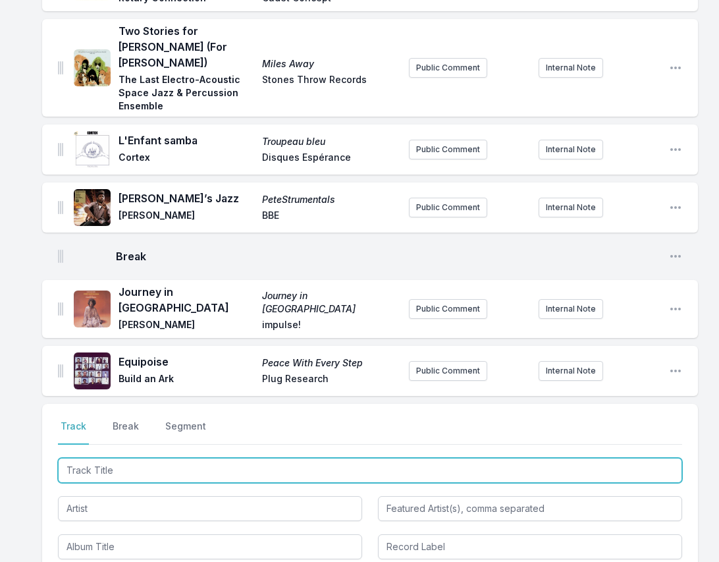
click at [652, 458] on input "Track Title" at bounding box center [370, 470] width 625 height 25
paste input "[GEOGRAPHIC_DATA]"
type input "[GEOGRAPHIC_DATA]"
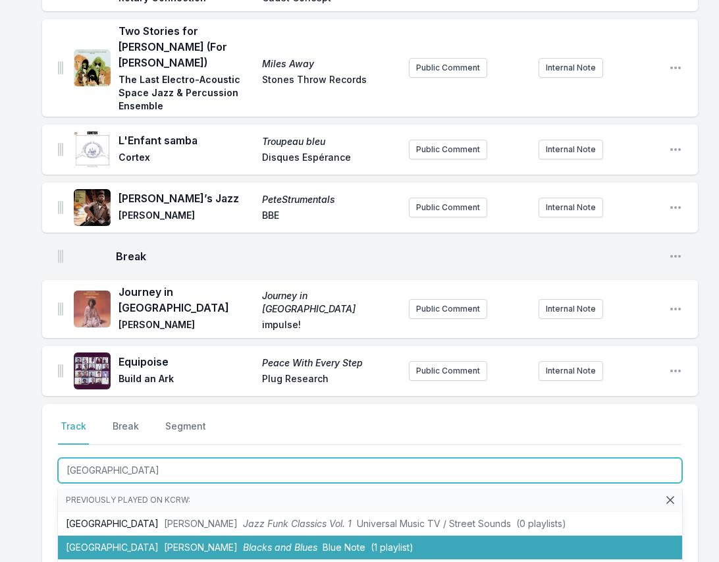
click at [164, 542] on span "[PERSON_NAME]" at bounding box center [201, 547] width 74 height 11
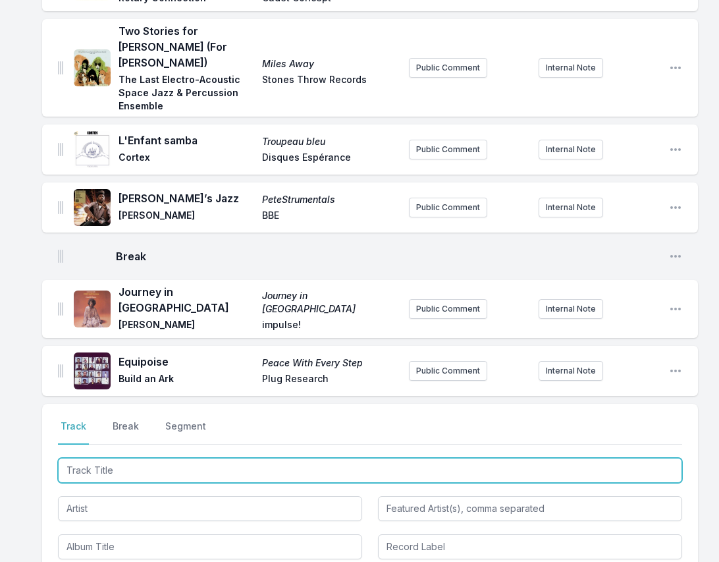
scroll to position [1831, 0]
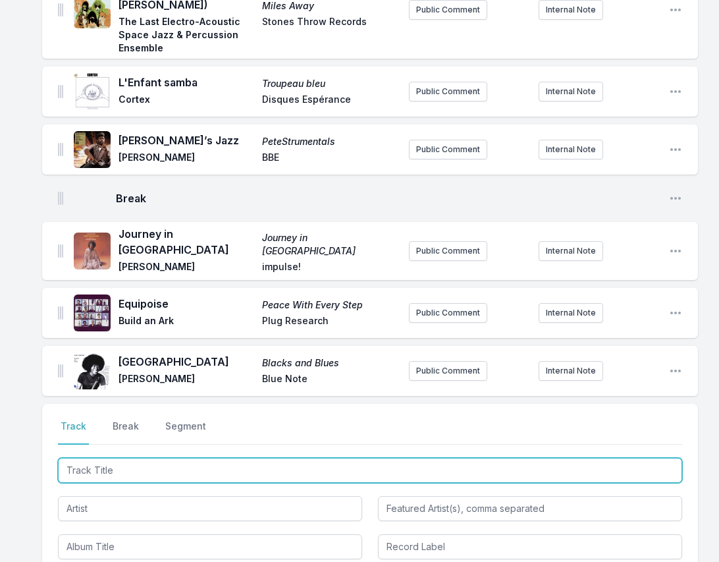
click at [659, 458] on input "Track Title" at bounding box center [370, 470] width 625 height 25
paste input "Sunlight"
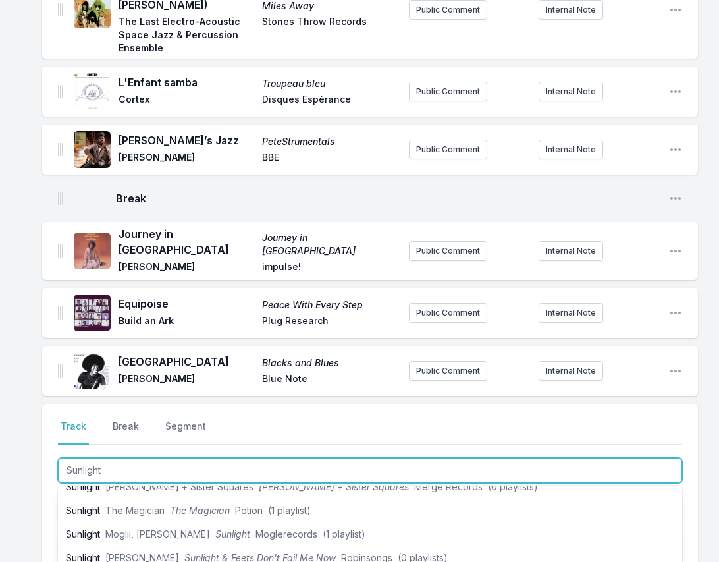
scroll to position [1850, 0]
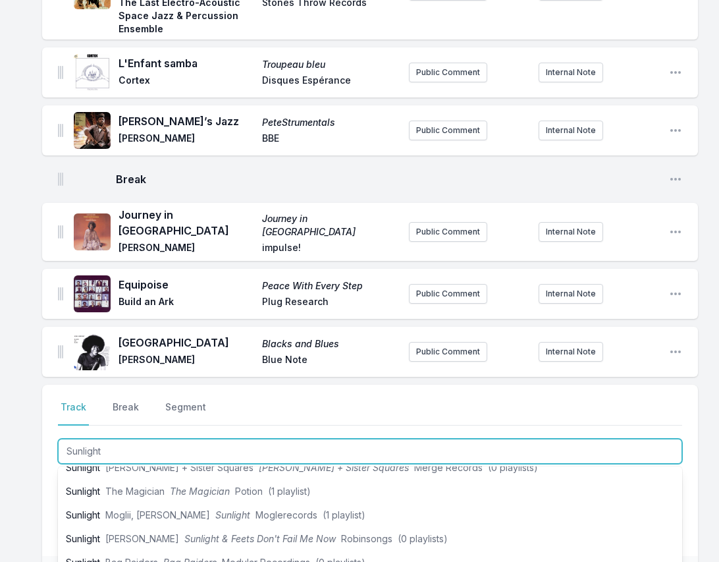
type input "Sunlight"
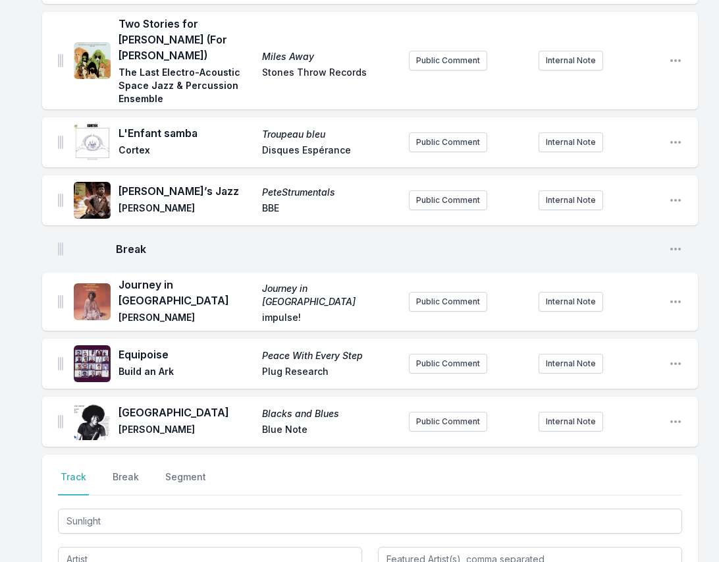
scroll to position [1800, 0]
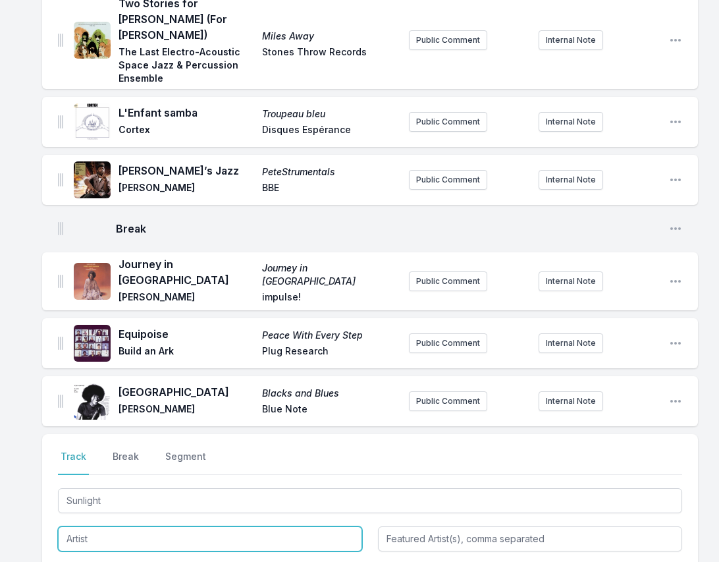
click at [153, 526] on input "Artist" at bounding box center [210, 538] width 304 height 25
paste input "[PERSON_NAME]"
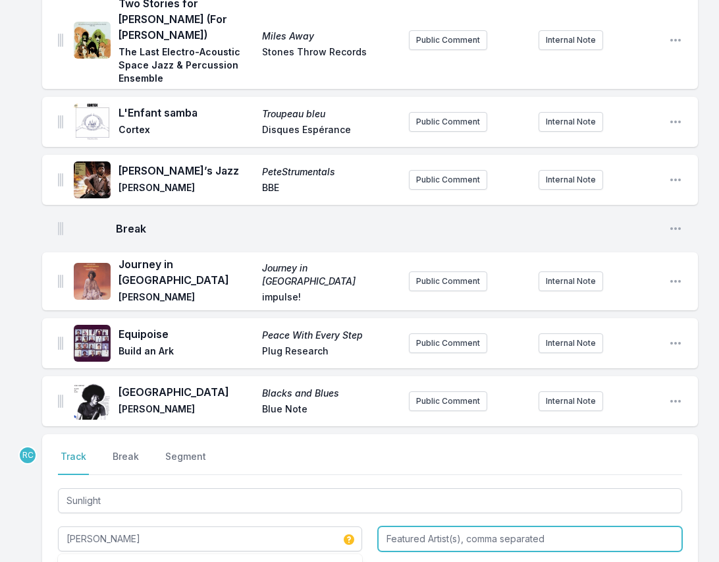
type input "[PERSON_NAME]"
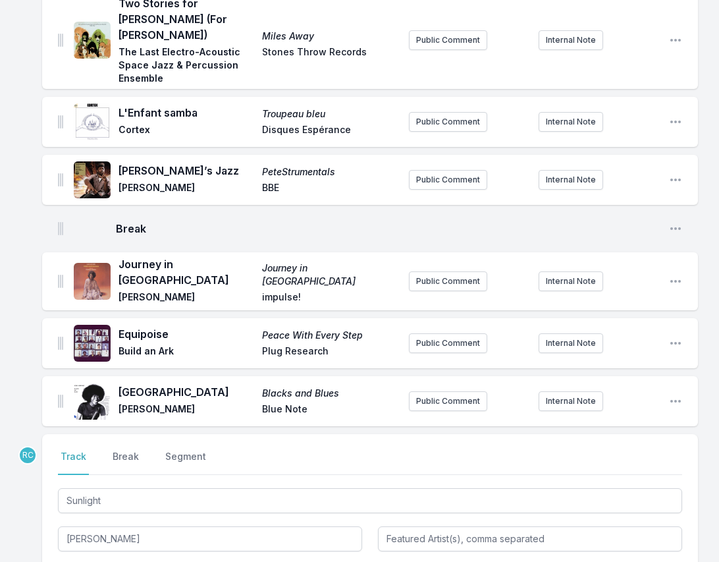
type input "[PERSON_NAME]"
type input "Universal Music"
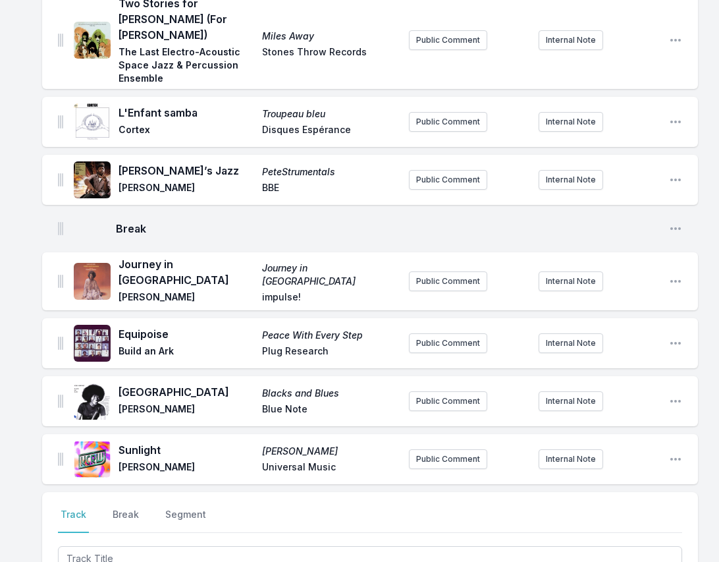
scroll to position [1858, 0]
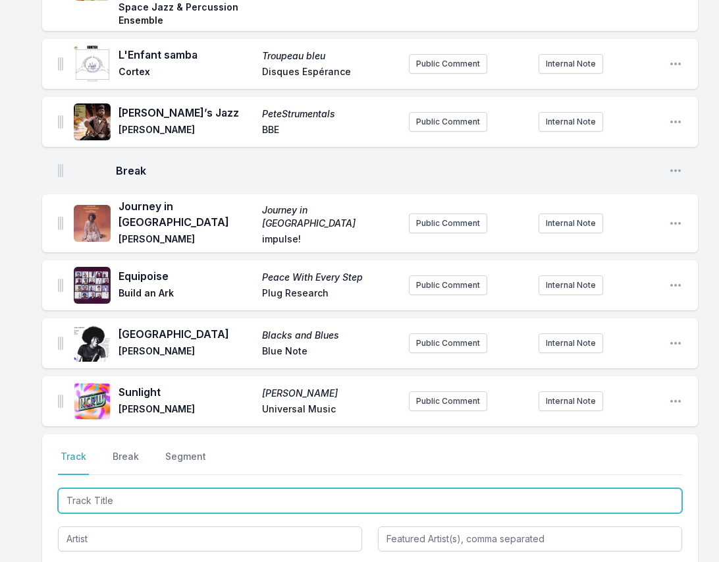
click at [667, 488] on input "Track Title" at bounding box center [370, 500] width 625 height 25
paste input "Wild Flower"
type input "Wild Flower"
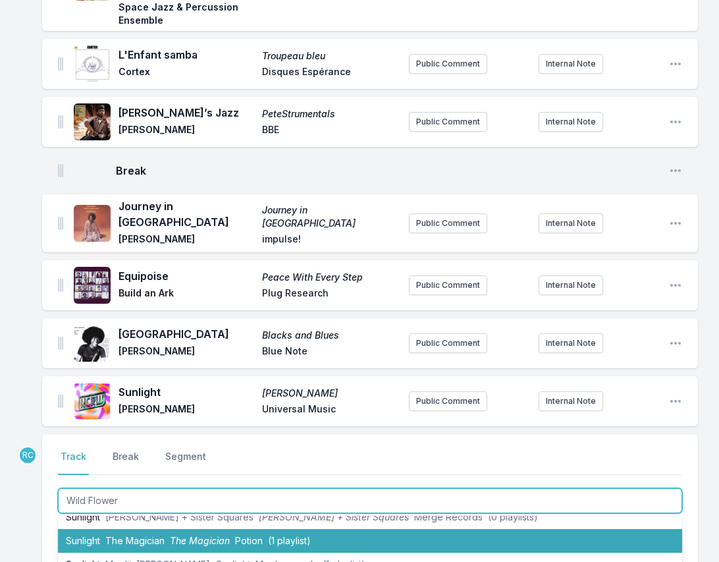
scroll to position [0, 0]
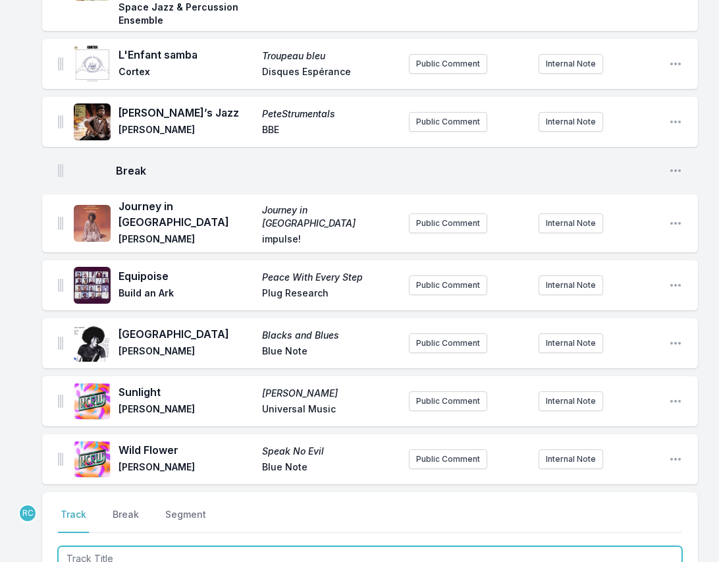
scroll to position [1916, 0]
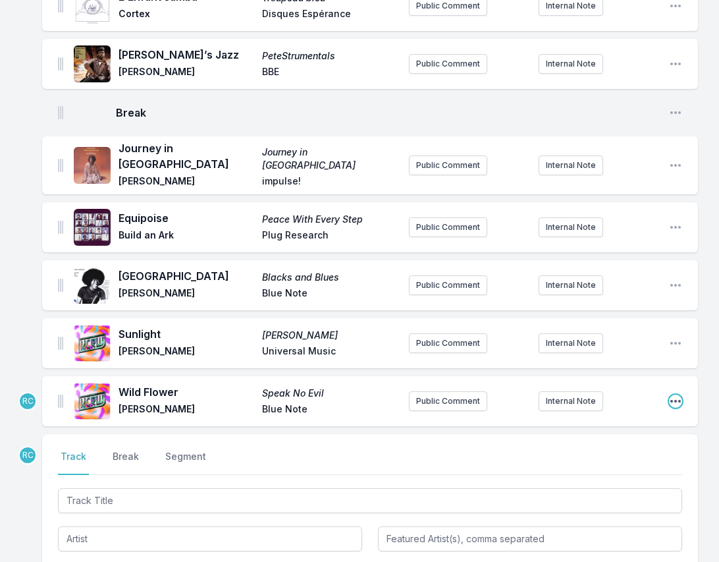
click at [675, 395] on icon "Open playlist item options" at bounding box center [675, 401] width 13 height 13
click at [625, 416] on button "Edit Track Details" at bounding box center [609, 428] width 148 height 24
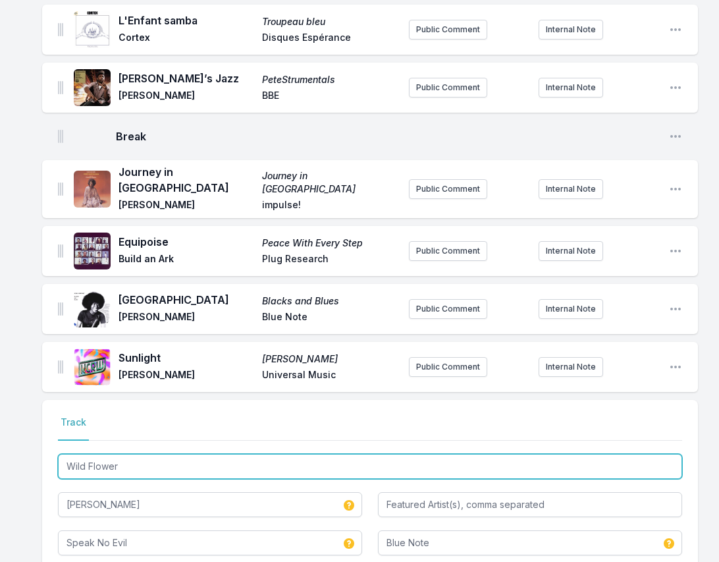
click at [161, 454] on input "Wild Flower" at bounding box center [370, 466] width 625 height 25
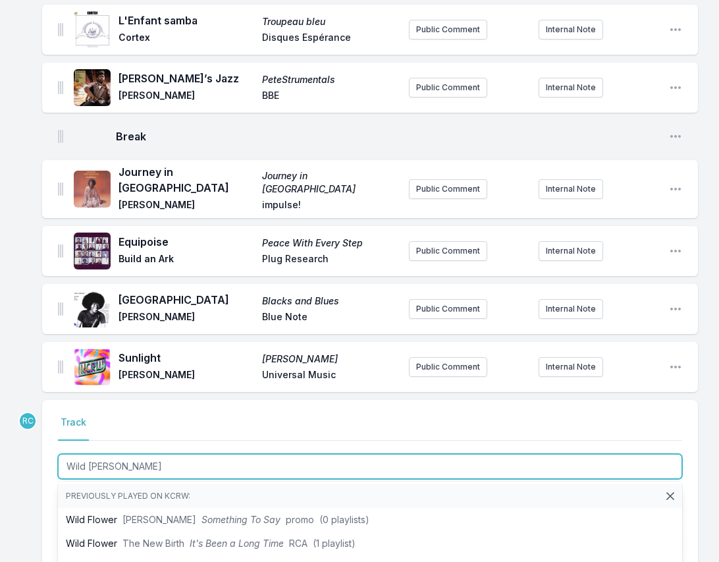
type input "Wild Flower"
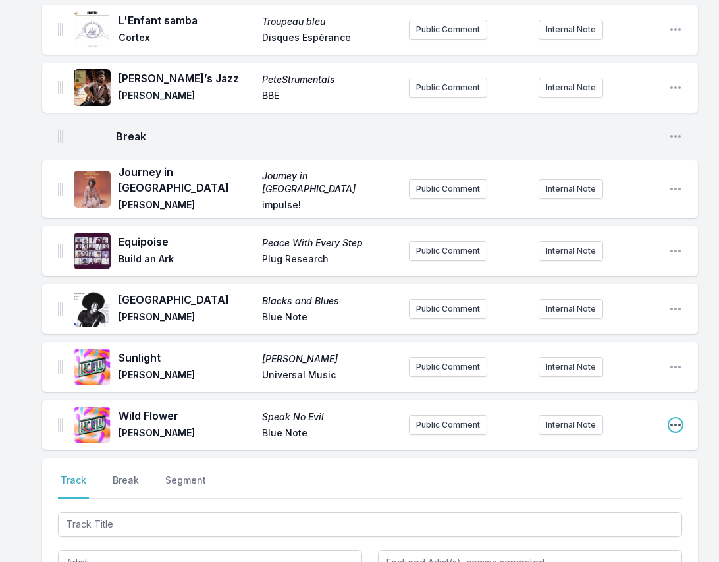
click at [675, 424] on icon "Open playlist item options" at bounding box center [676, 425] width 11 height 3
click at [618, 439] on button "Edit Track Details" at bounding box center [609, 451] width 148 height 24
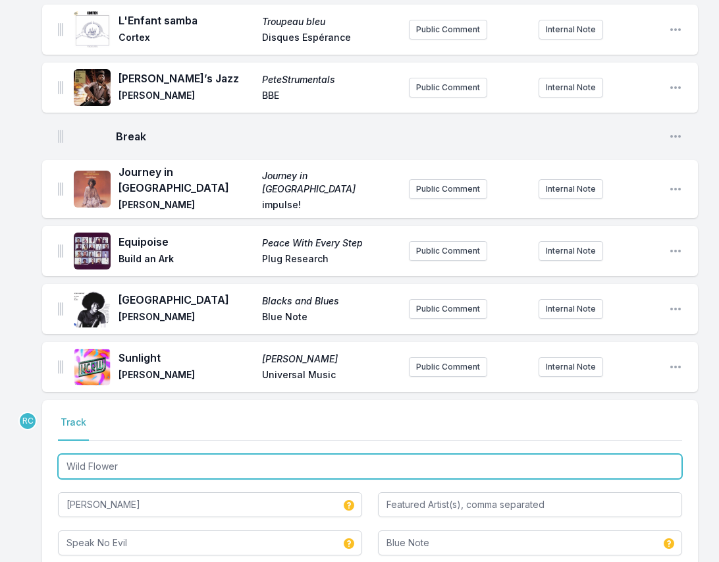
click at [182, 454] on input "Wild Flower" at bounding box center [370, 466] width 625 height 25
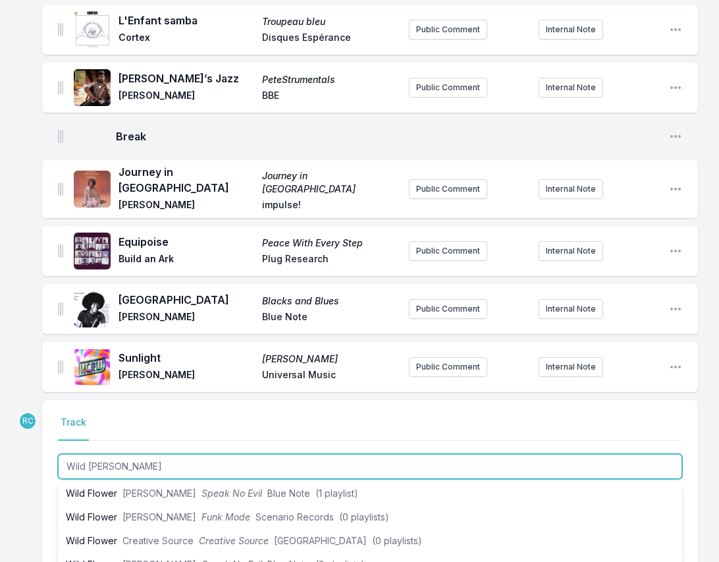
scroll to position [98, 0]
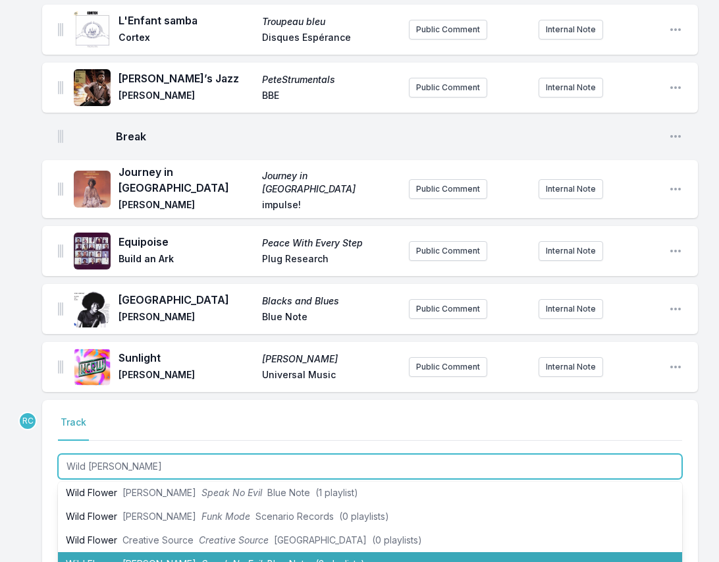
click at [155, 552] on li "Wild Flower [PERSON_NAME] Speak No Evil Blue Note (3 playlists)" at bounding box center [370, 564] width 625 height 24
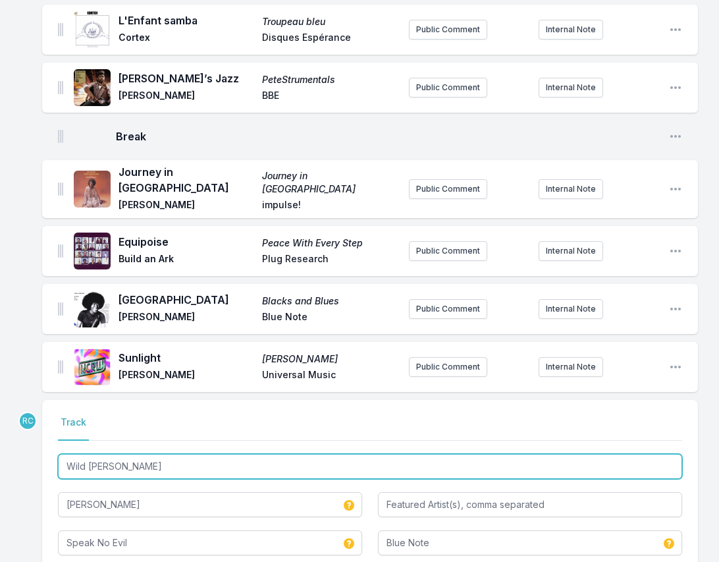
type input "Wild Flower"
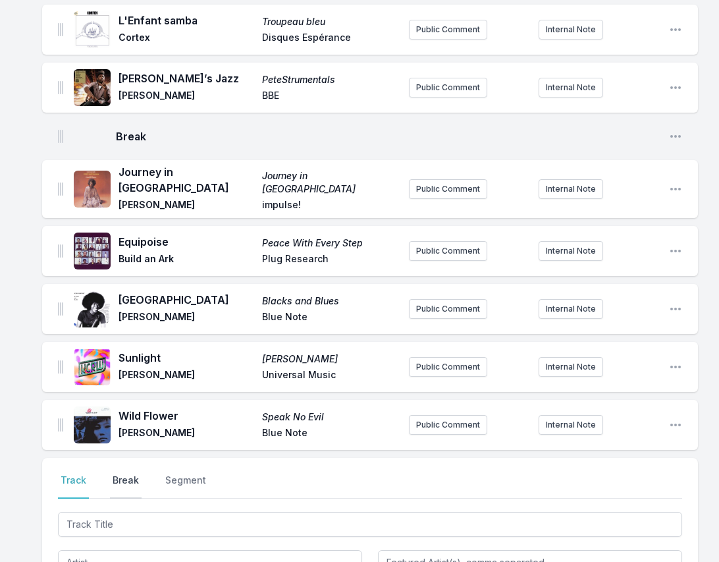
click at [130, 474] on button "Break" at bounding box center [126, 486] width 32 height 25
click at [669, 549] on button "Save" at bounding box center [659, 561] width 45 height 25
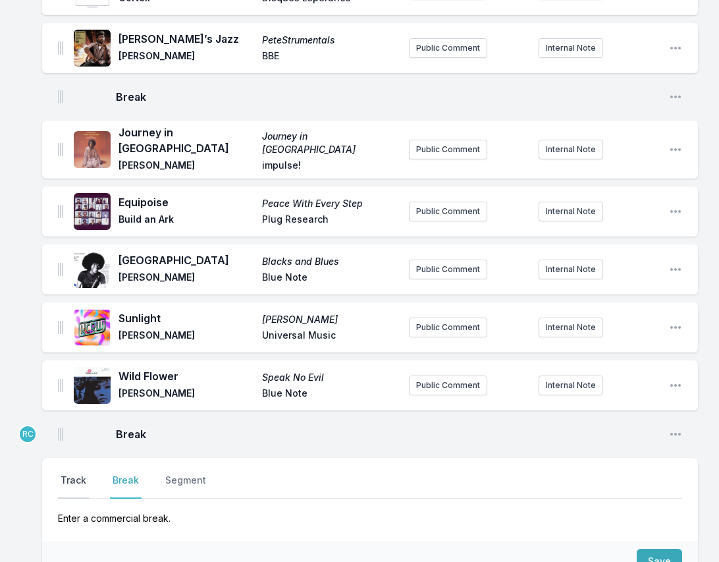
click at [74, 474] on button "Track" at bounding box center [73, 486] width 31 height 25
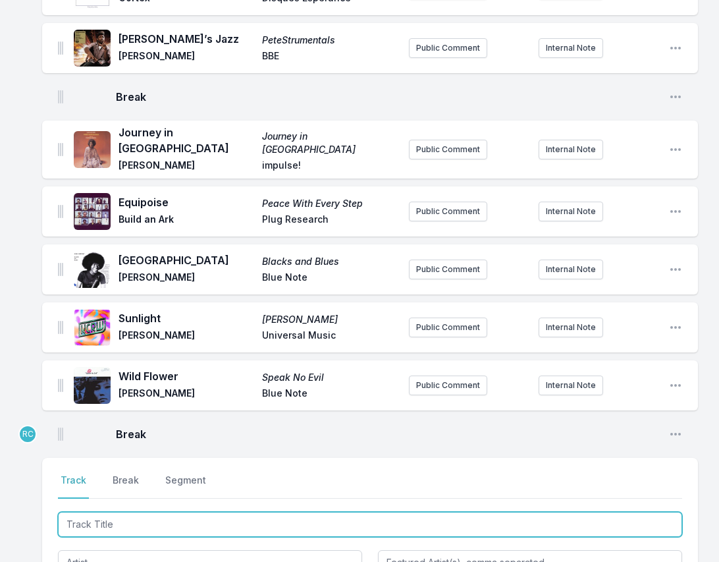
click at [83, 512] on input "Track Title" at bounding box center [370, 524] width 625 height 25
paste input "Places & Spaces"
type input "Places & Spaces"
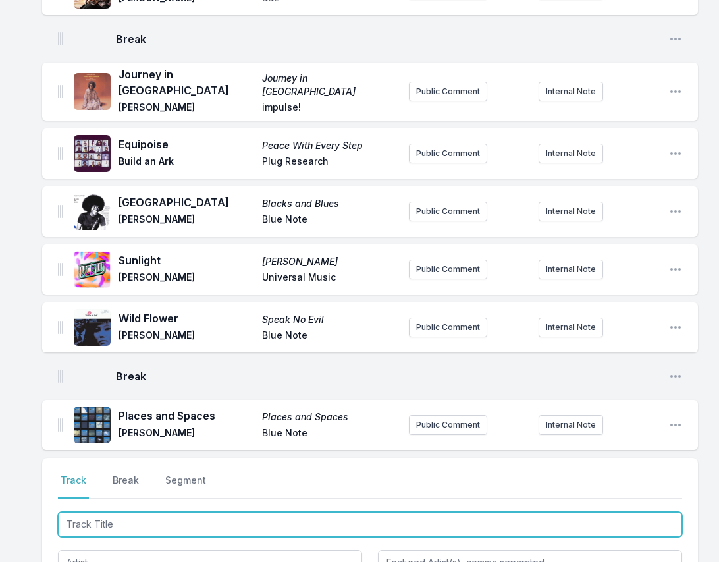
click at [657, 512] on input "Track Title" at bounding box center [370, 524] width 625 height 25
paste input "Green Funk"
type input "Green Funk"
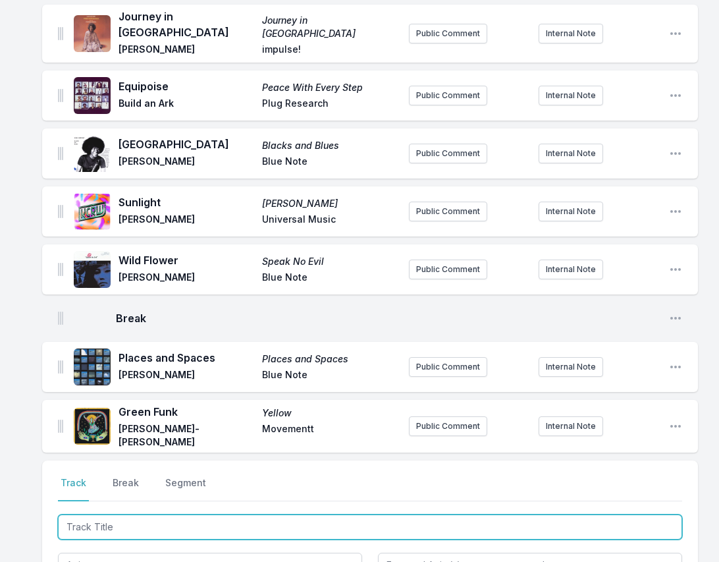
click at [657, 514] on input "Track Title" at bounding box center [370, 526] width 625 height 25
paste input "Come On, Come Over"
type input "Come On, Come Over"
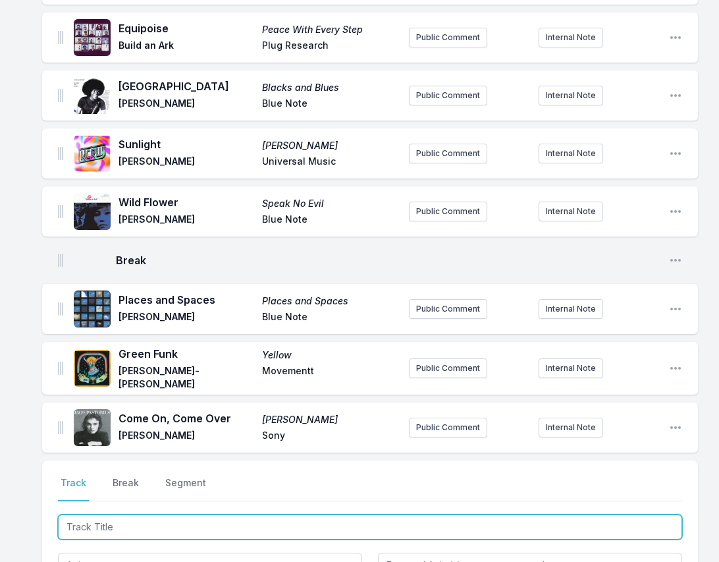
click at [560, 514] on input "Track Title" at bounding box center [370, 526] width 625 height 25
paste input "Consulate Case"
type input "Consulate Case"
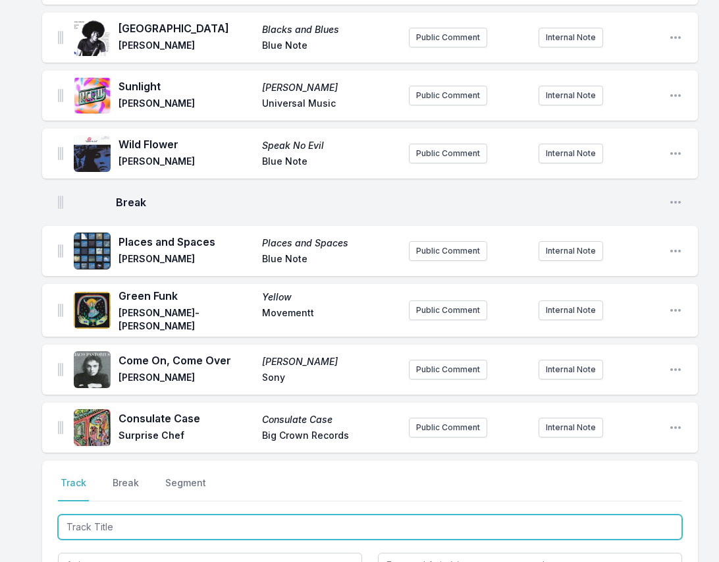
click at [659, 514] on input "Track Title" at bounding box center [370, 526] width 625 height 25
paste input "Footprints"
type input "Footprints"
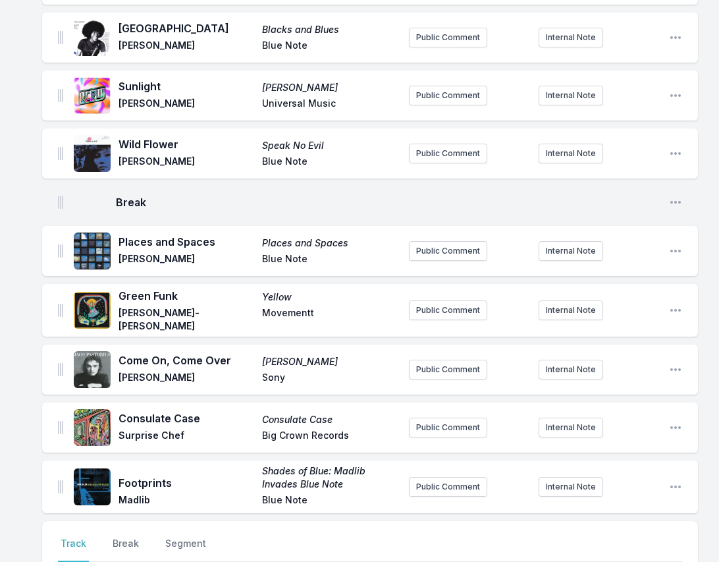
scroll to position [2225, 0]
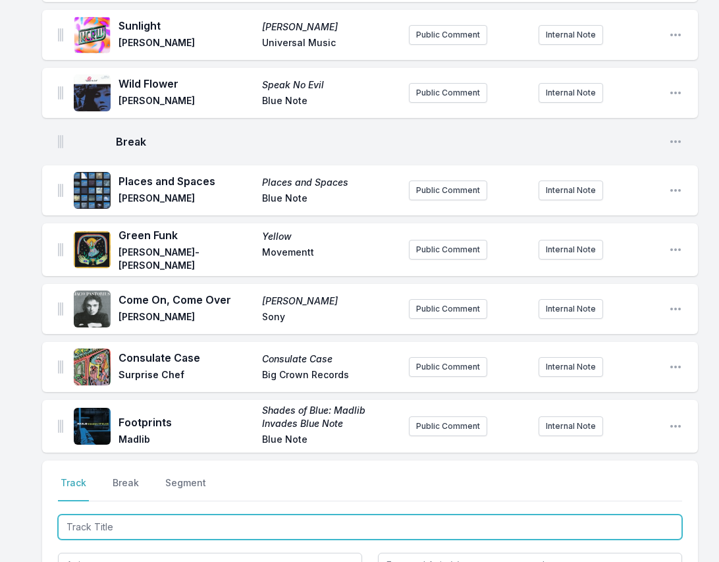
click at [661, 514] on input "Track Title" at bounding box center [370, 526] width 625 height 25
paste input "Dirty Old Bossa Nova"
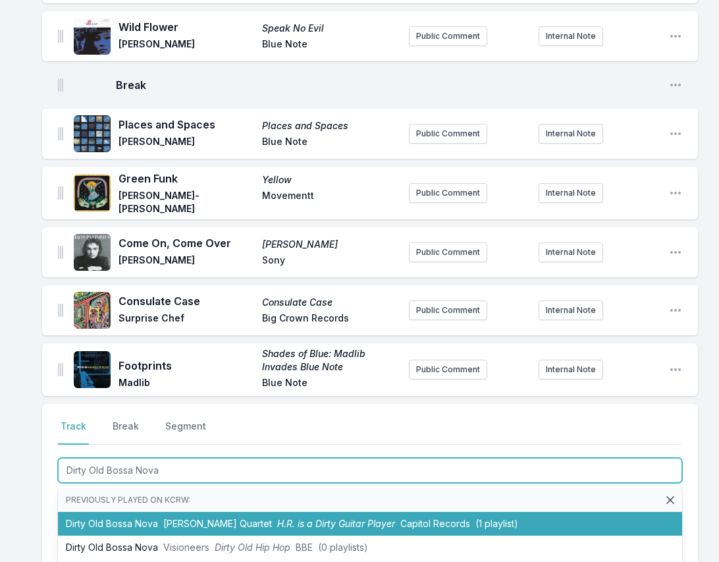
scroll to position [2287, 0]
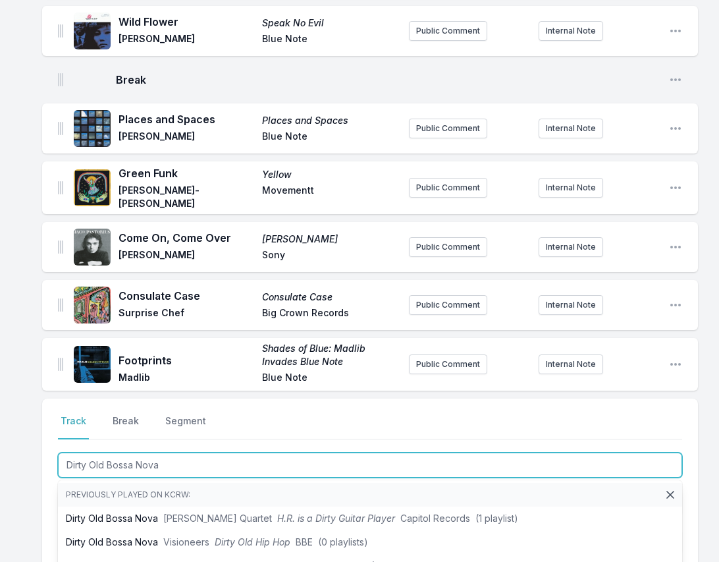
type input "Dirty Old Bossa Nova"
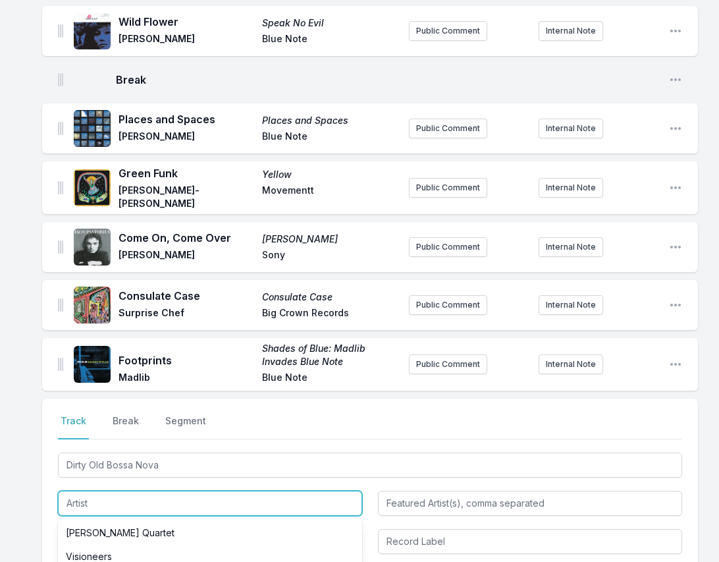
click at [117, 491] on input "Artist" at bounding box center [210, 503] width 304 height 25
type input "[PERSON_NAME] Presents Visioneers"
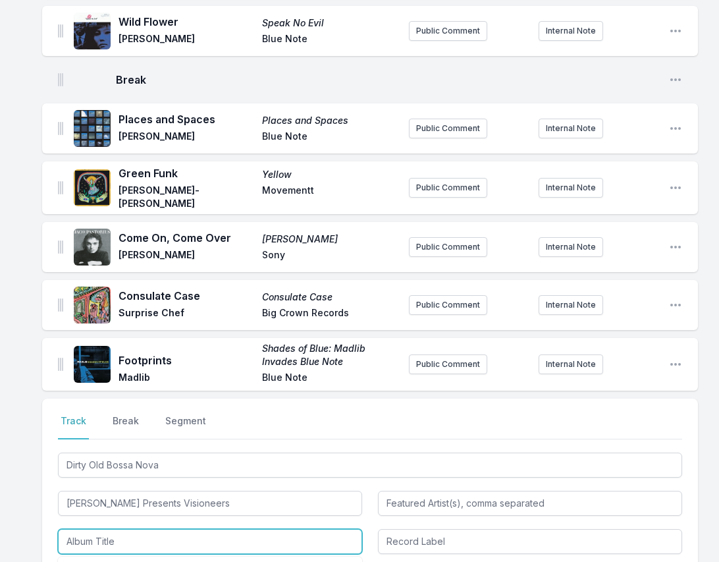
click at [94, 529] on input "Album Title" at bounding box center [210, 541] width 304 height 25
type input "BBE 15 - 15 Years of Real Music for Real People - Compiled and Mixed by [PERSON…"
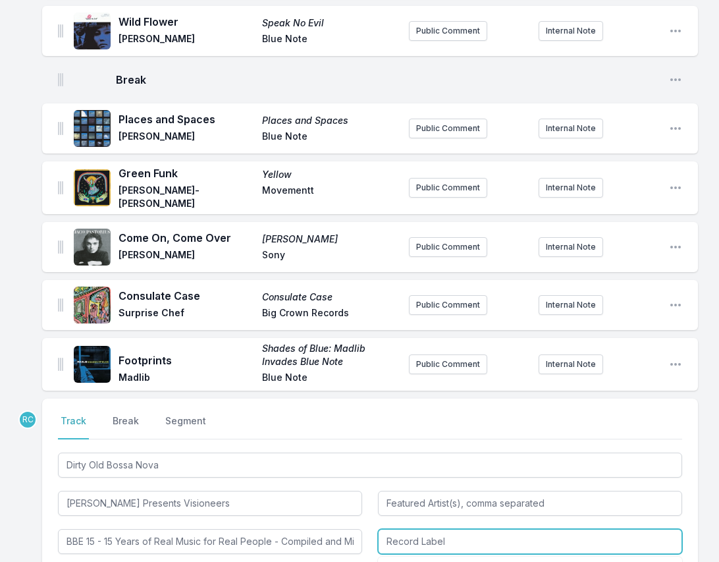
click at [453, 529] on input "Record Label" at bounding box center [530, 541] width 304 height 25
click at [413, 559] on li "BBE" at bounding box center [530, 571] width 304 height 24
type input "BBE"
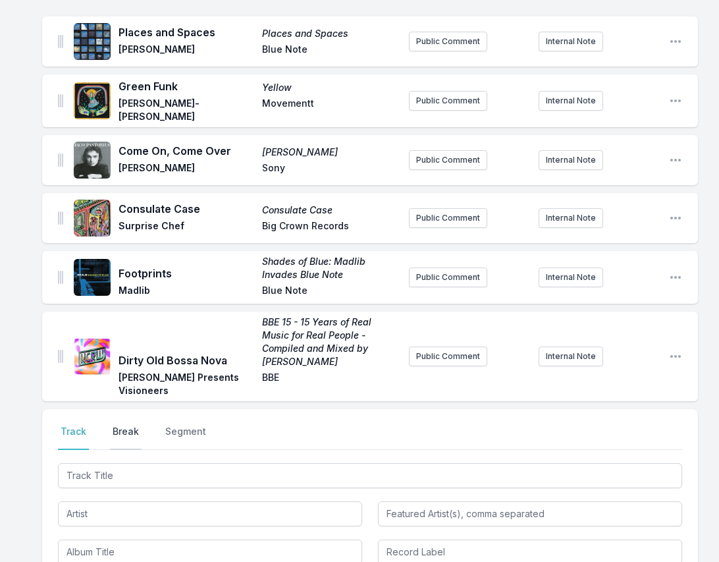
click at [118, 425] on button "Break" at bounding box center [126, 437] width 32 height 25
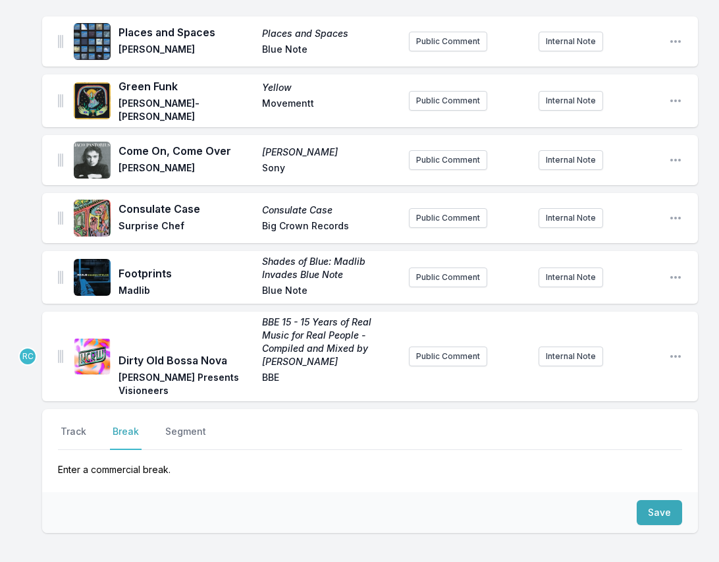
scroll to position [2366, 0]
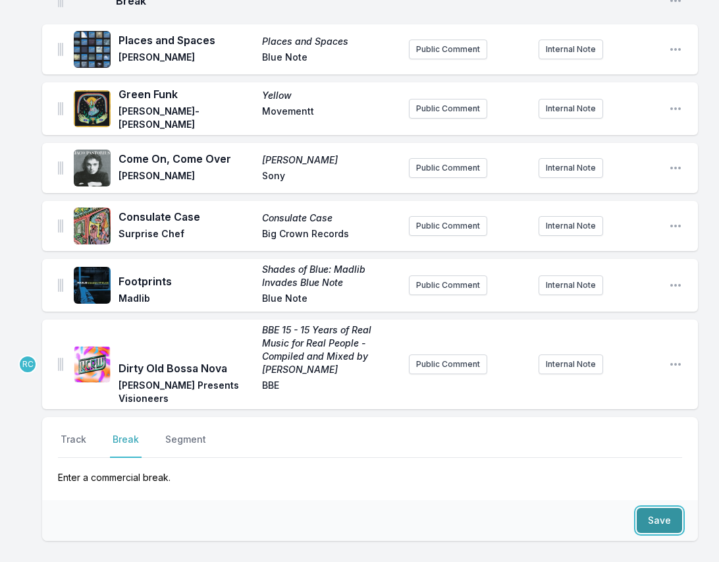
click at [666, 508] on button "Save" at bounding box center [659, 520] width 45 height 25
